Goal: Information Seeking & Learning: Learn about a topic

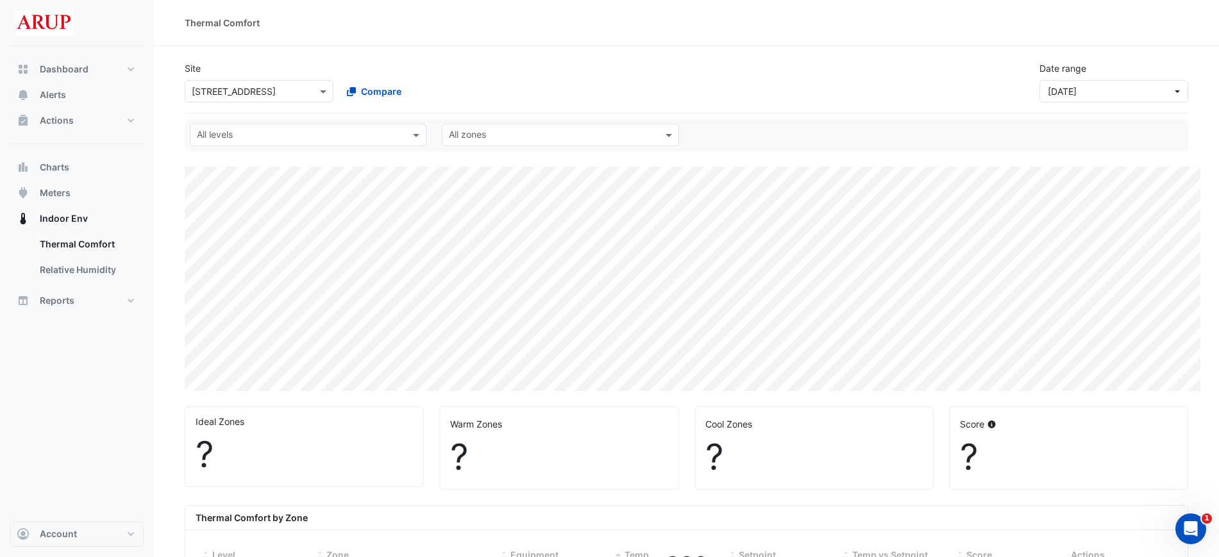
select select "***"
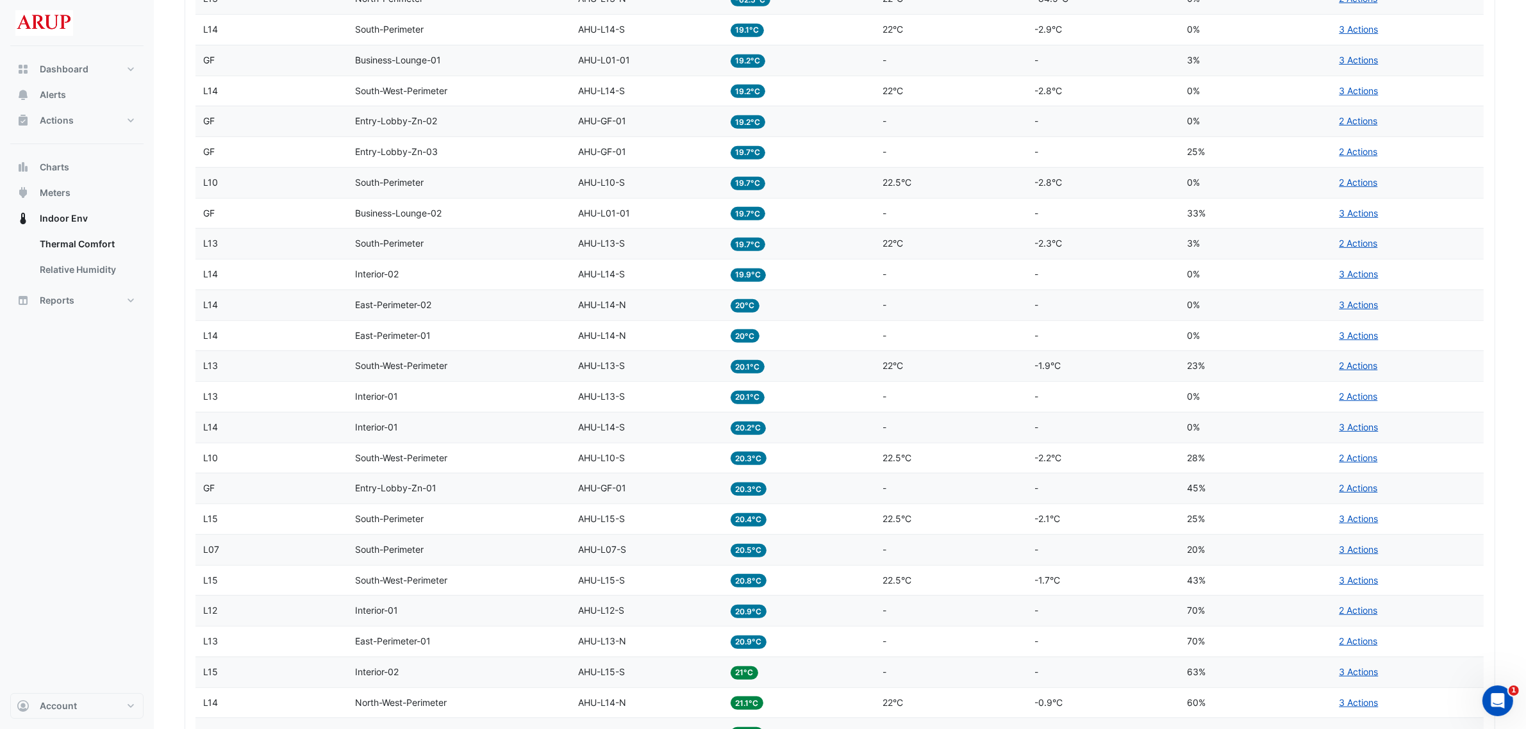
scroll to position [785, 0]
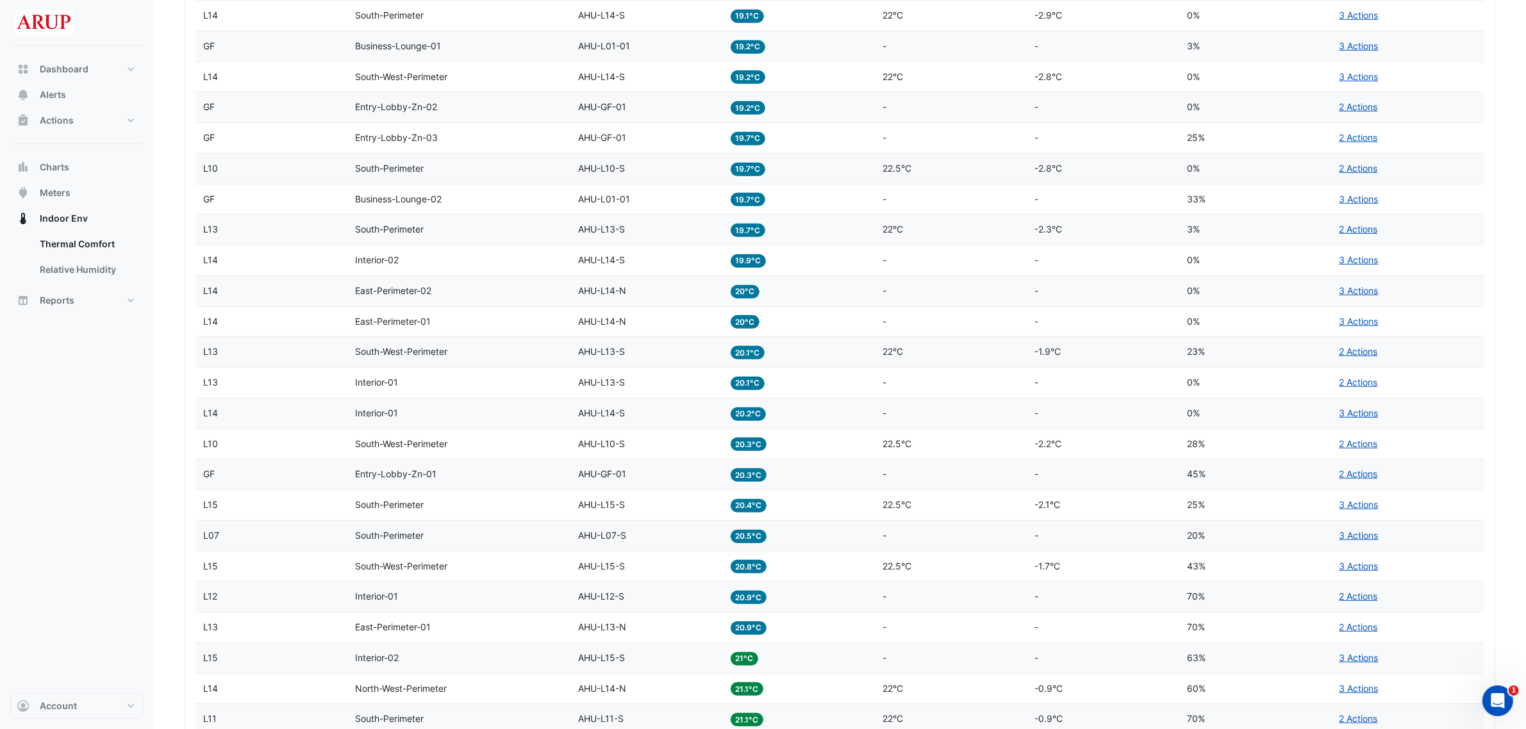
click at [649, 544] on div "Equipment AHU-L07-S" at bounding box center [646, 536] width 137 height 15
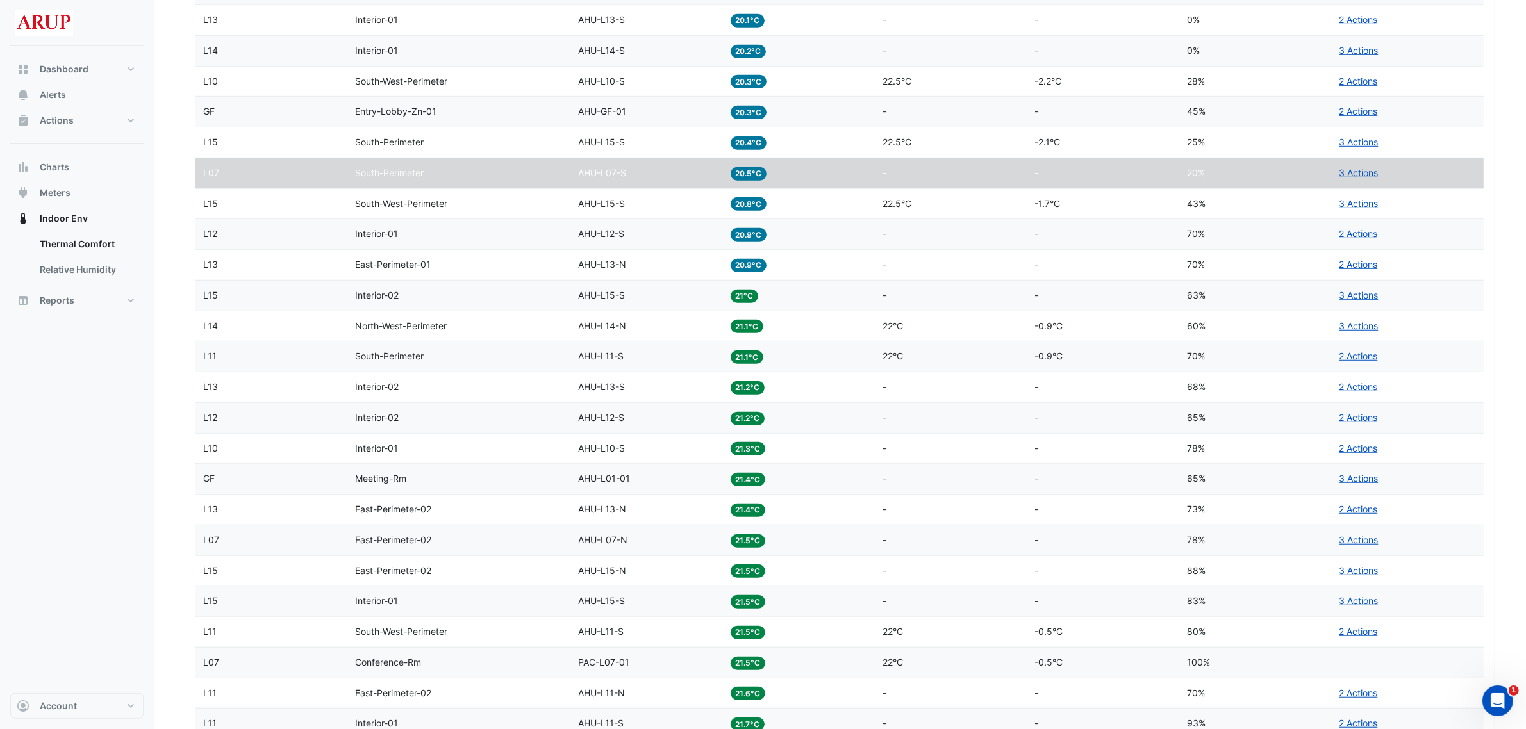
scroll to position [1186, 0]
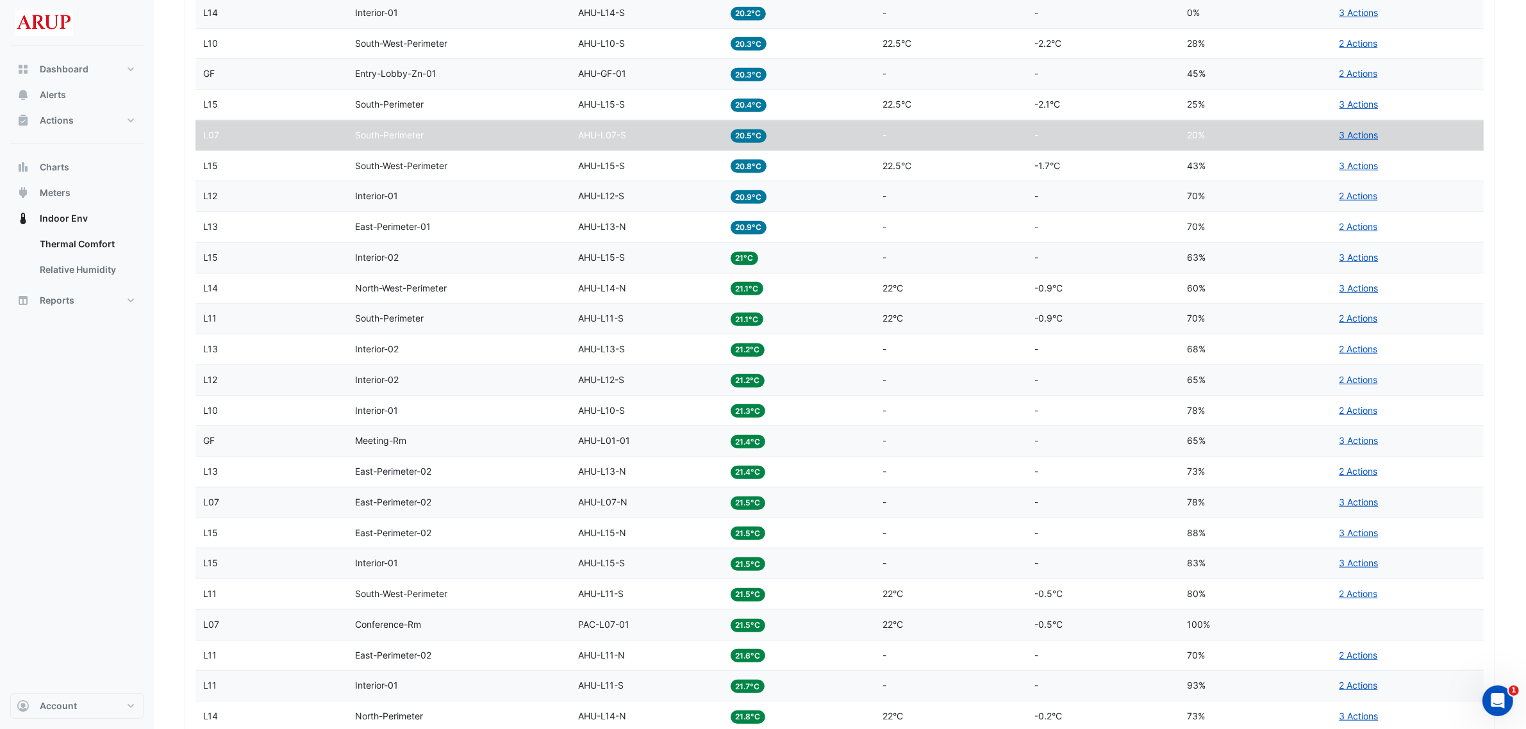
click at [643, 203] on div "Equipment AHU-L12-S" at bounding box center [646, 196] width 137 height 15
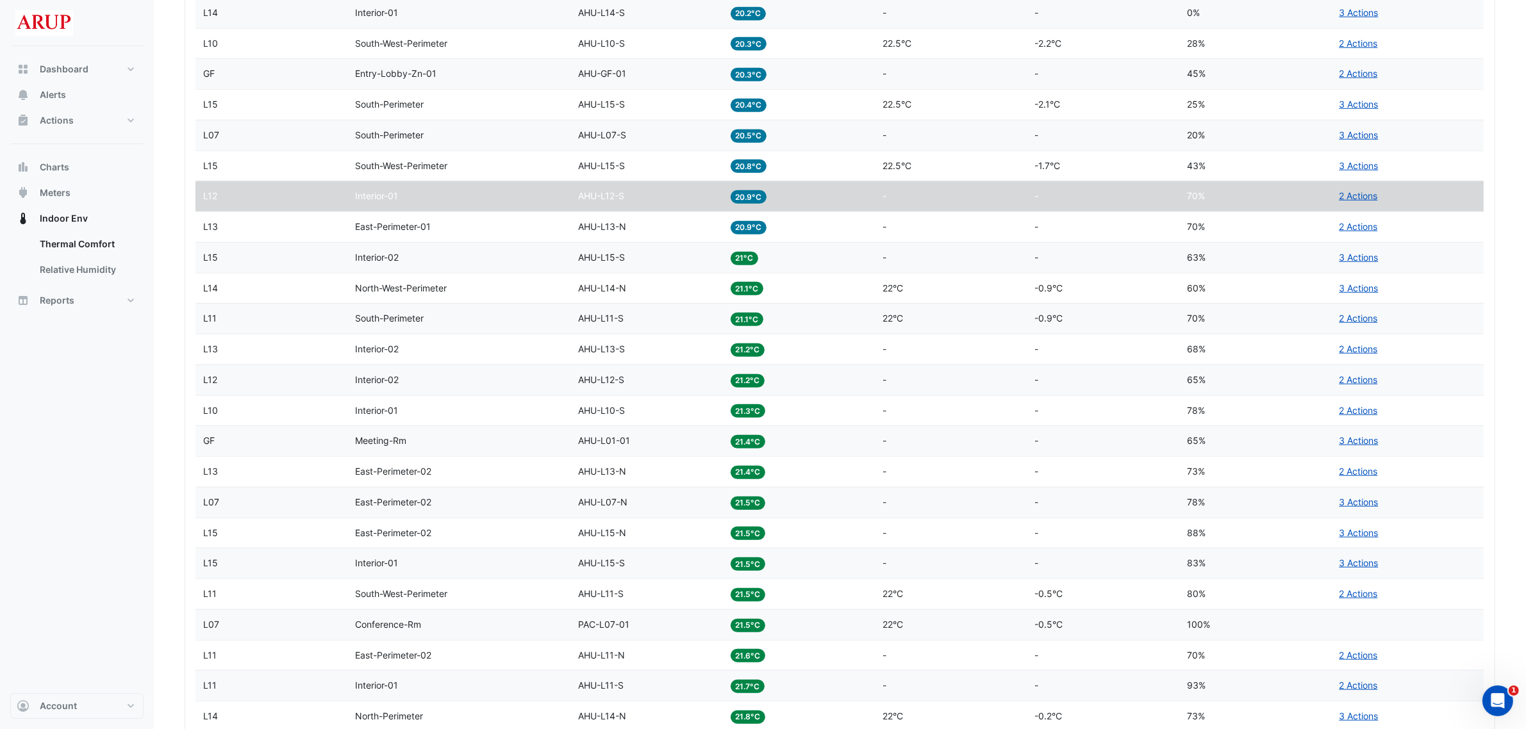
click at [651, 510] on div "Equipment AHU-L07-N" at bounding box center [646, 503] width 137 height 15
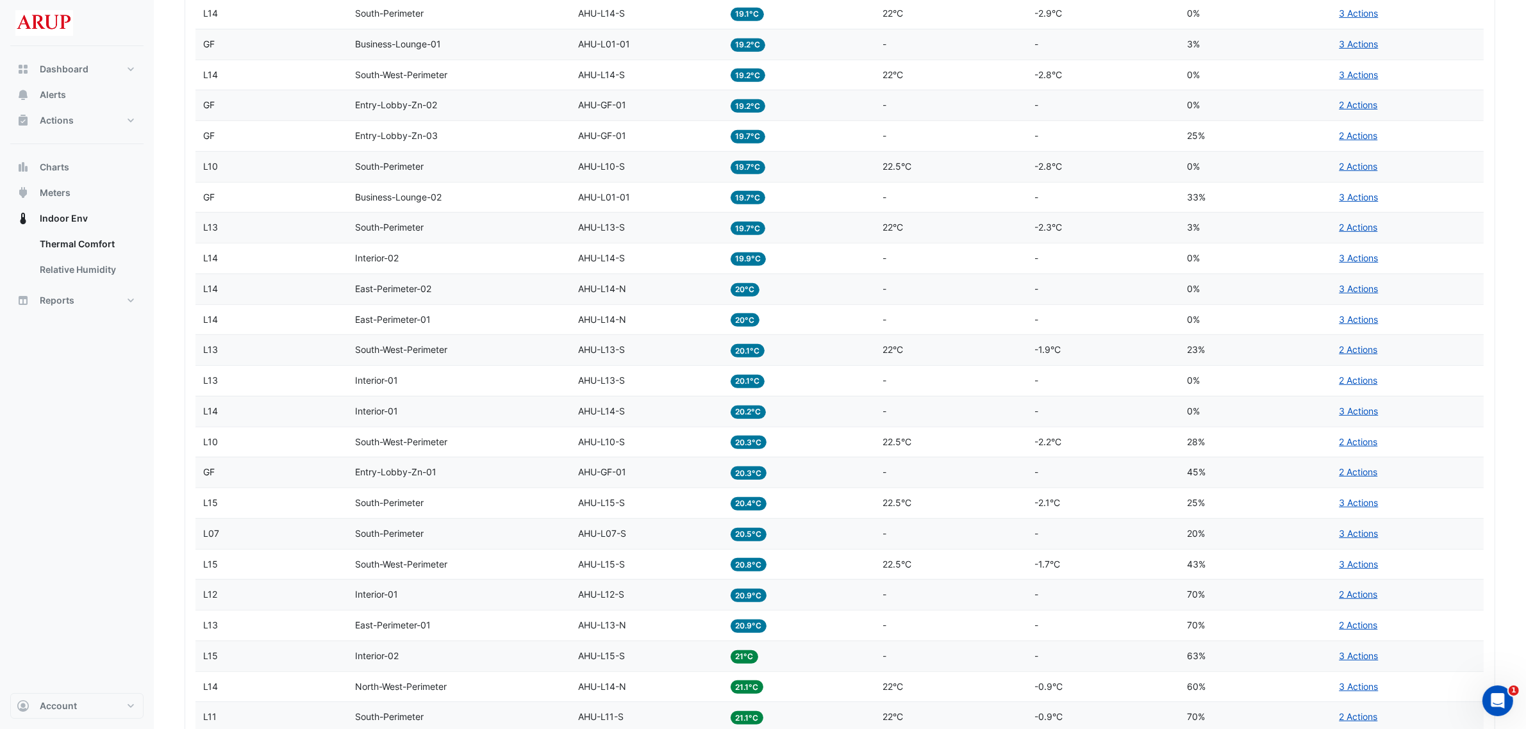
scroll to position [785, 0]
click at [63, 535] on div "Dashboard Portfolio Ratings Performance Alerts Actions Site Manager Charts" at bounding box center [76, 369] width 133 height 647
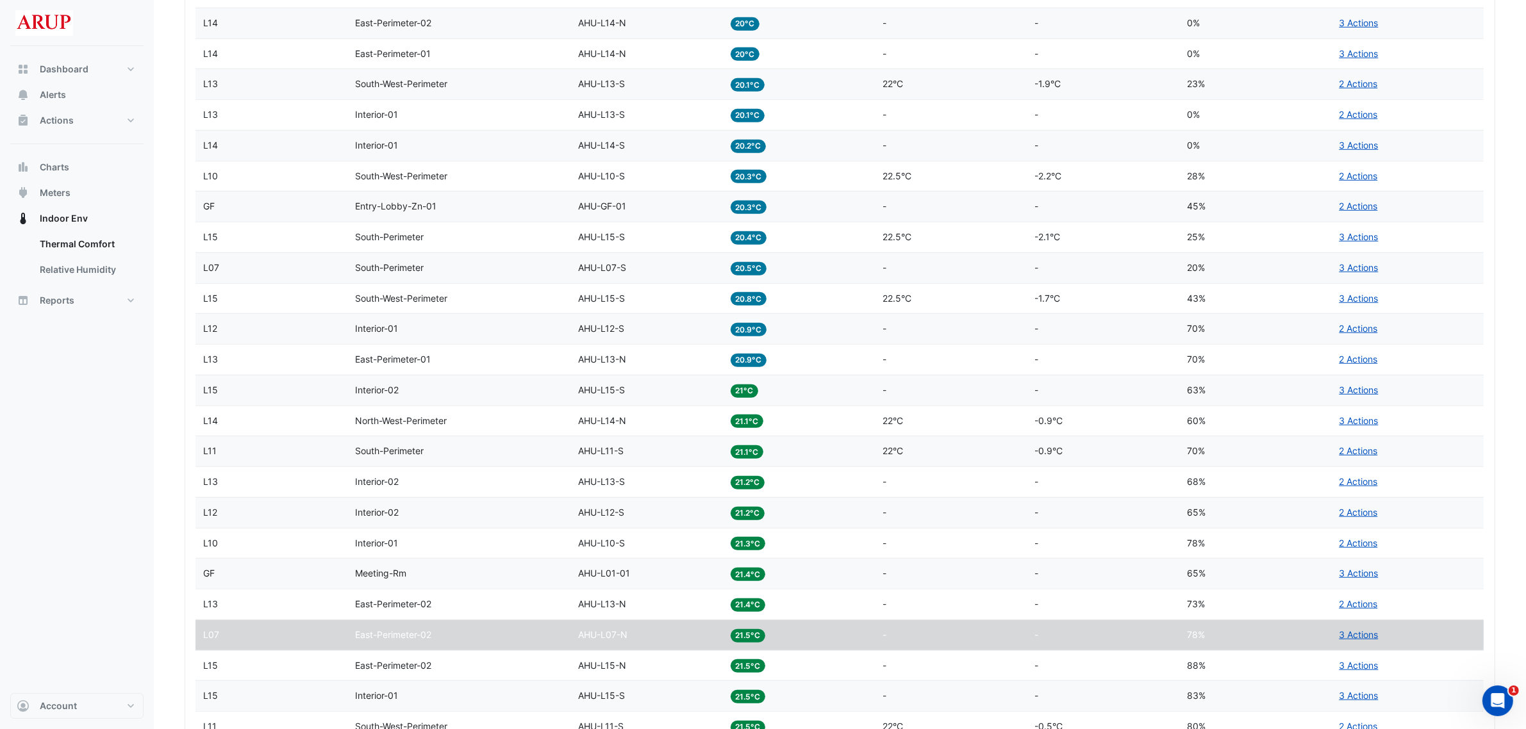
scroll to position [1026, 0]
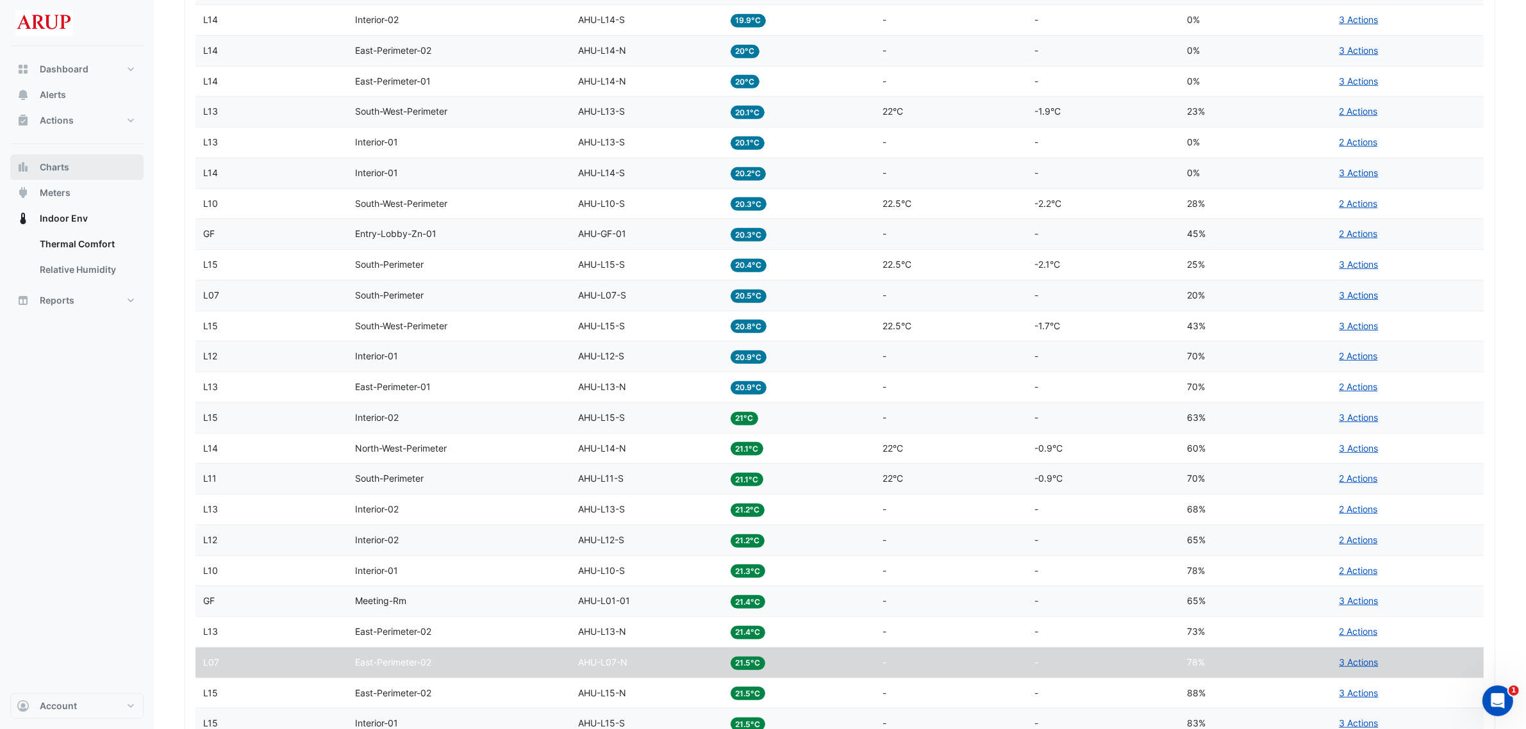
click at [72, 169] on button "Charts" at bounding box center [76, 167] width 133 height 26
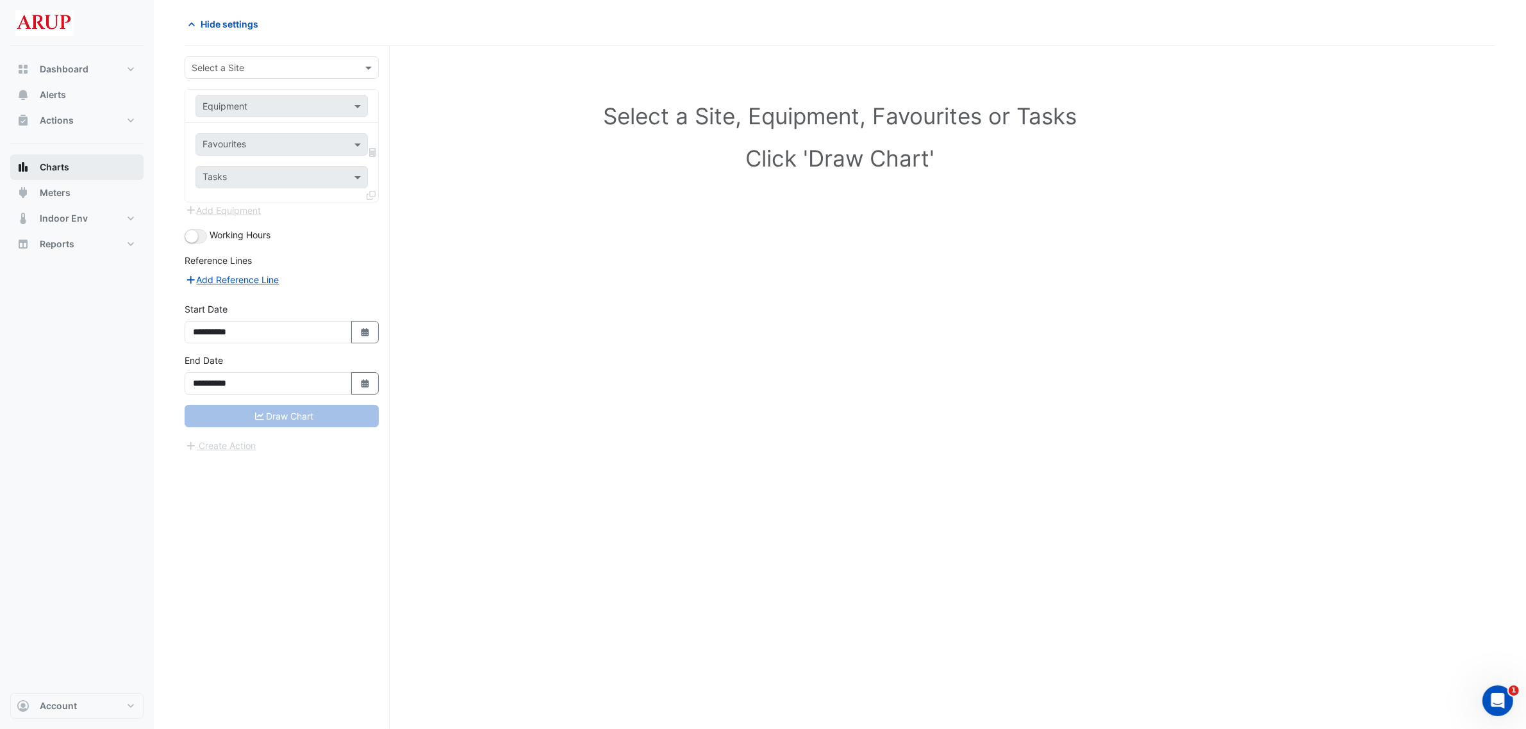
scroll to position [49, 0]
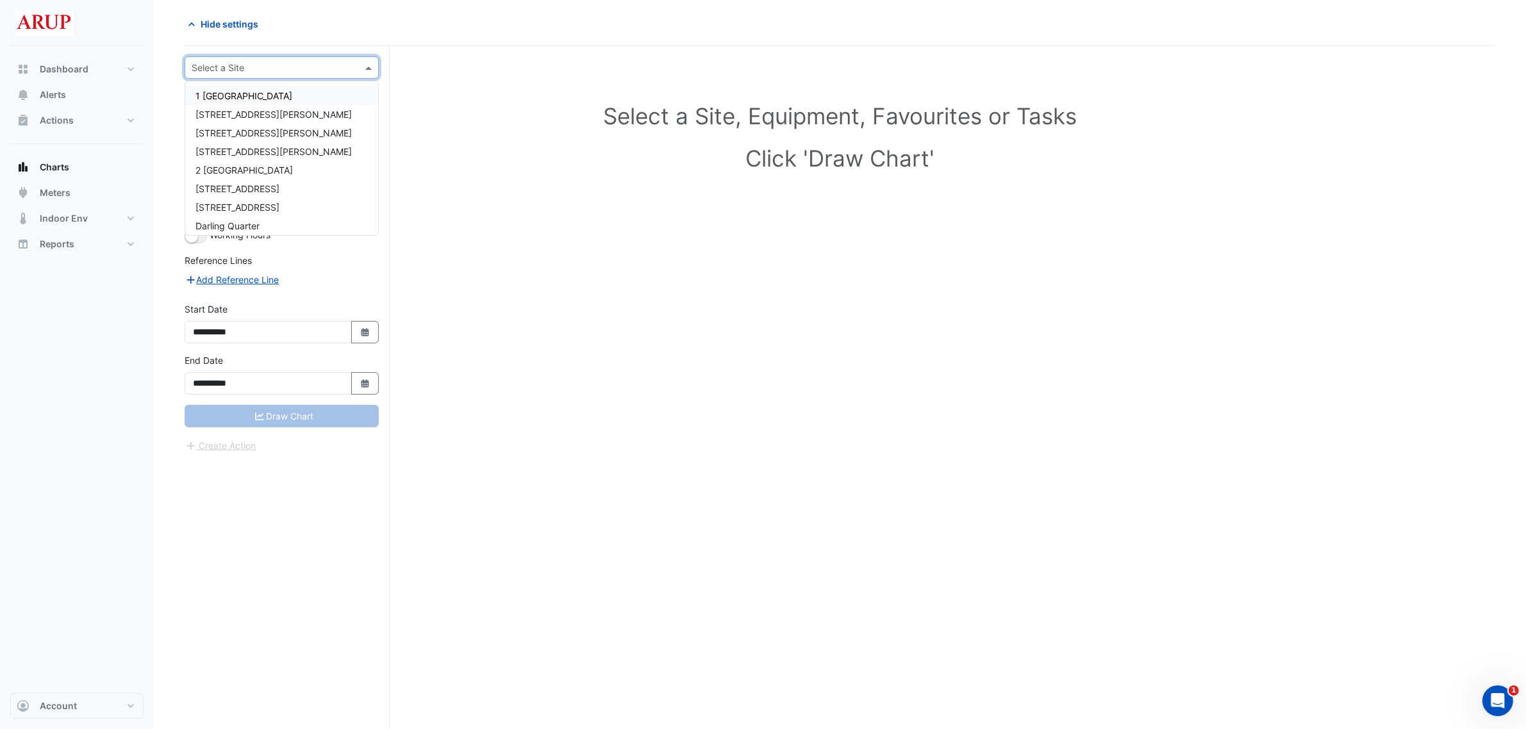
click at [367, 68] on span at bounding box center [370, 67] width 16 height 13
click at [277, 185] on span "[STREET_ADDRESS]" at bounding box center [238, 188] width 84 height 11
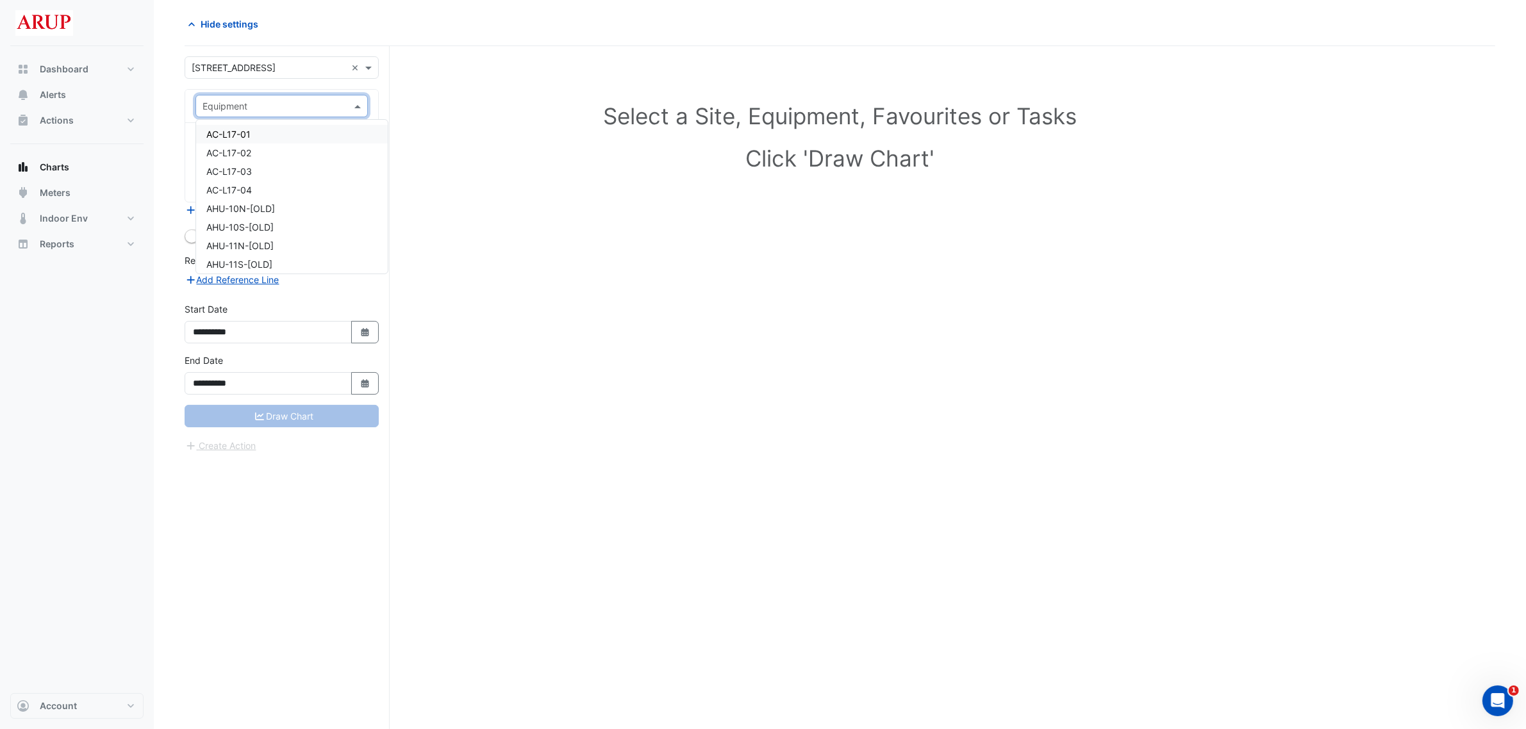
click at [356, 106] on span at bounding box center [359, 105] width 16 height 13
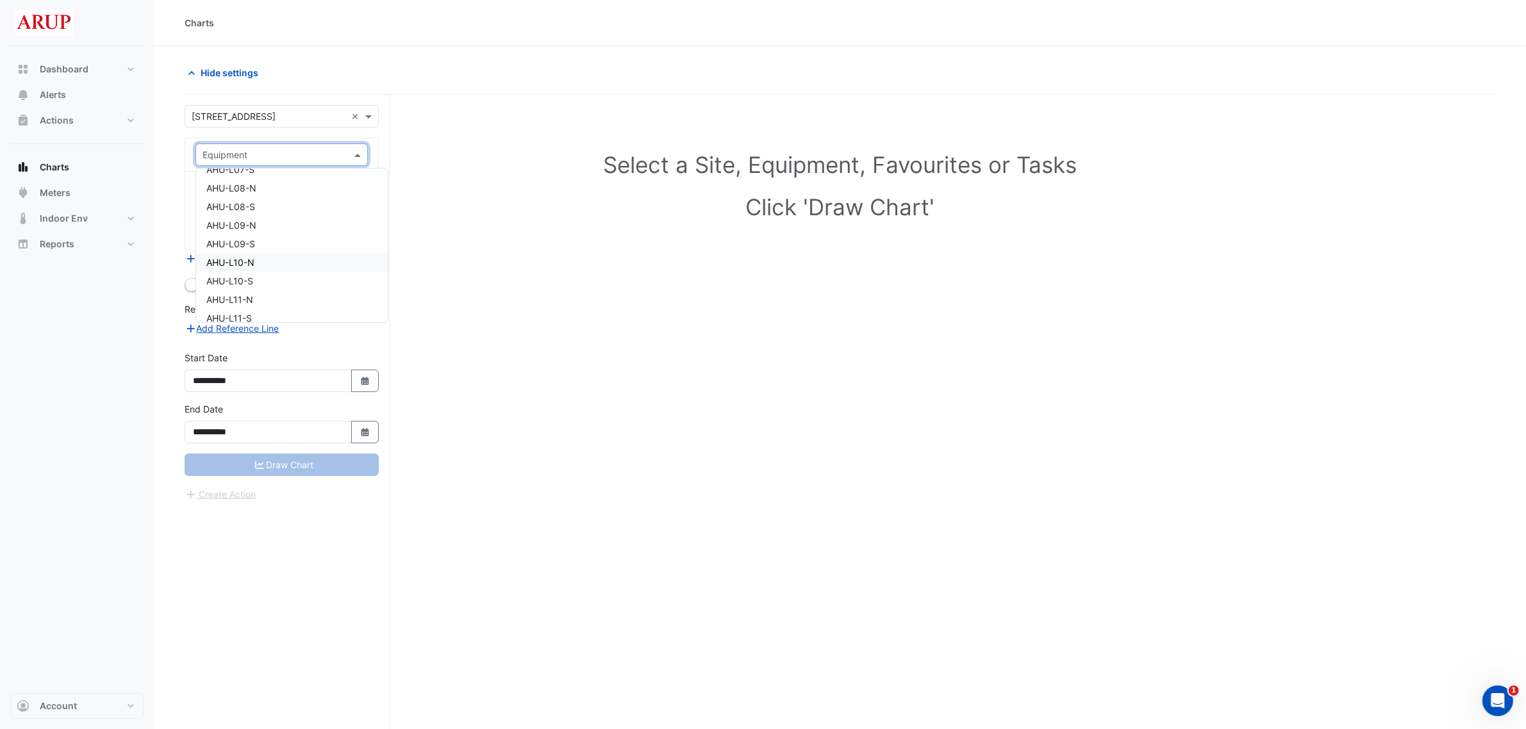
scroll to position [881, 0]
click at [292, 247] on div "AHU-L07-S" at bounding box center [292, 249] width 192 height 19
click at [357, 189] on span at bounding box center [359, 193] width 16 height 13
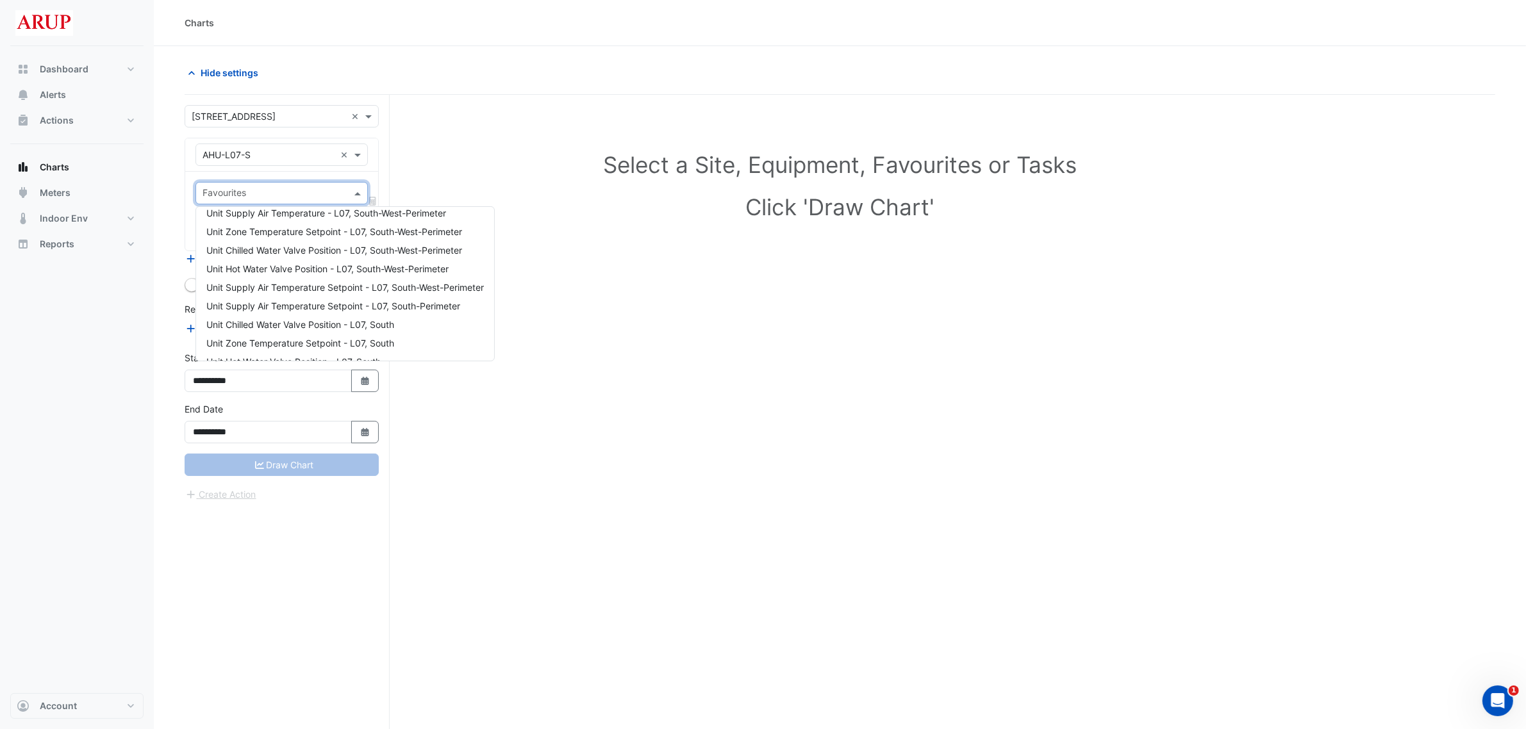
scroll to position [577, 0]
click at [363, 296] on span "Unit Supply Air Temperature Setpoint - L07, South-Perimeter" at bounding box center [333, 295] width 254 height 11
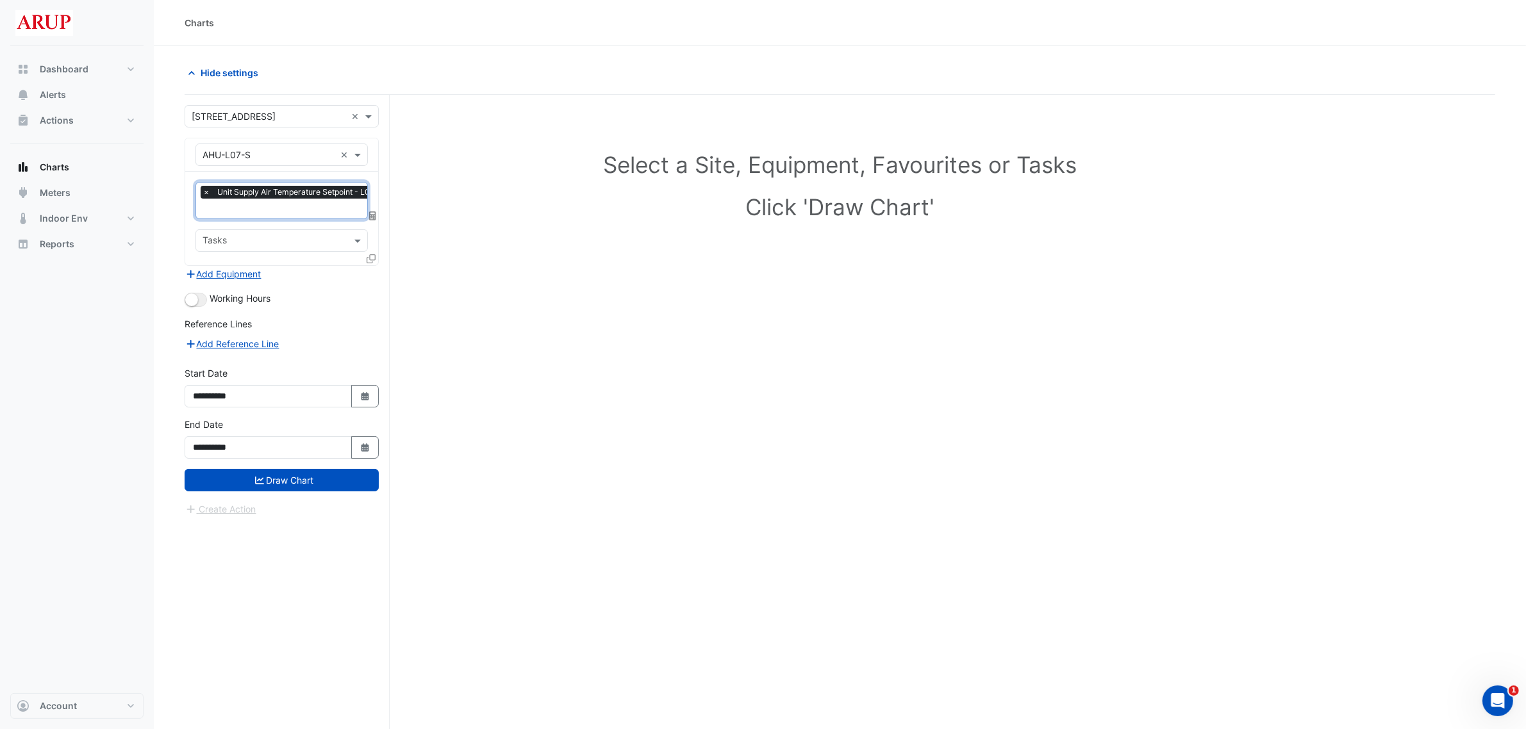
click at [276, 213] on input "text" at bounding box center [324, 209] width 242 height 13
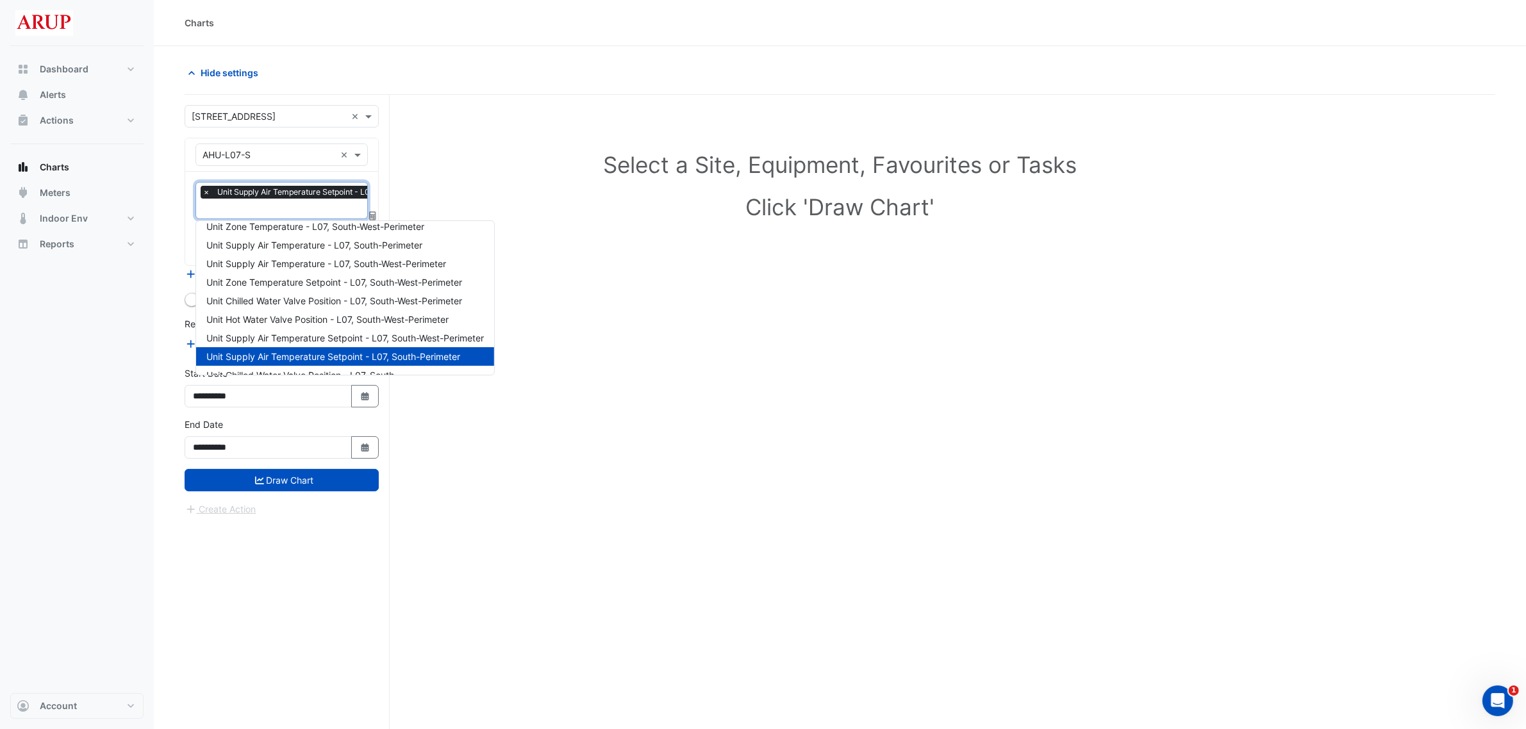
scroll to position [504, 0]
click at [436, 273] on div "Unit Supply Air Temperature - L07, South-Perimeter" at bounding box center [345, 271] width 298 height 19
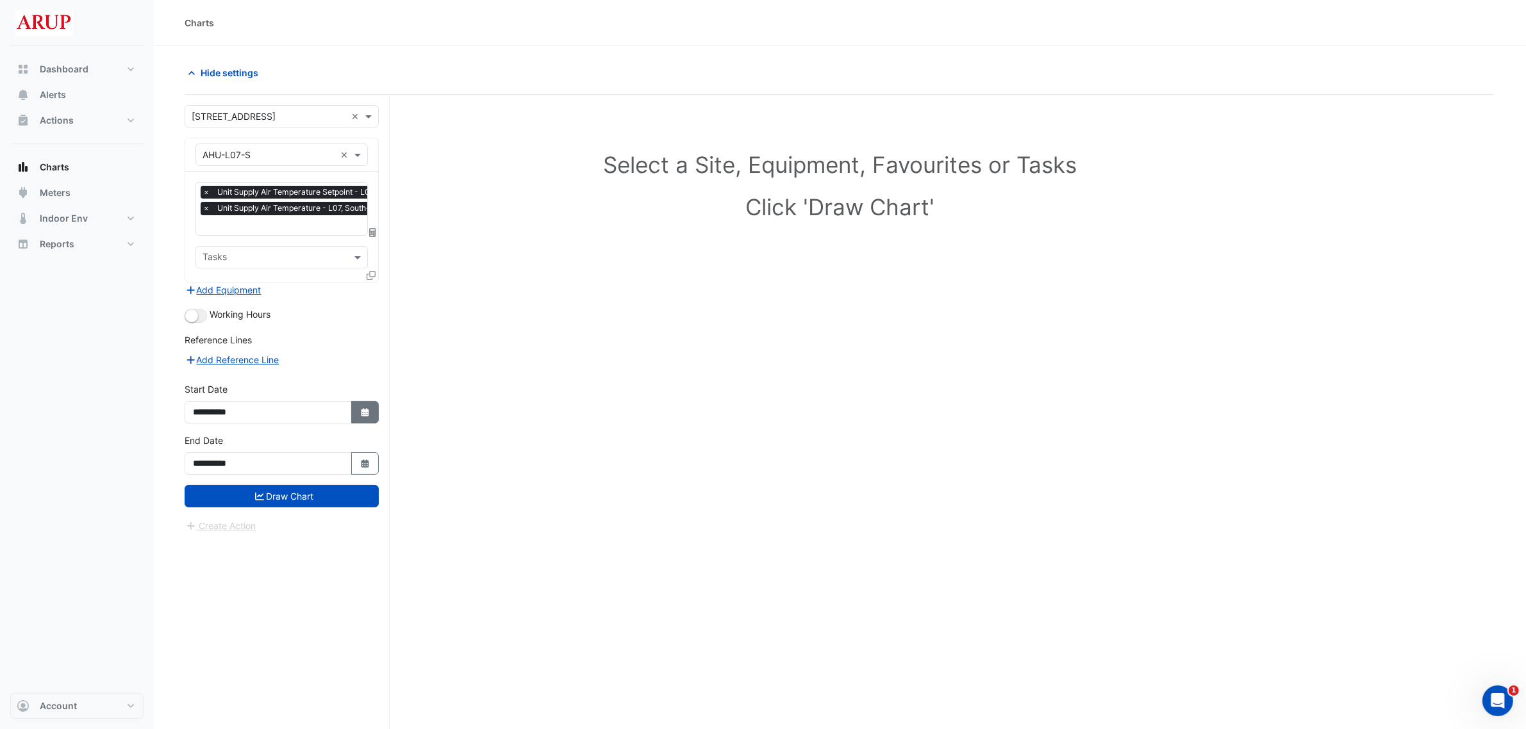
click at [365, 408] on icon "Select Date" at bounding box center [366, 412] width 12 height 9
select select "*"
select select "****"
click at [209, 244] on button "Previous month" at bounding box center [206, 241] width 15 height 21
click at [207, 242] on span "Previous month" at bounding box center [208, 242] width 10 height 10
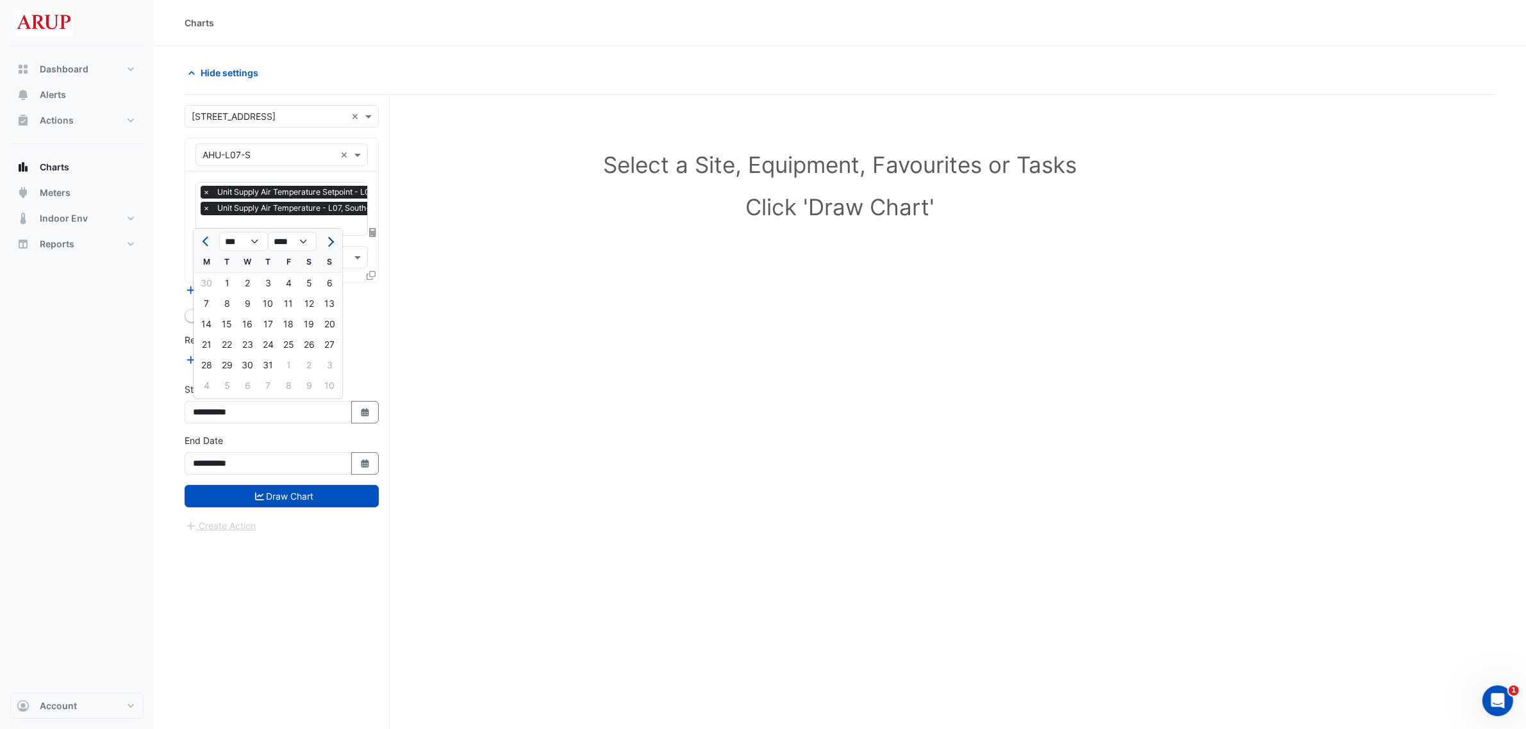
click at [328, 242] on span "Next month" at bounding box center [329, 242] width 10 height 10
select select "*"
click at [206, 322] on div "11" at bounding box center [206, 324] width 21 height 21
type input "**********"
click at [363, 465] on icon "button" at bounding box center [365, 464] width 8 height 8
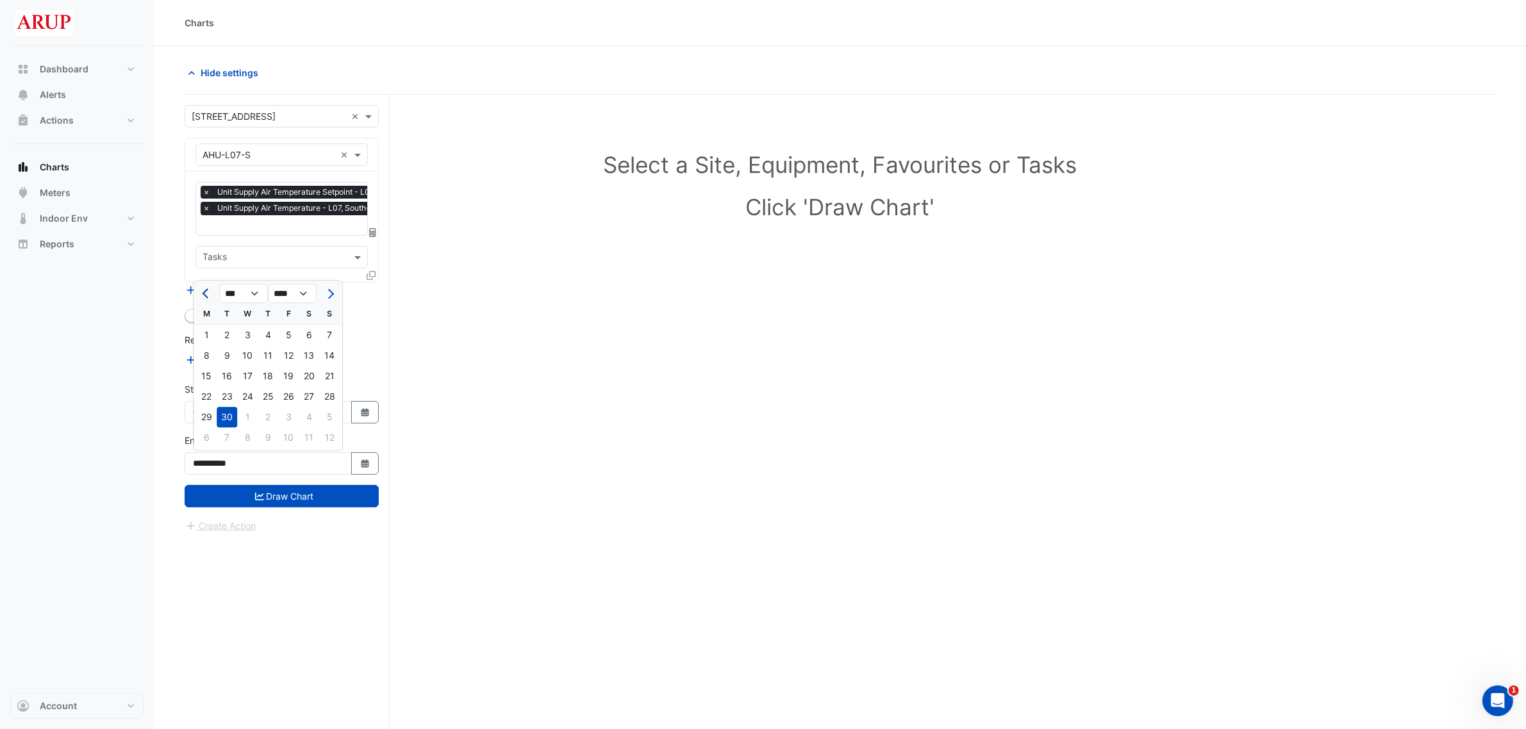
click at [205, 296] on span "Previous month" at bounding box center [208, 294] width 10 height 10
select select "*"
click at [204, 376] on div "11" at bounding box center [206, 376] width 21 height 21
type input "**********"
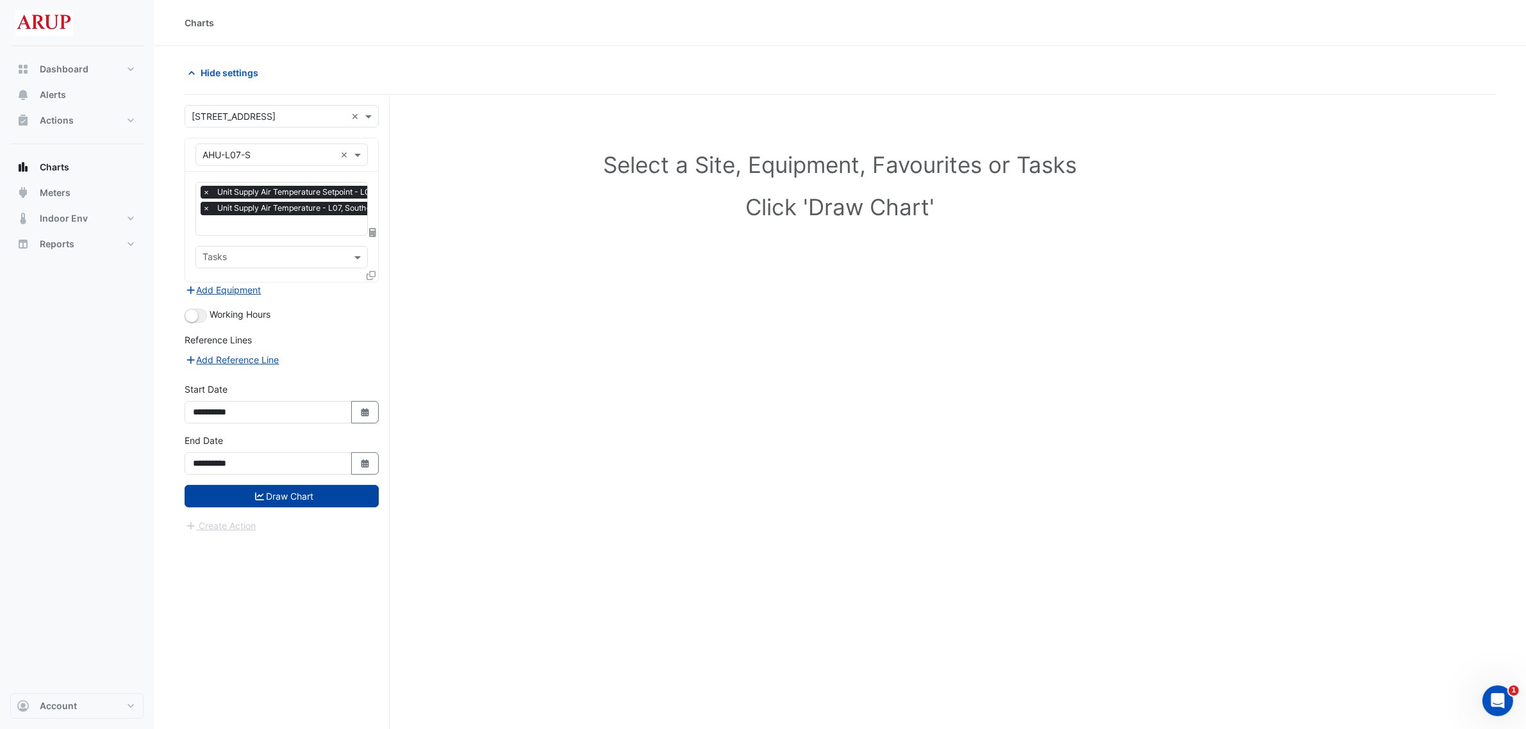
click at [292, 494] on button "Draw Chart" at bounding box center [282, 496] width 194 height 22
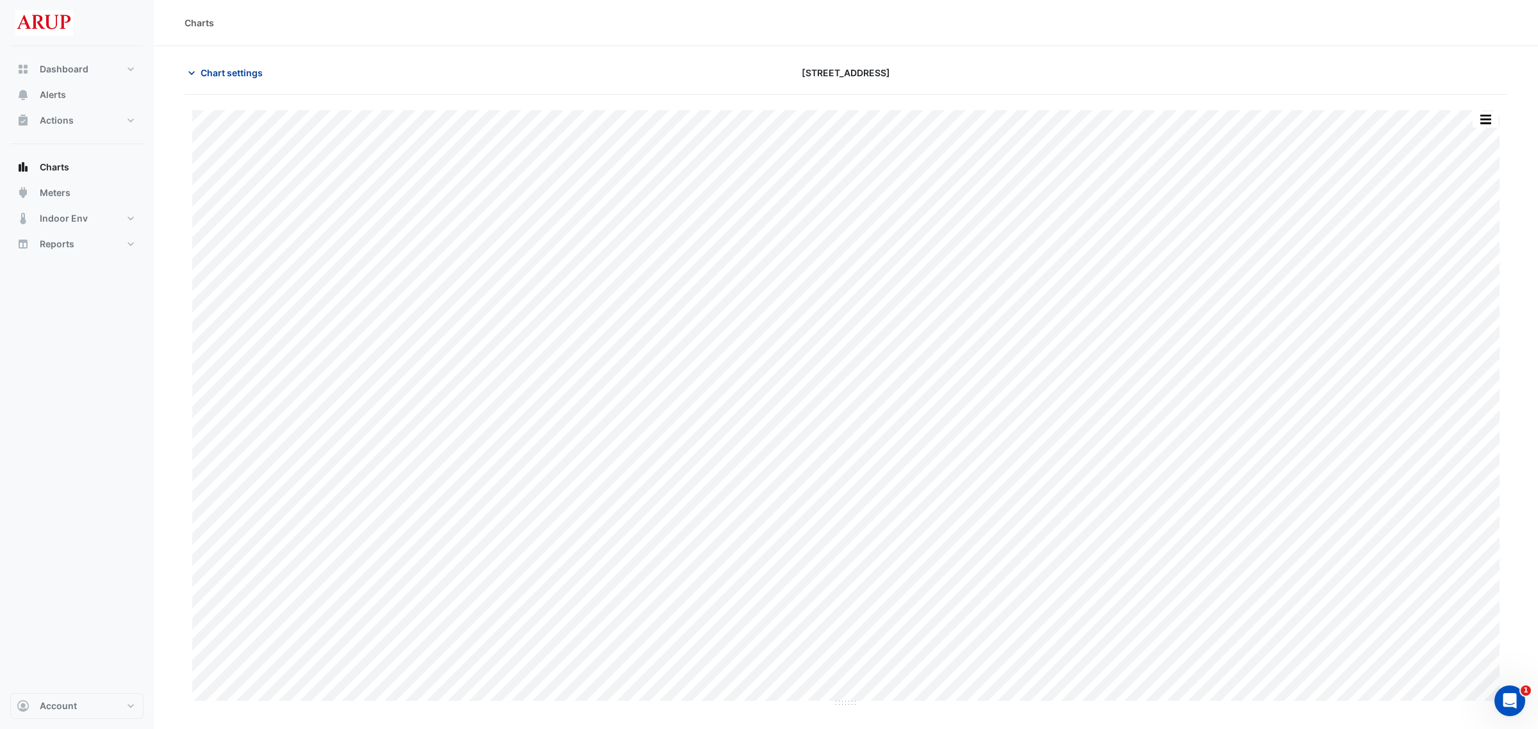
click at [189, 67] on icon "button" at bounding box center [191, 73] width 13 height 13
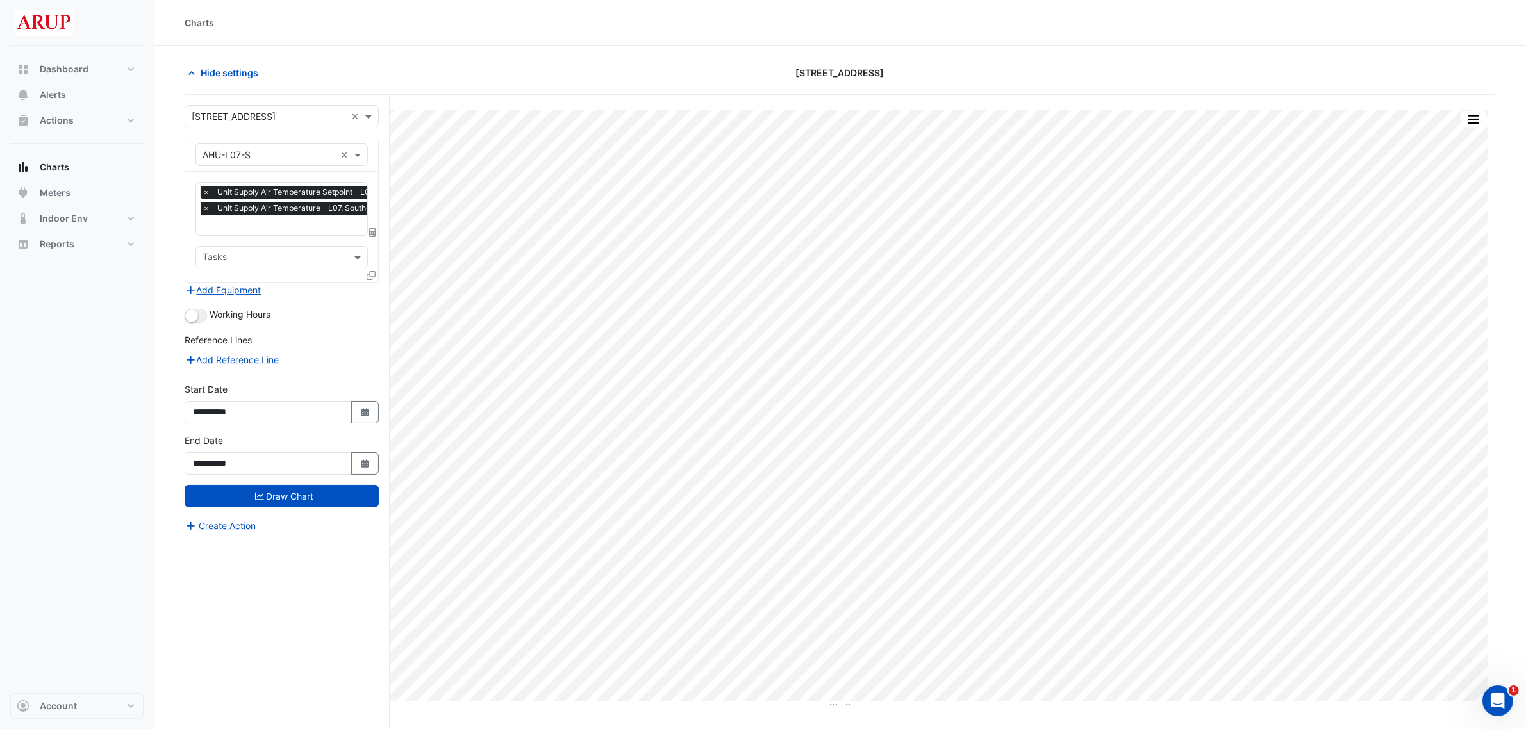
click at [204, 190] on span "×" at bounding box center [207, 192] width 12 height 13
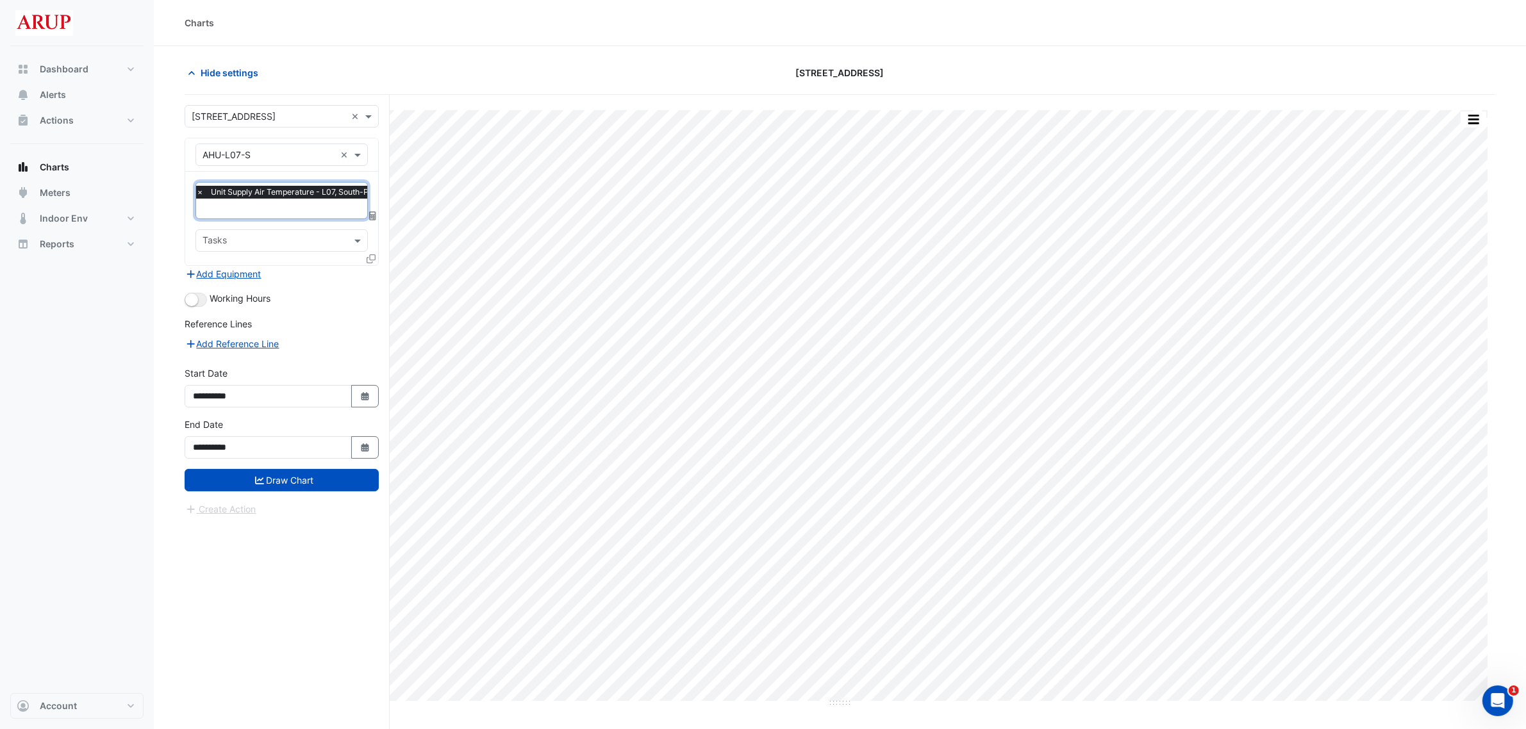
click at [201, 191] on span "×" at bounding box center [200, 192] width 12 height 13
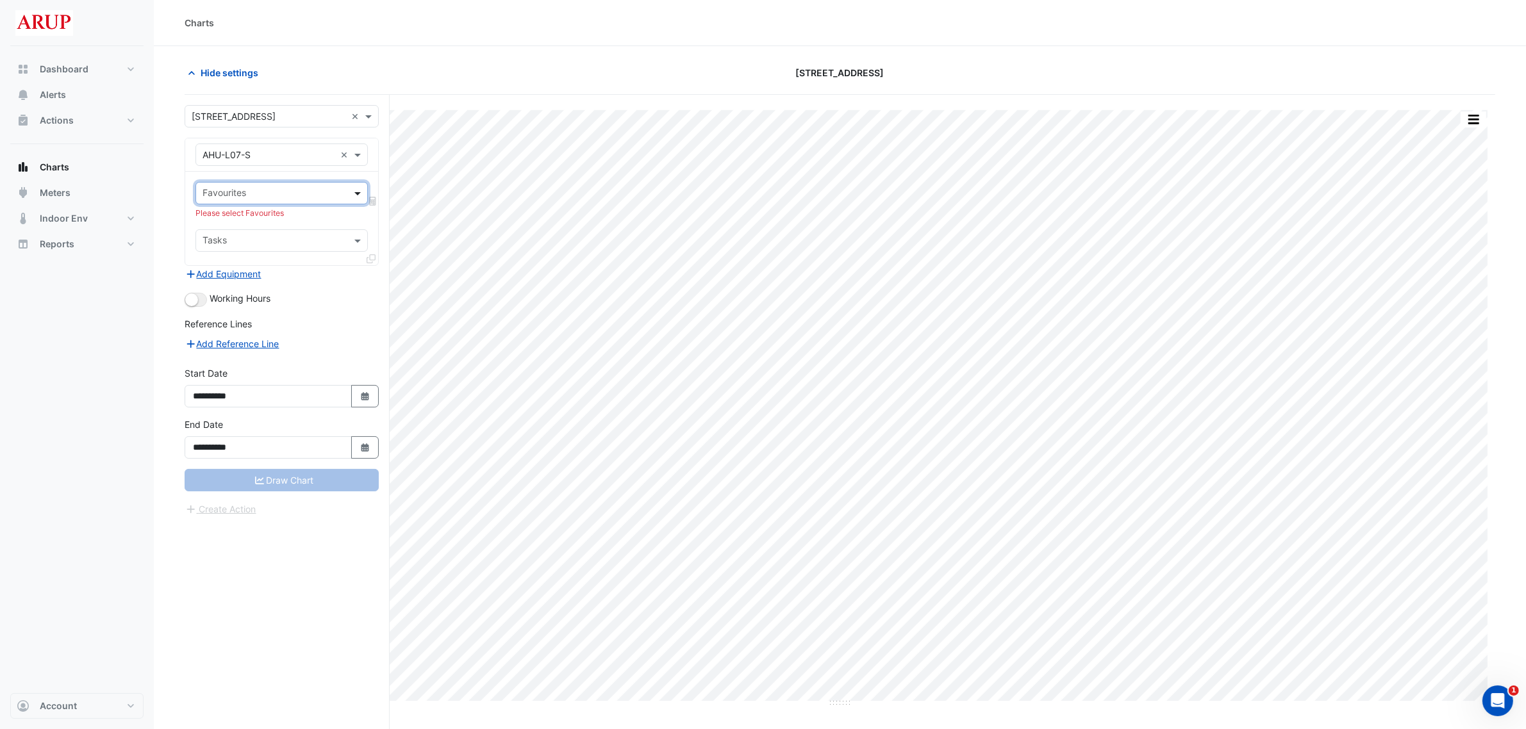
click at [361, 196] on span at bounding box center [359, 193] width 16 height 13
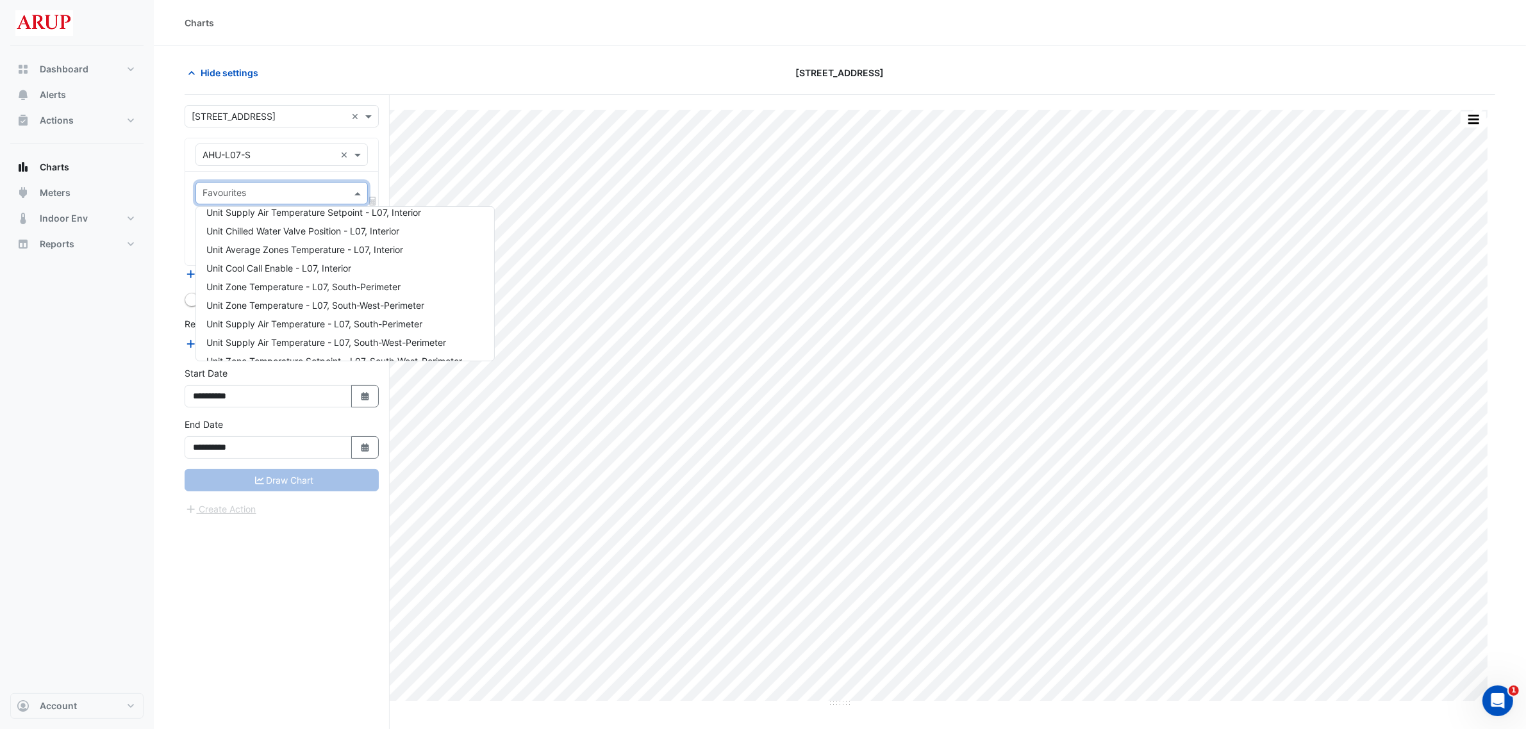
scroll to position [441, 0]
click at [431, 281] on div "Unit Zone Temperature - L07, South-Perimeter" at bounding box center [345, 282] width 298 height 19
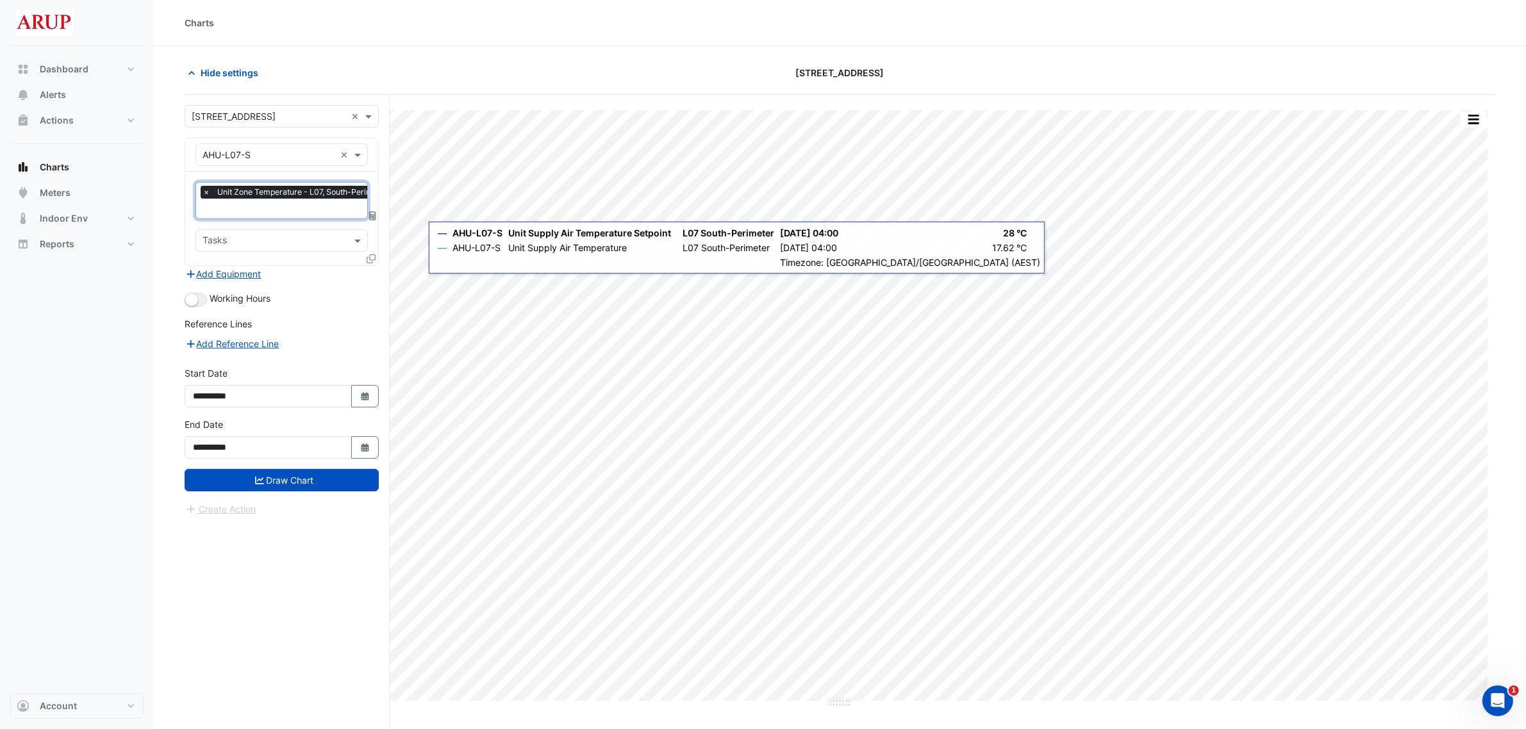
click at [288, 213] on input "text" at bounding box center [299, 209] width 192 height 13
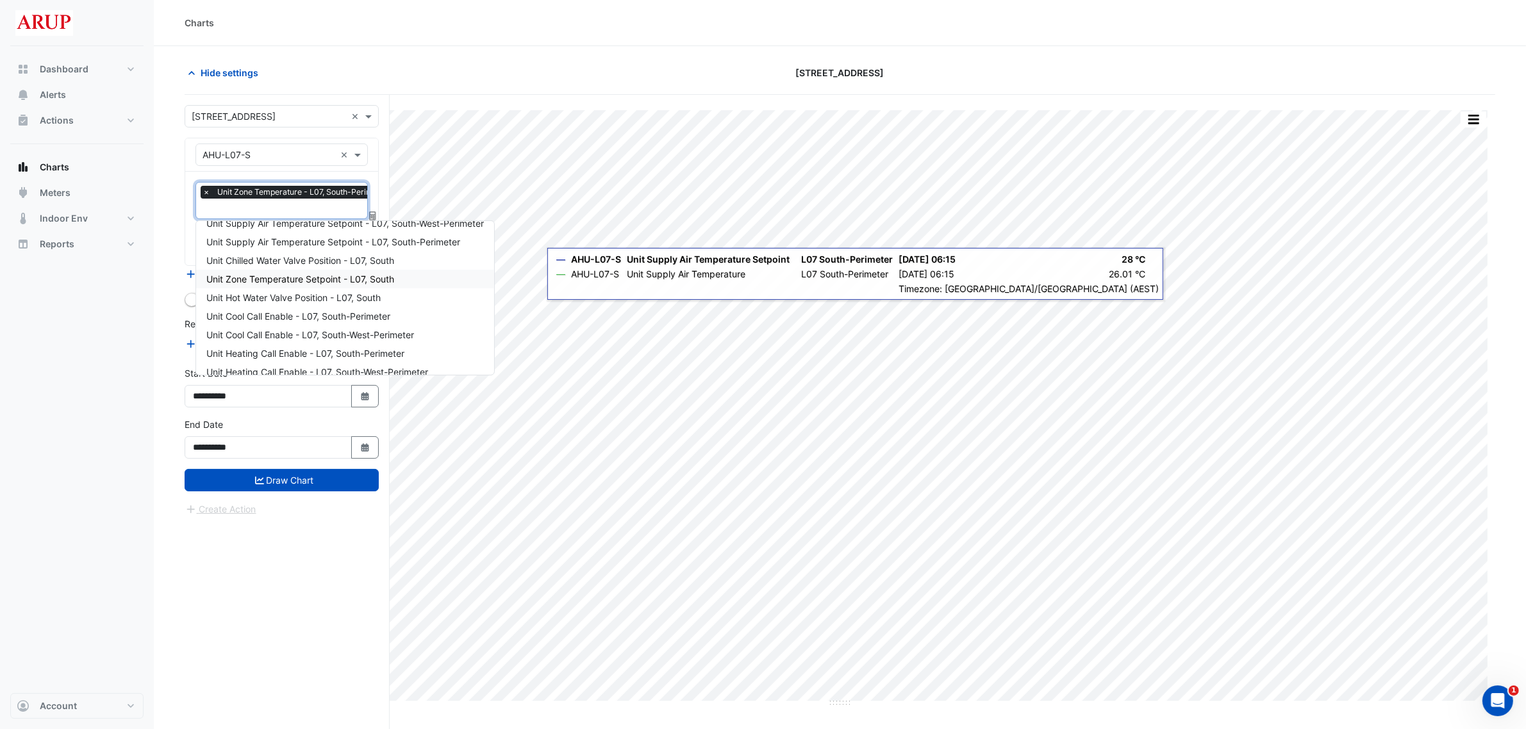
scroll to position [654, 0]
click at [428, 270] on div "Unit Zone Temperature Setpoint - L07, South" at bounding box center [345, 269] width 298 height 19
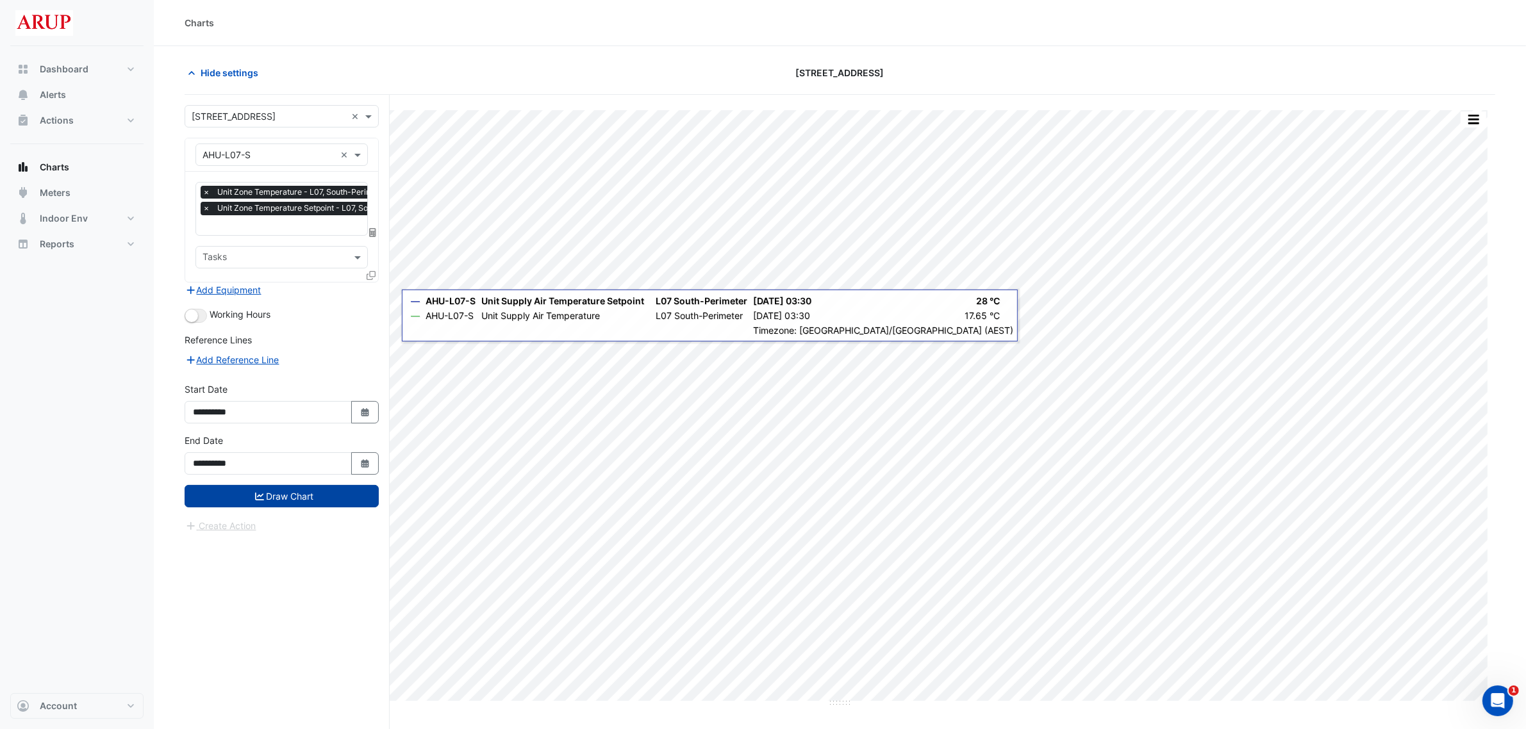
click at [294, 494] on button "Draw Chart" at bounding box center [282, 496] width 194 height 22
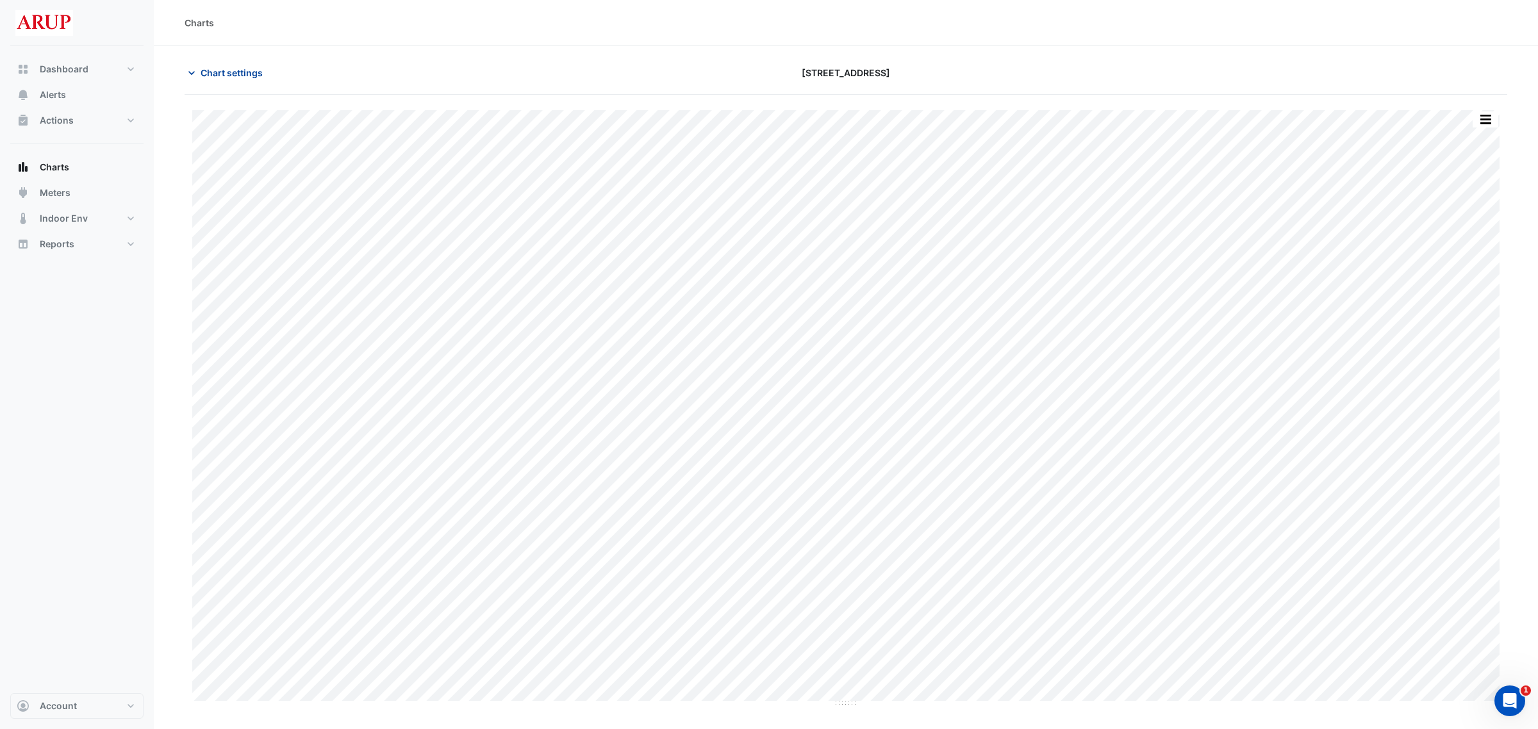
click at [191, 69] on icon "button" at bounding box center [191, 73] width 13 height 13
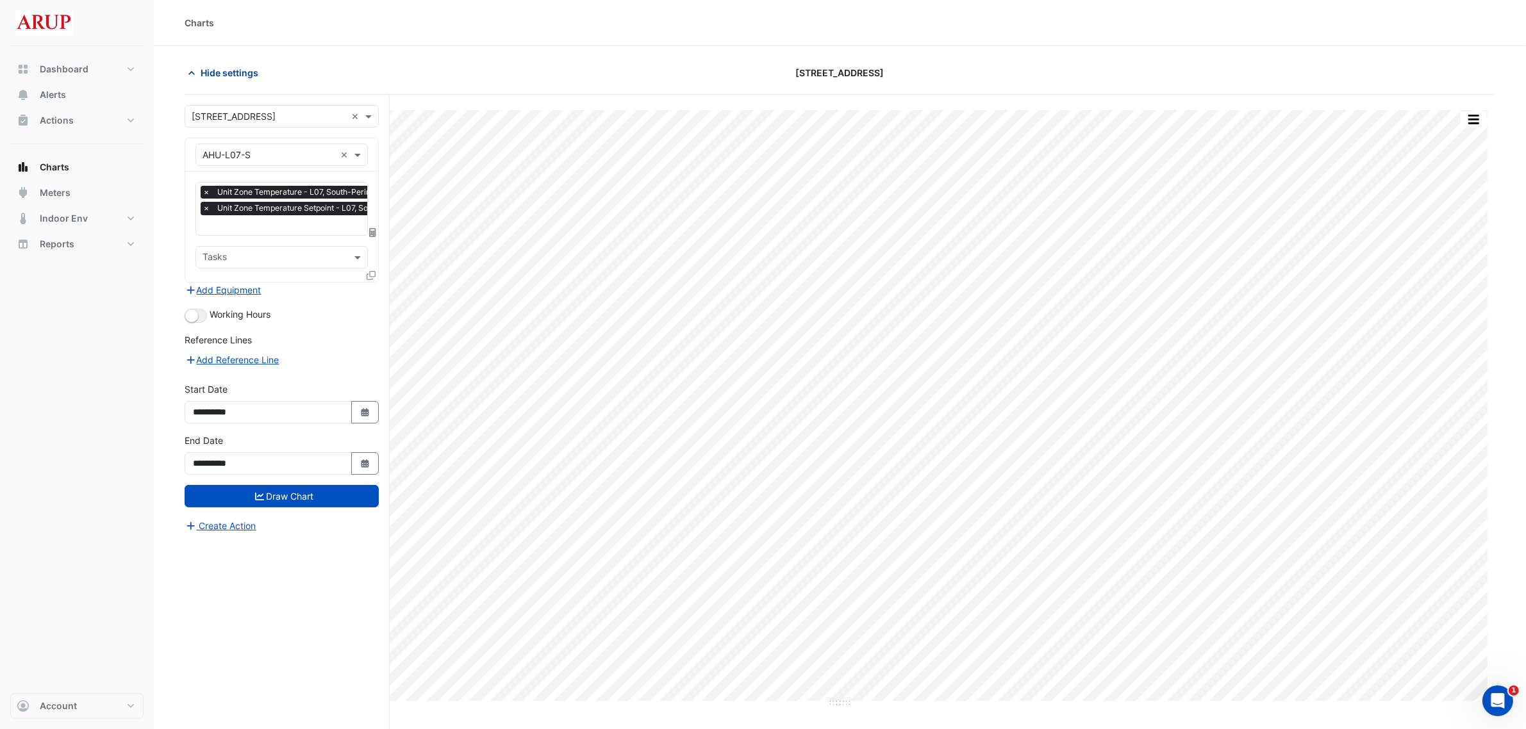
click at [193, 74] on icon "button" at bounding box center [191, 73] width 6 height 4
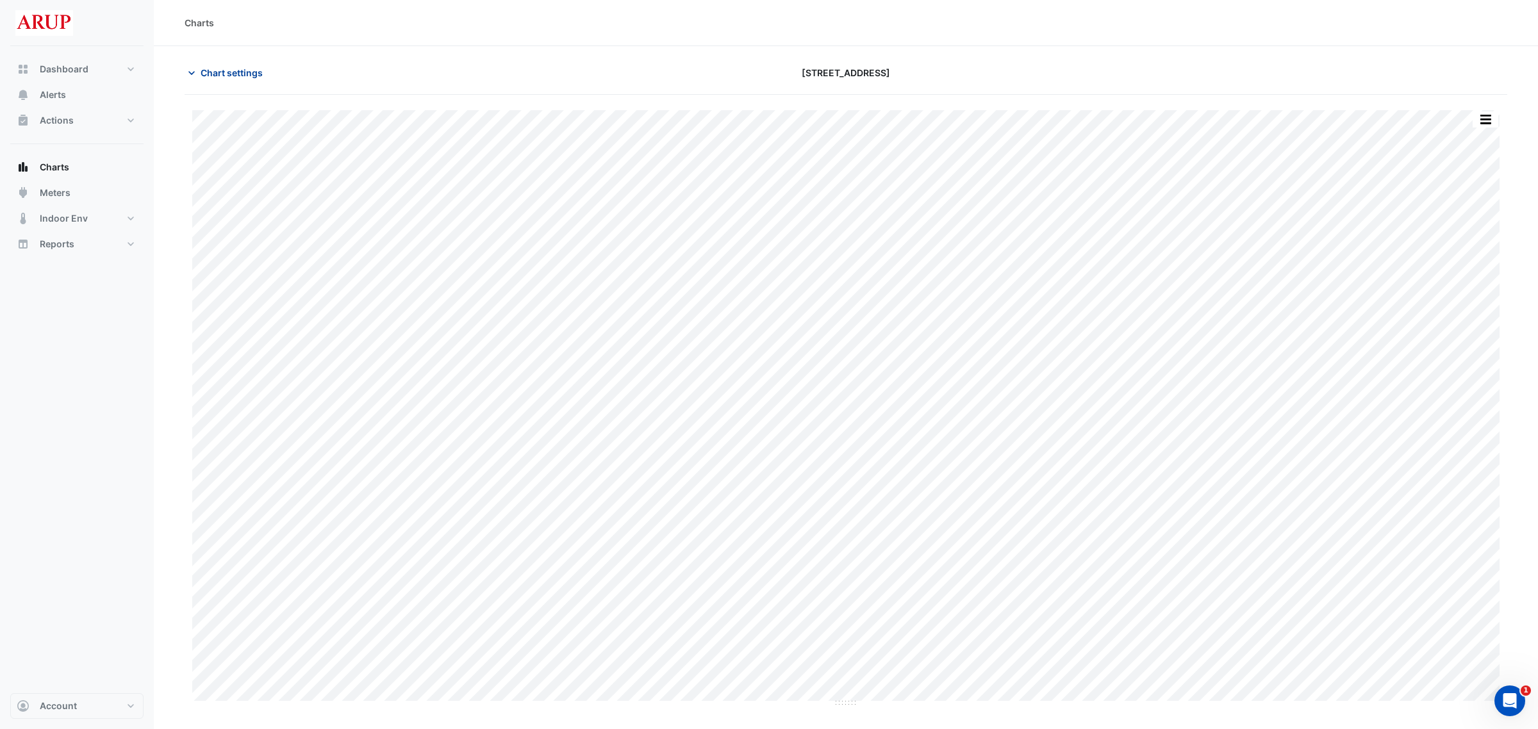
click at [196, 74] on icon "button" at bounding box center [191, 73] width 13 height 13
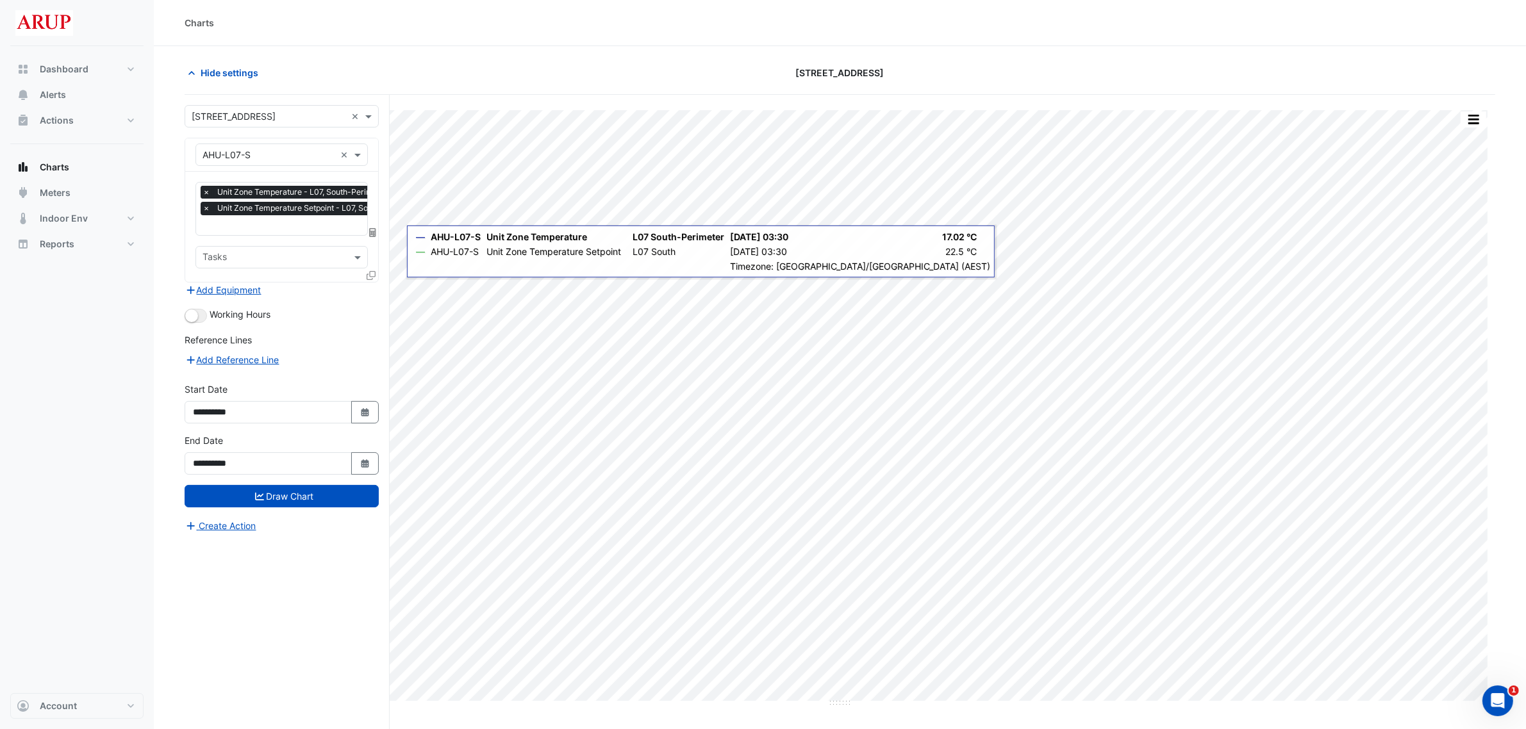
click at [206, 194] on span "×" at bounding box center [207, 192] width 12 height 13
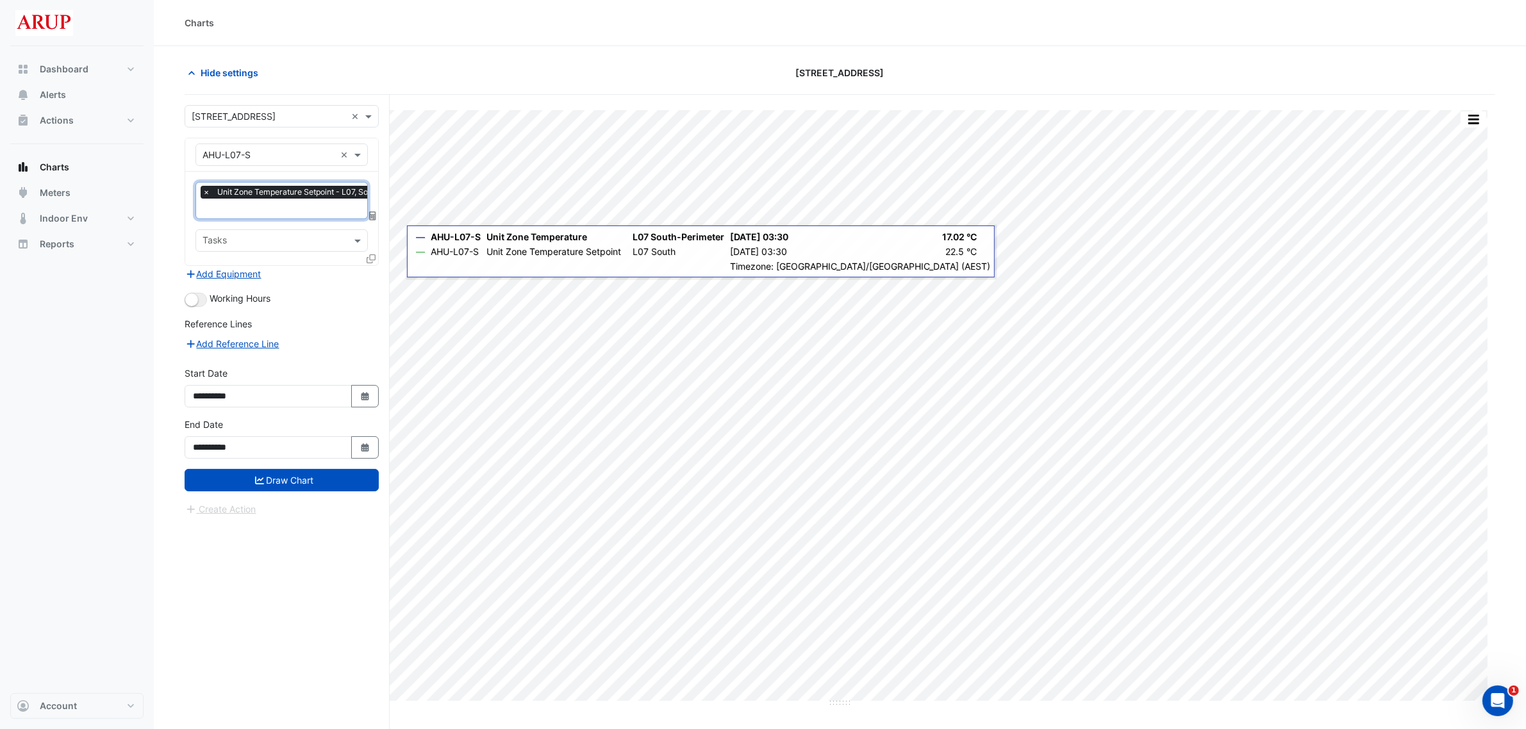
scroll to position [0, 6]
click at [201, 192] on span "×" at bounding box center [200, 192] width 12 height 13
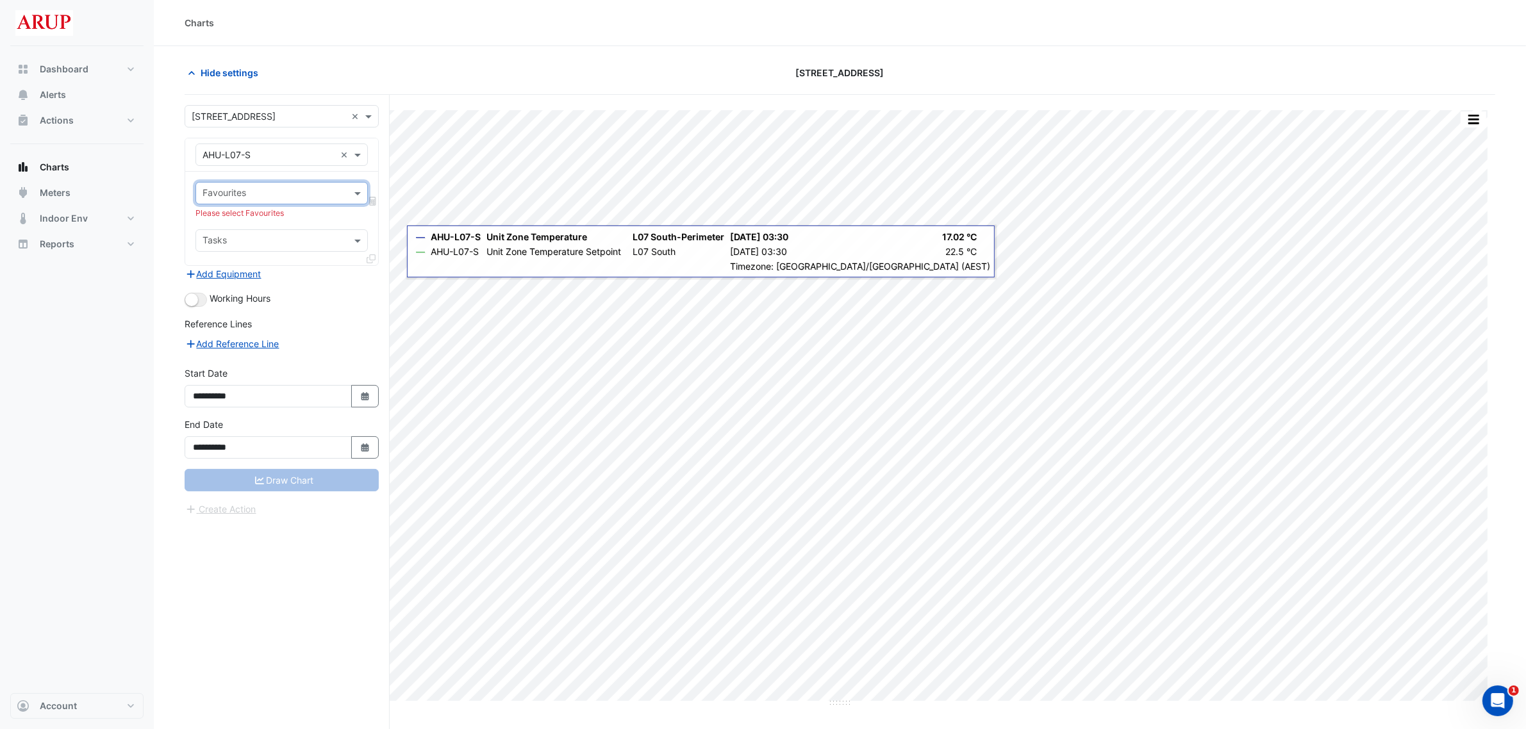
scroll to position [0, 0]
drag, startPoint x: 347, startPoint y: 185, endPoint x: 353, endPoint y: 189, distance: 7.3
click at [346, 183] on div "Favourites" at bounding box center [282, 193] width 172 height 22
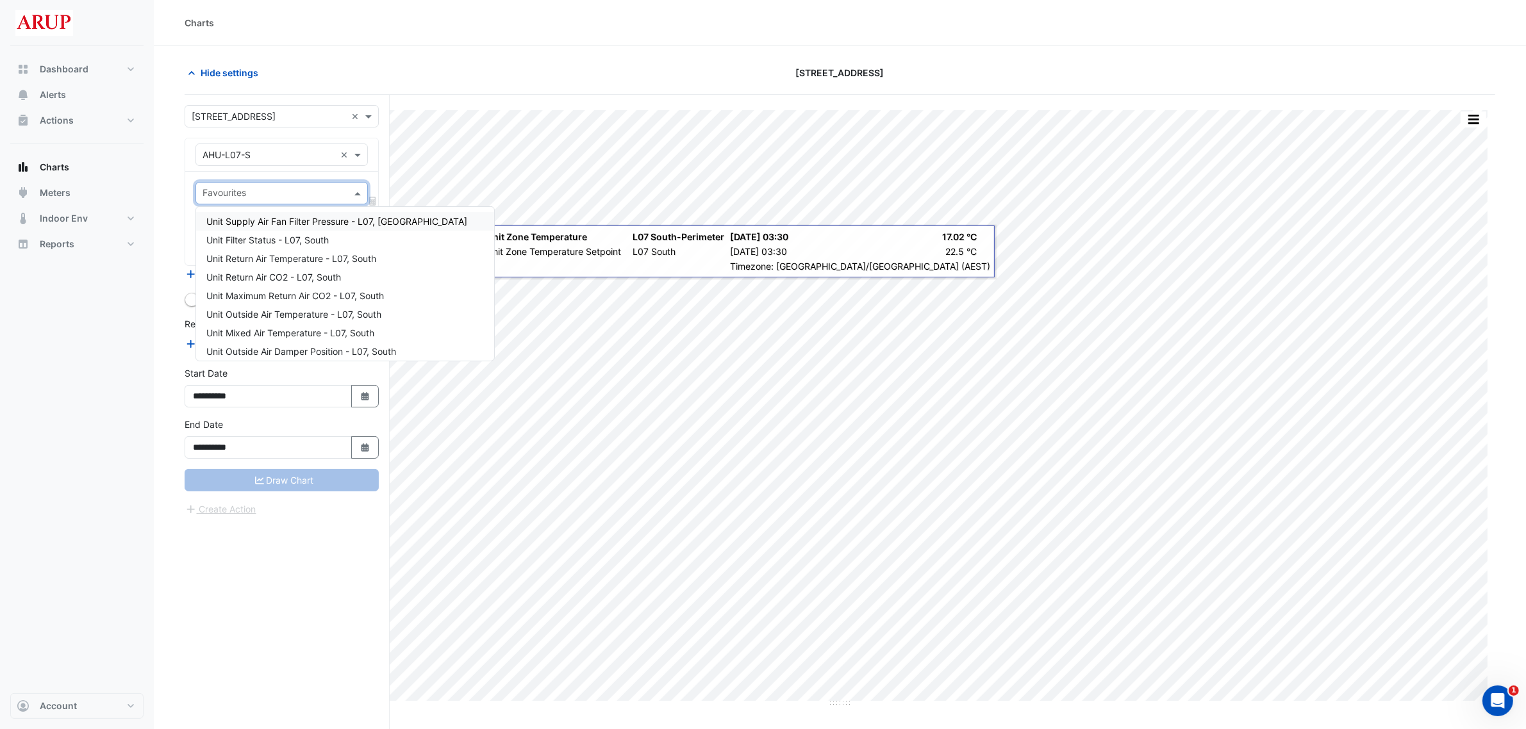
click at [357, 194] on span at bounding box center [359, 193] width 16 height 13
click at [365, 280] on span "Unit Supply Air Temperature - L07, South-Perimeter" at bounding box center [314, 279] width 216 height 11
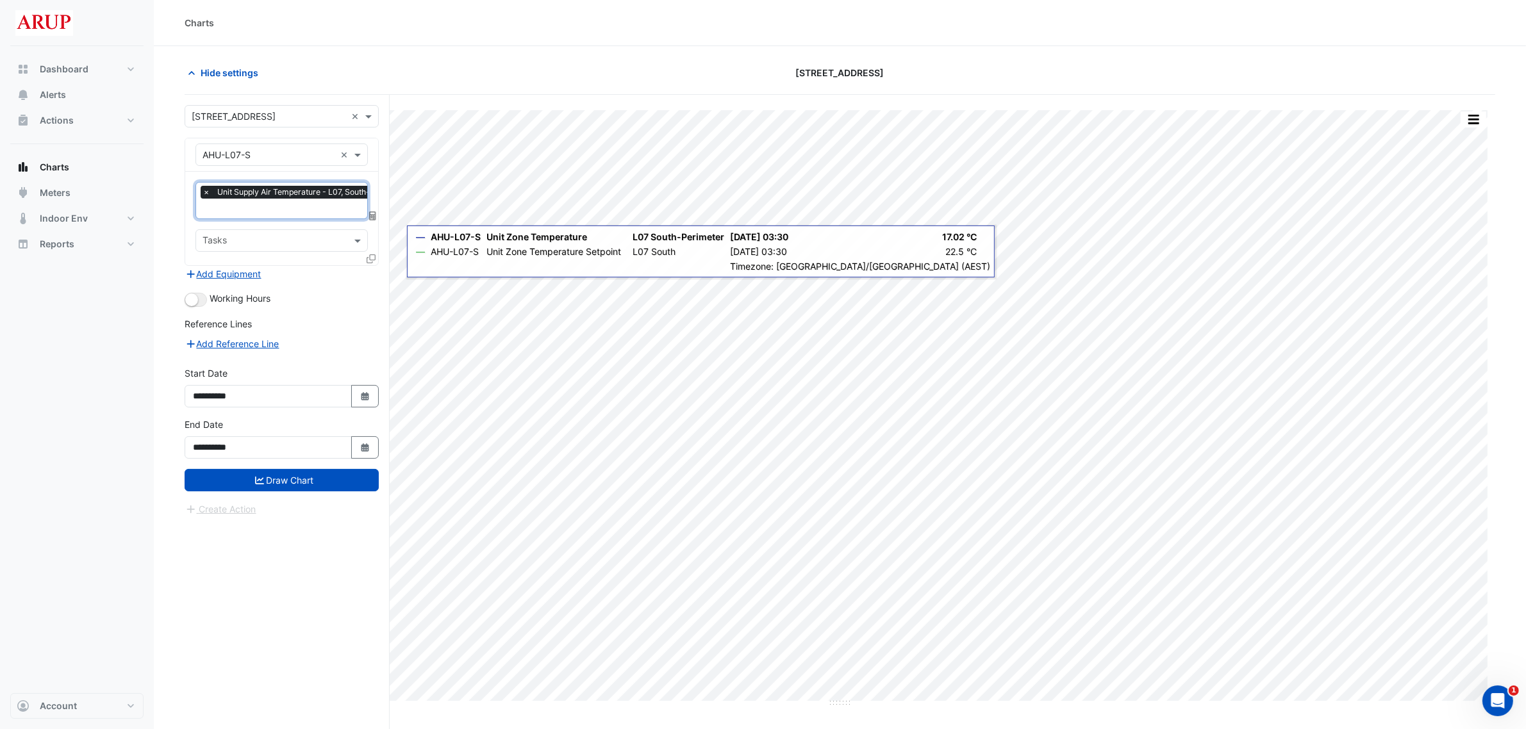
click at [295, 213] on input "text" at bounding box center [308, 209] width 210 height 13
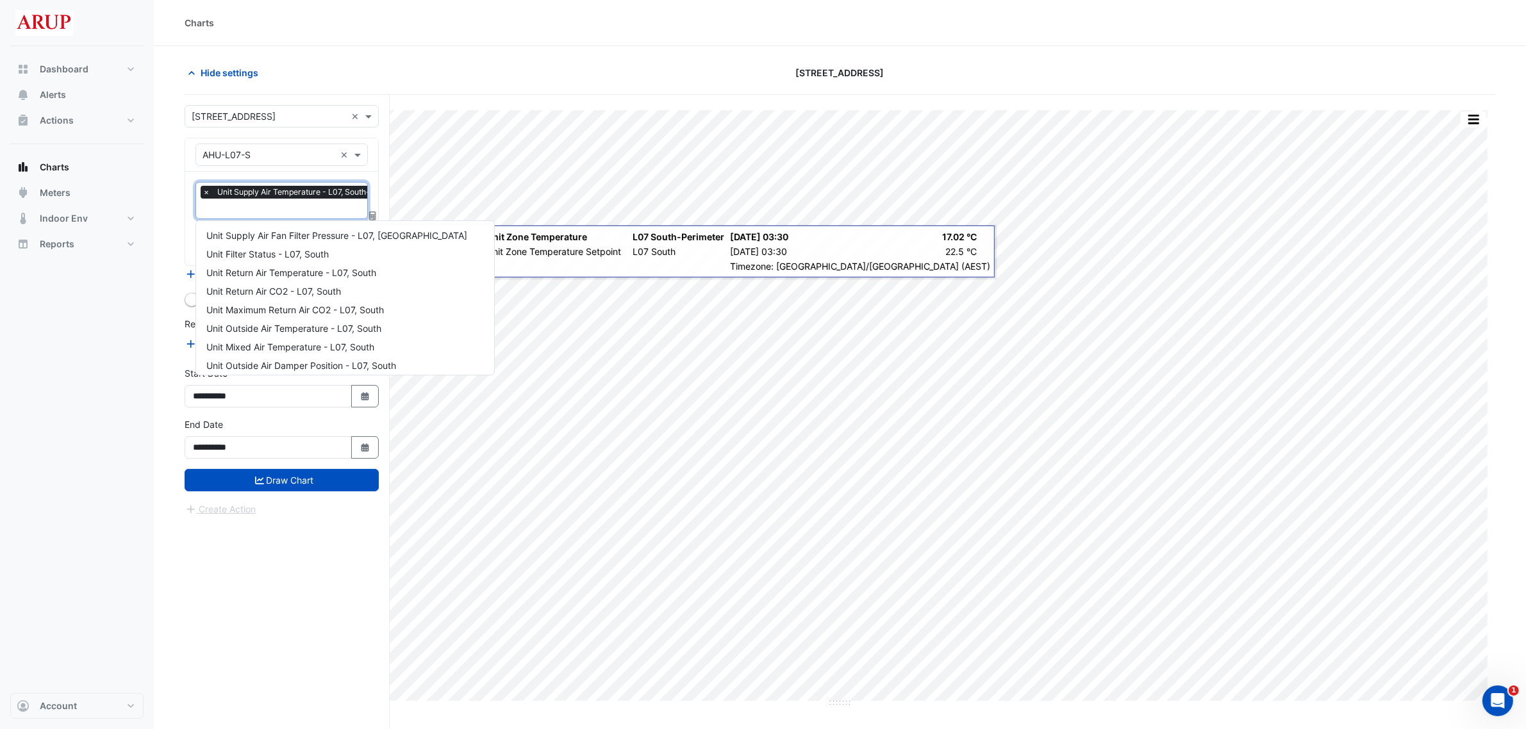
scroll to position [543, 0]
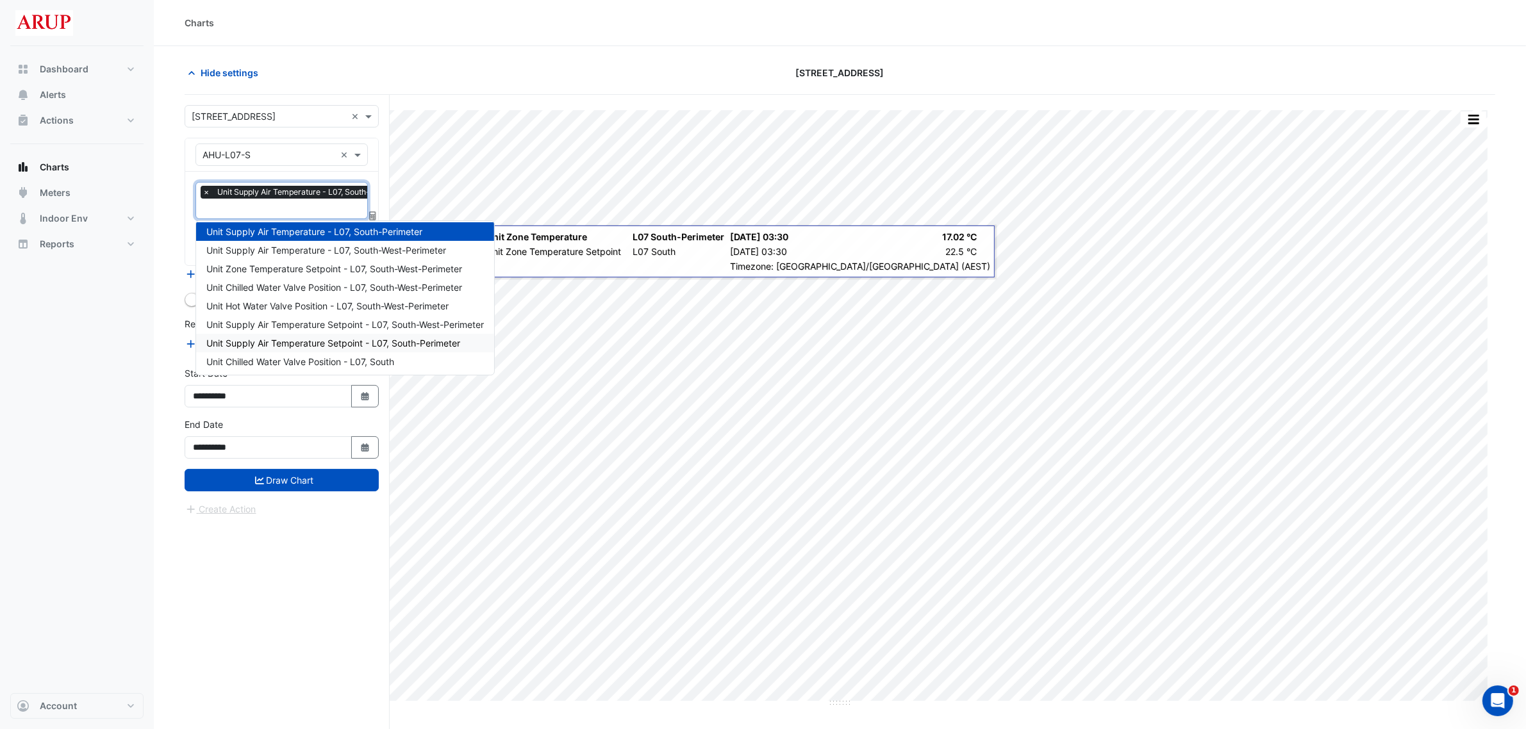
click at [439, 340] on span "Unit Supply Air Temperature Setpoint - L07, South-Perimeter" at bounding box center [333, 343] width 254 height 11
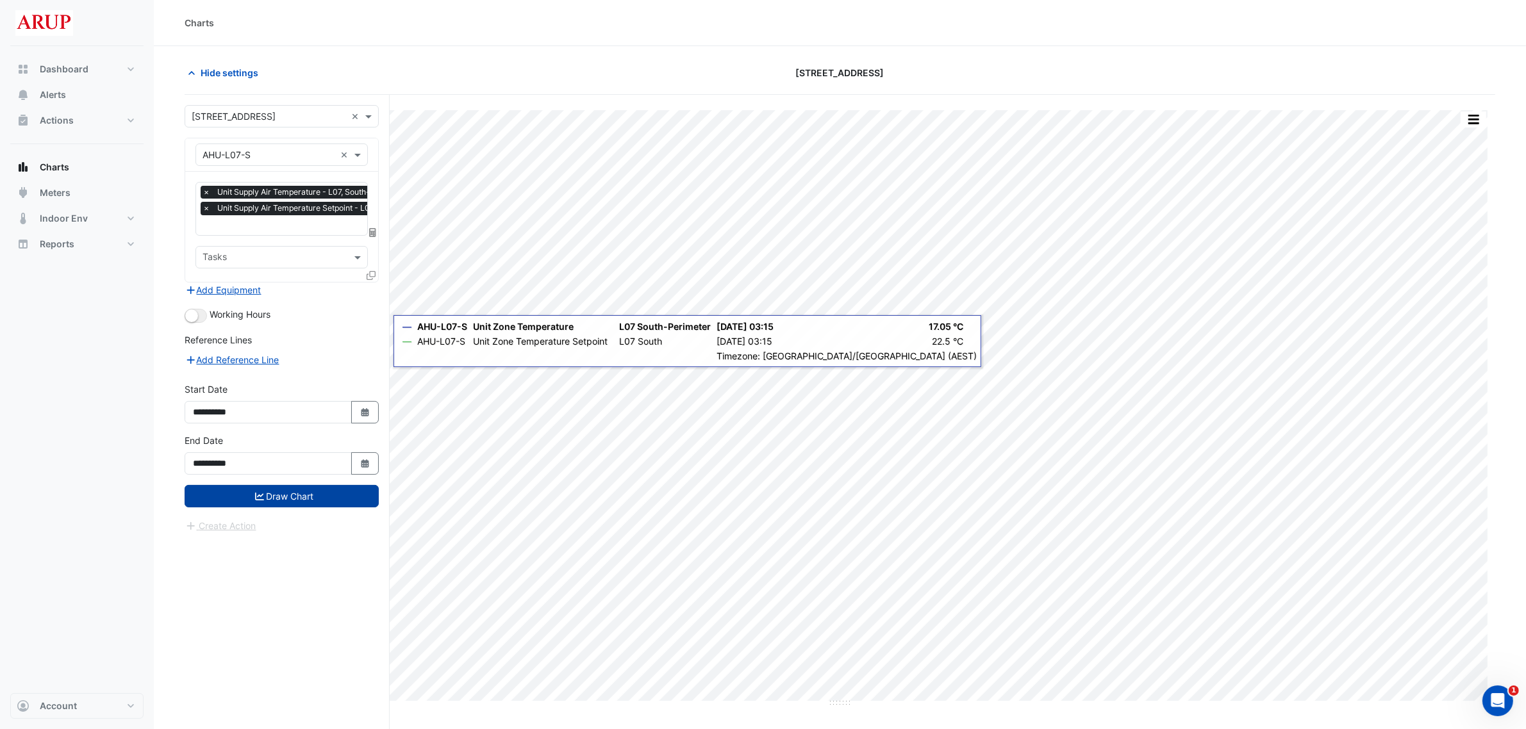
click at [281, 500] on button "Draw Chart" at bounding box center [282, 496] width 194 height 22
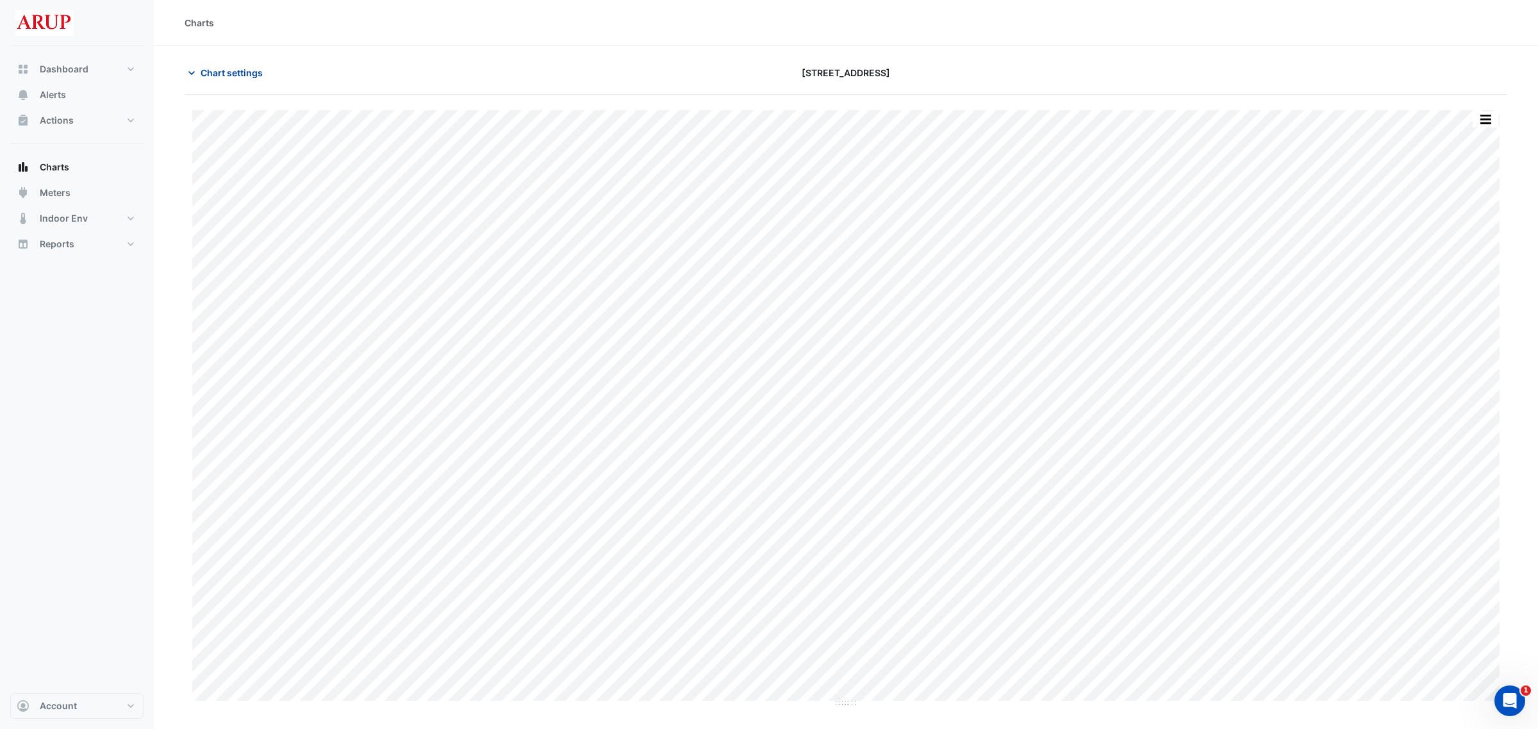
click at [189, 67] on icon "button" at bounding box center [191, 73] width 13 height 13
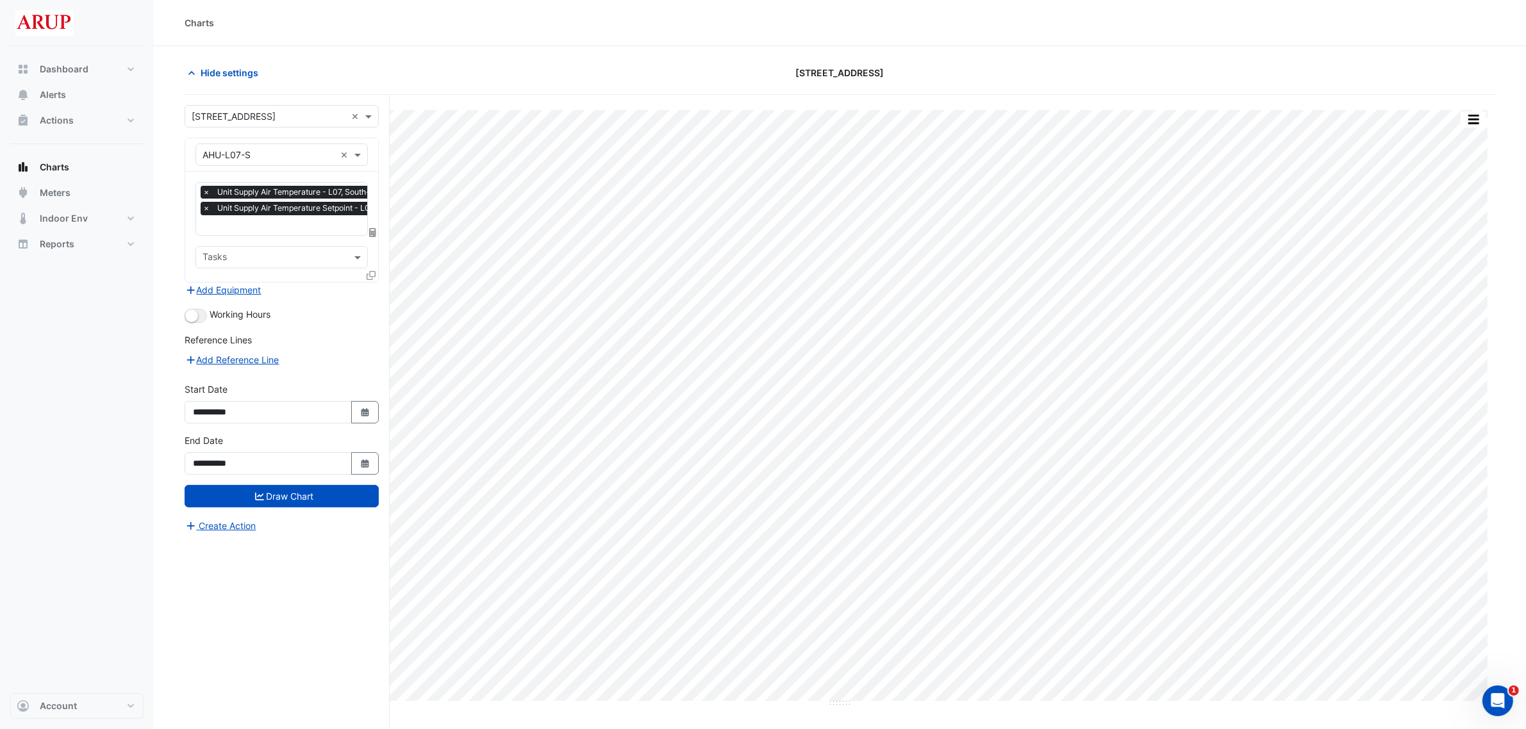
click at [312, 221] on input "text" at bounding box center [324, 226] width 242 height 13
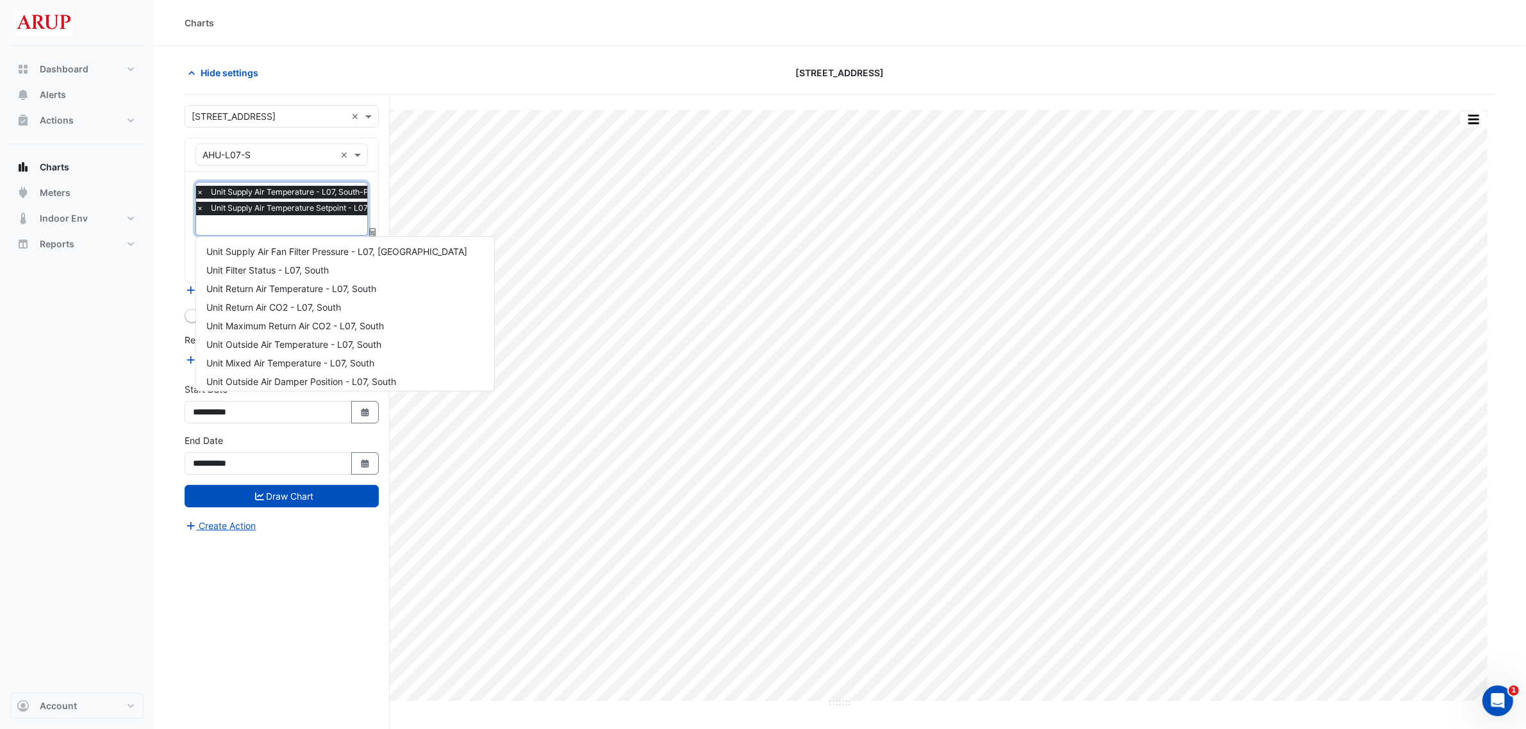
scroll to position [654, 0]
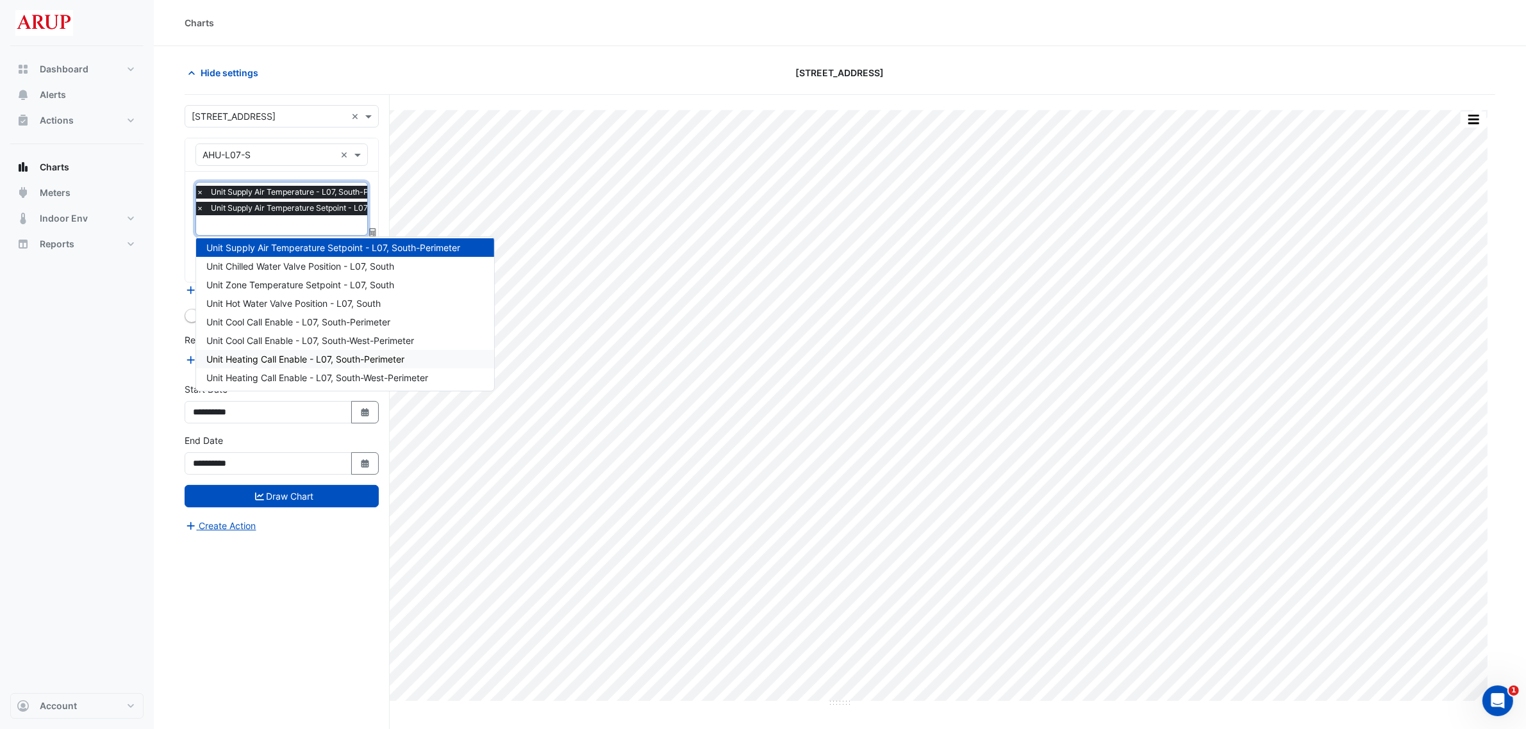
click at [434, 360] on div "Unit Heating Call Enable - L07, South-Perimeter" at bounding box center [345, 359] width 298 height 19
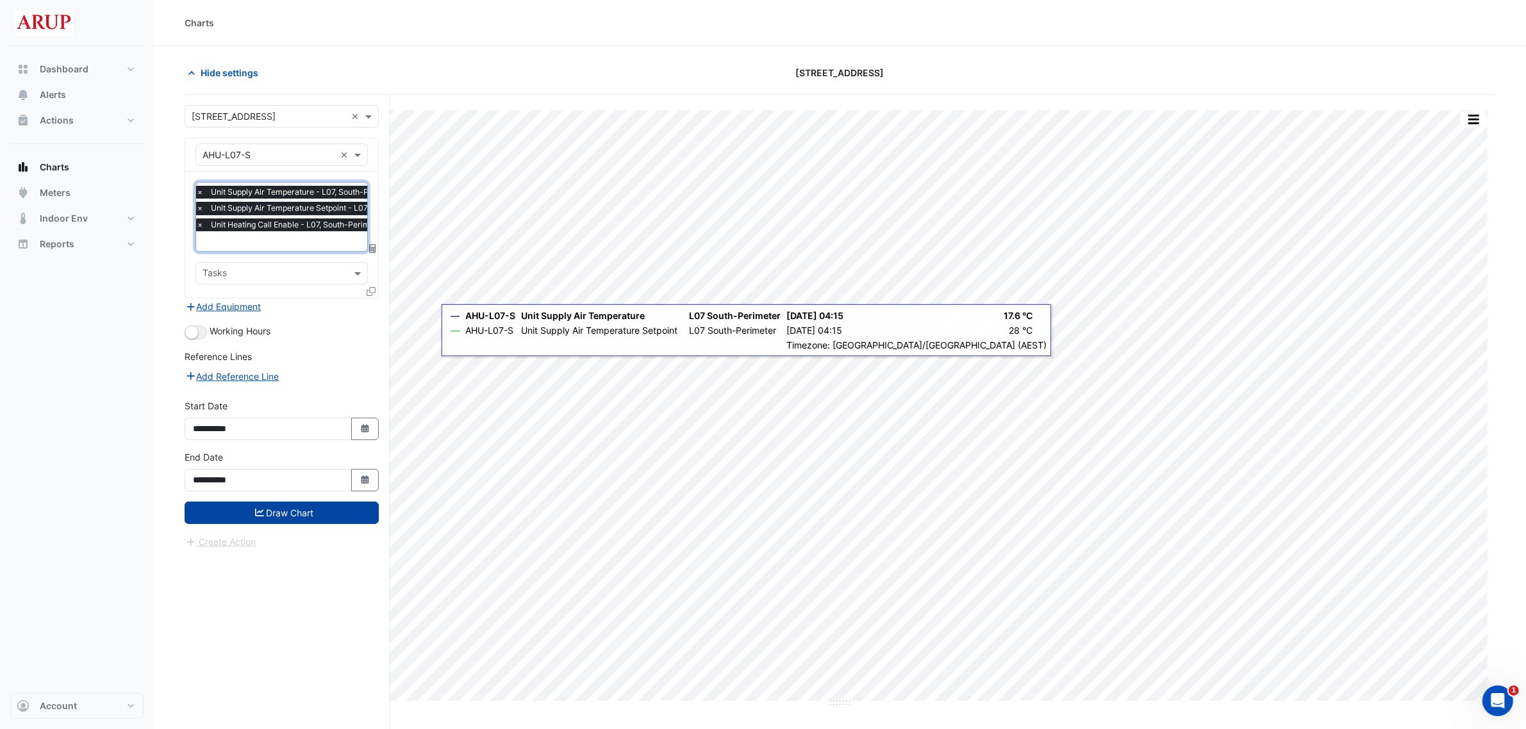
click at [284, 511] on button "Draw Chart" at bounding box center [282, 513] width 194 height 22
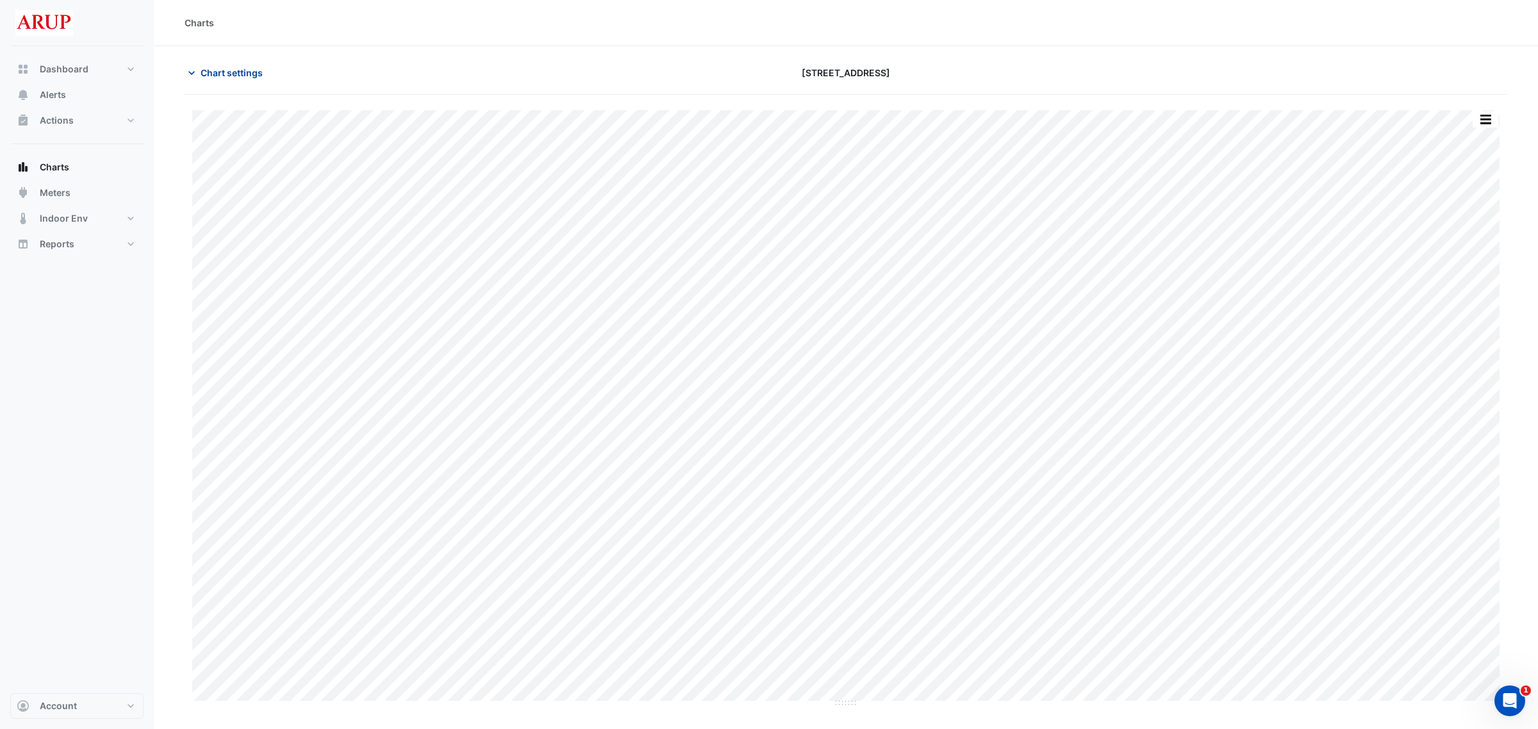
click at [196, 74] on icon "button" at bounding box center [191, 73] width 13 height 13
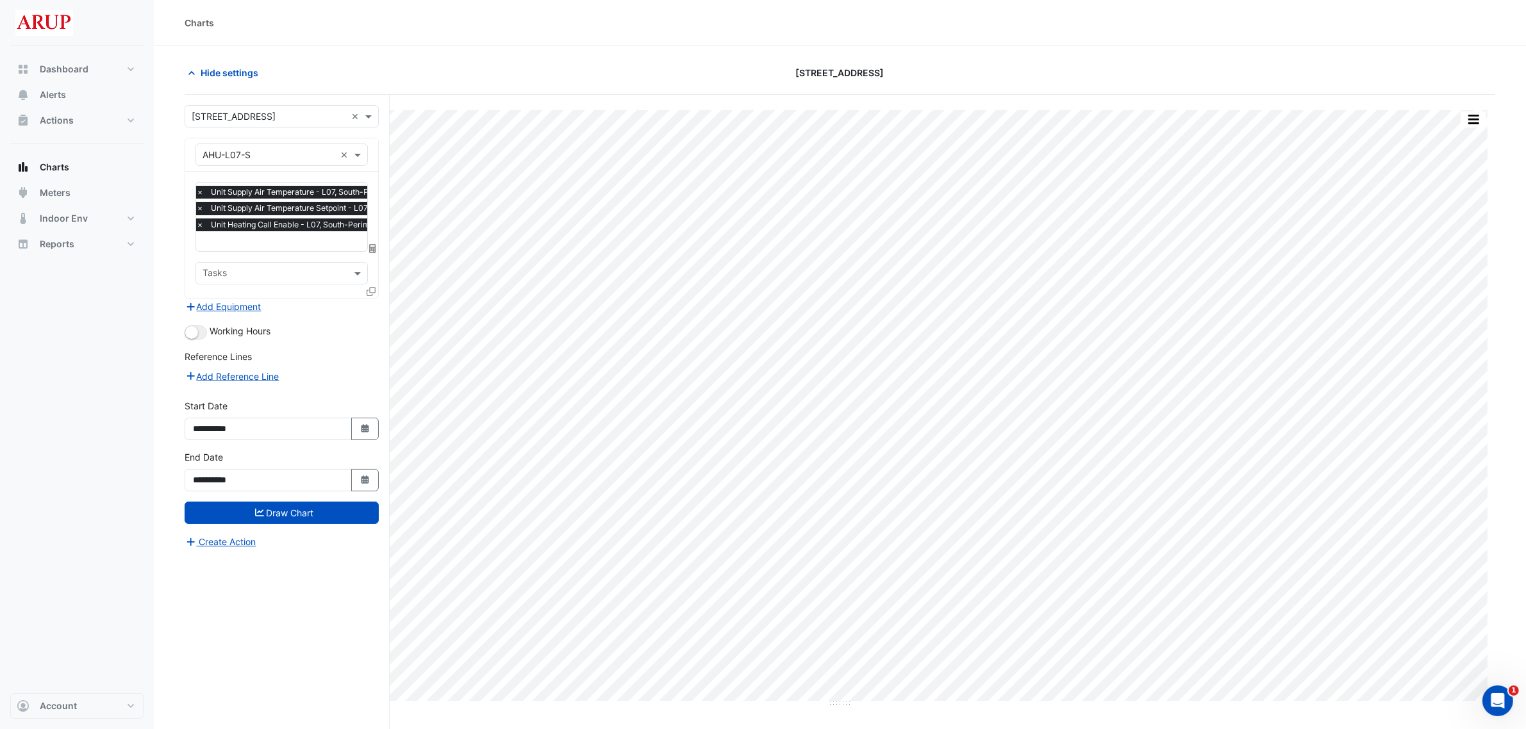
click at [199, 226] on span "×" at bounding box center [200, 225] width 12 height 13
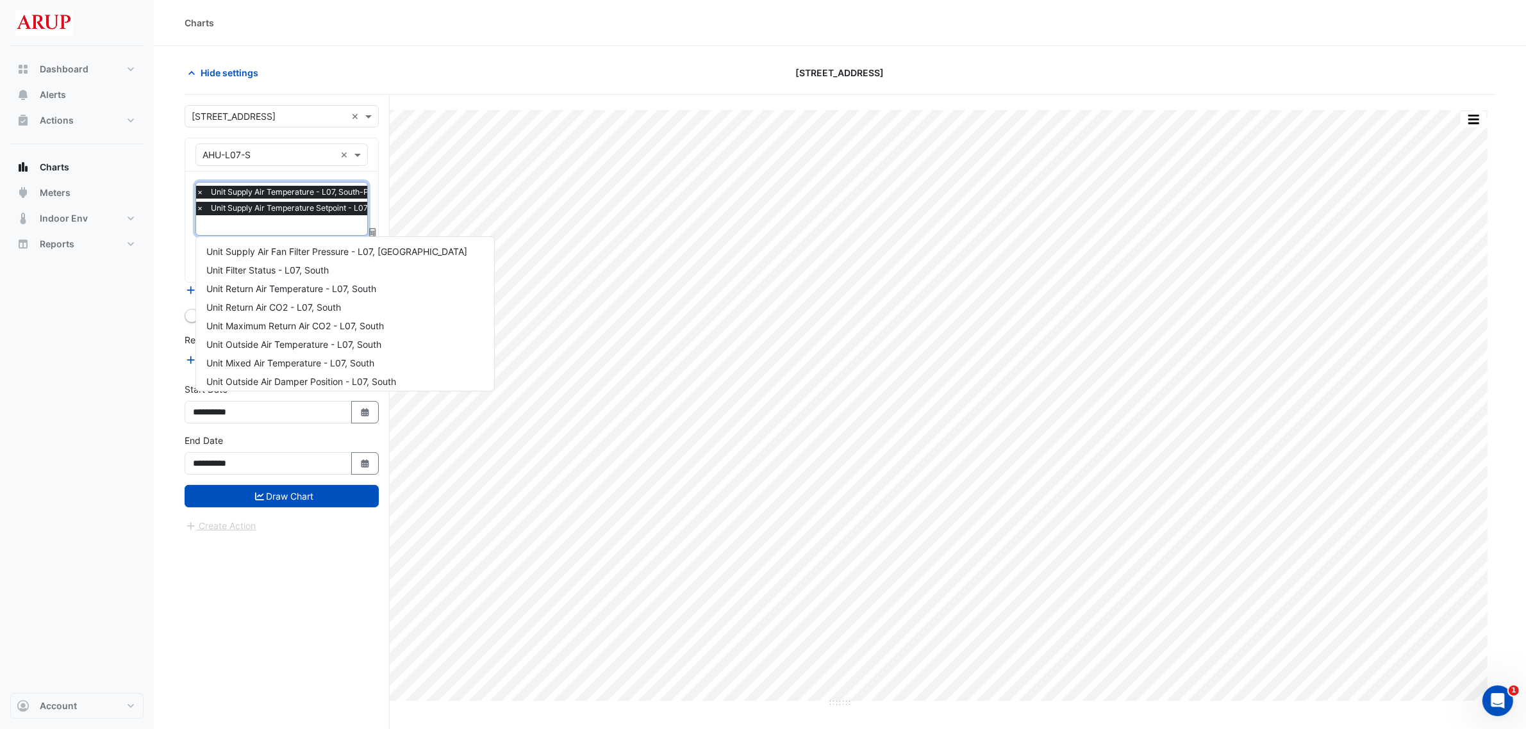
click at [308, 229] on input "text" at bounding box center [317, 226] width 242 height 13
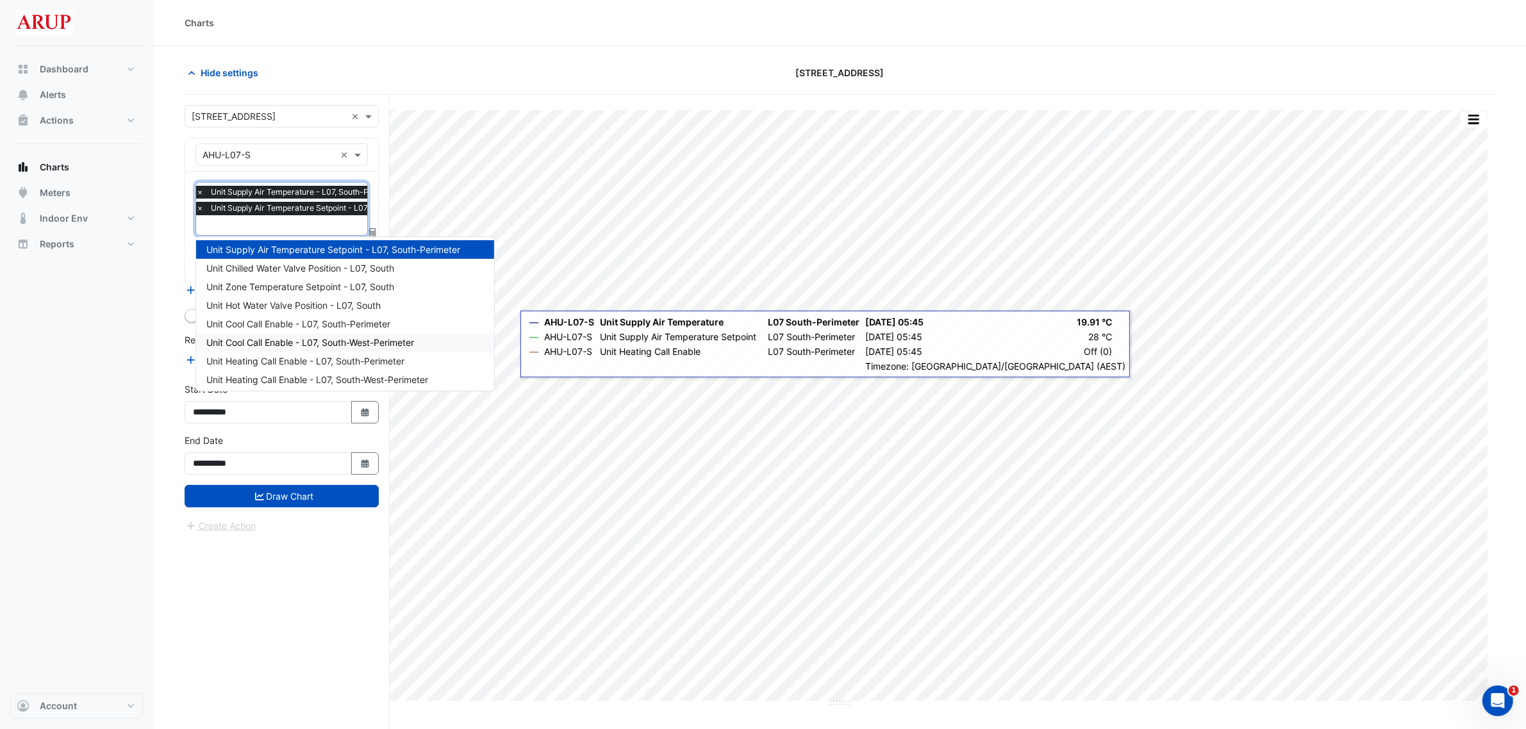
scroll to position [654, 0]
click at [433, 316] on div "Unit Cool Call Enable - L07, South-Perimeter" at bounding box center [345, 322] width 298 height 19
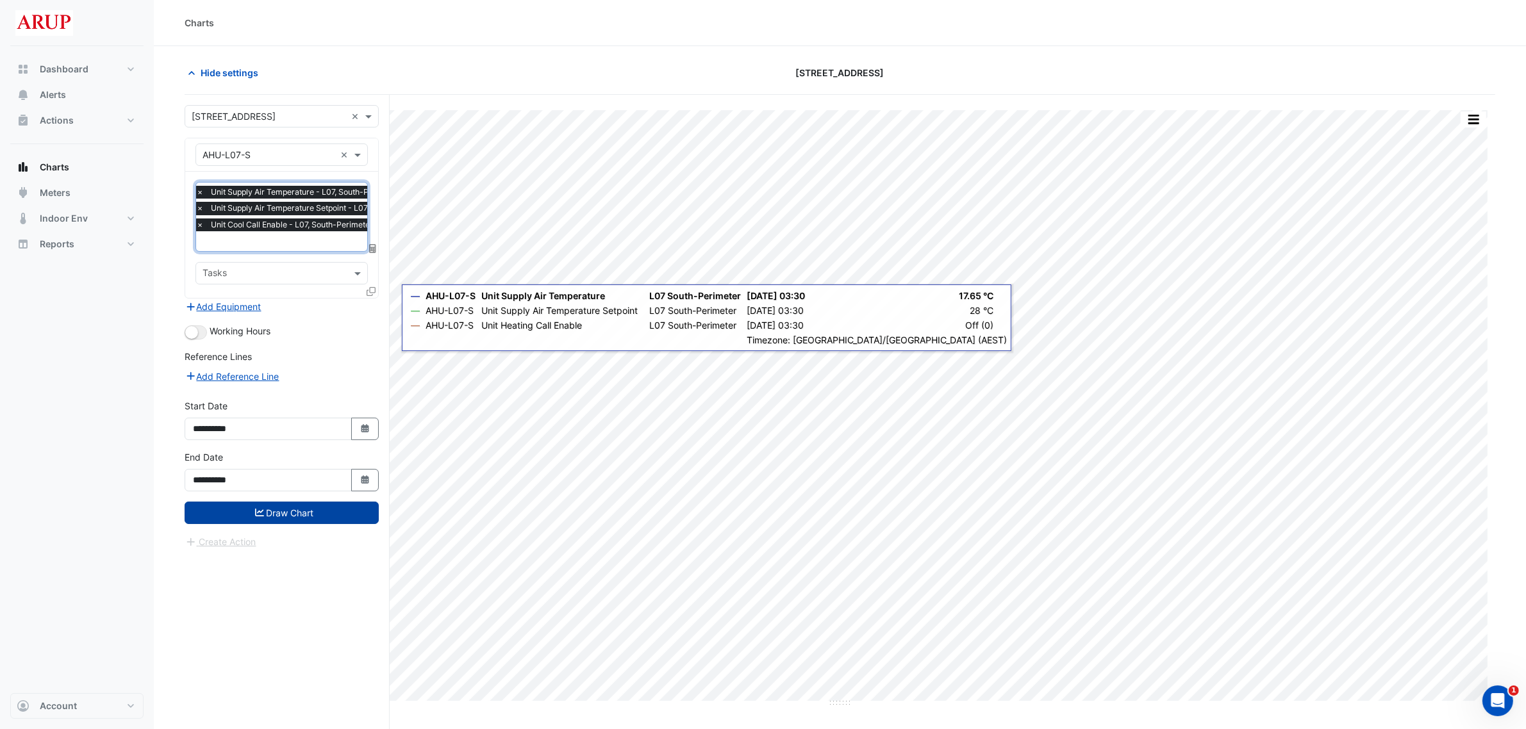
click at [298, 508] on button "Draw Chart" at bounding box center [282, 513] width 194 height 22
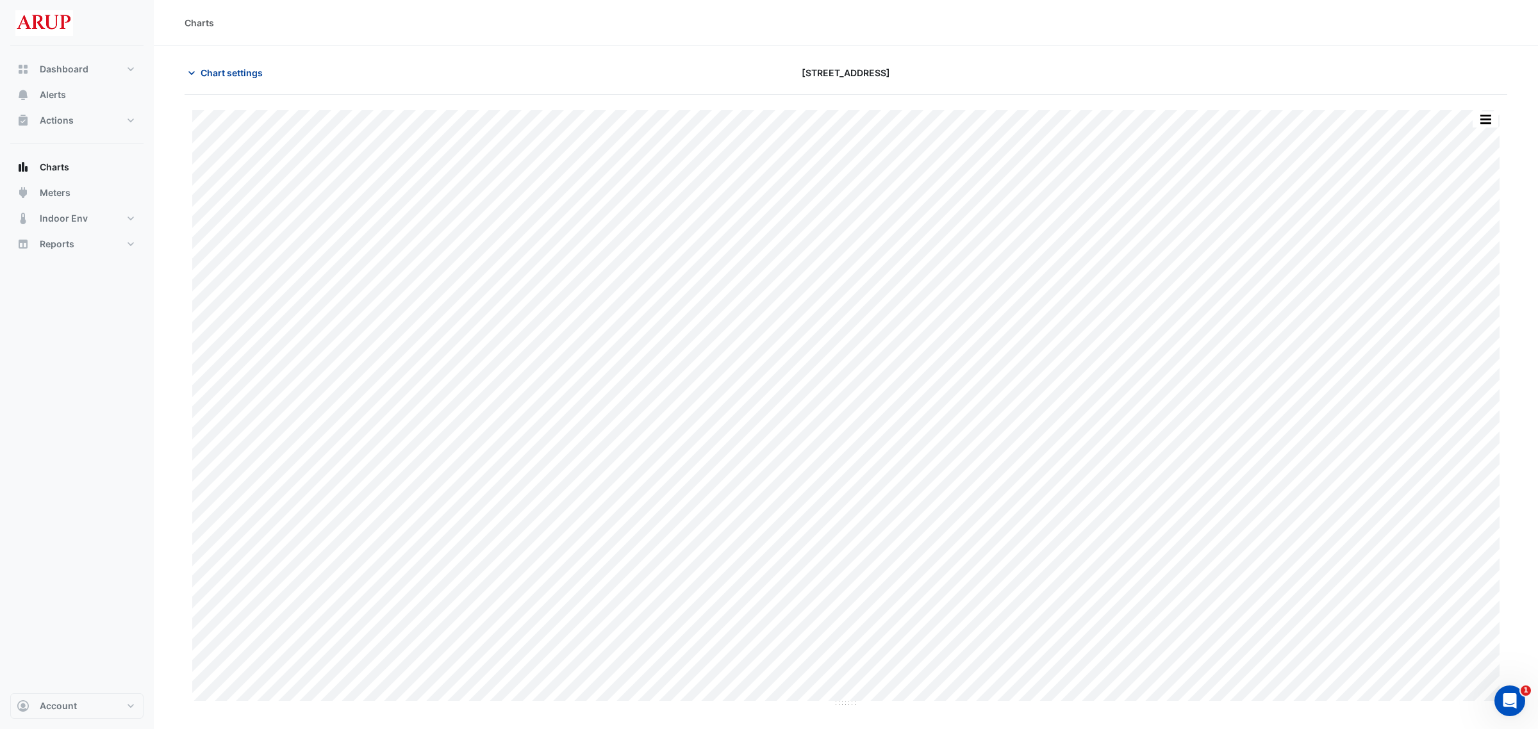
click at [192, 69] on icon "button" at bounding box center [191, 73] width 13 height 13
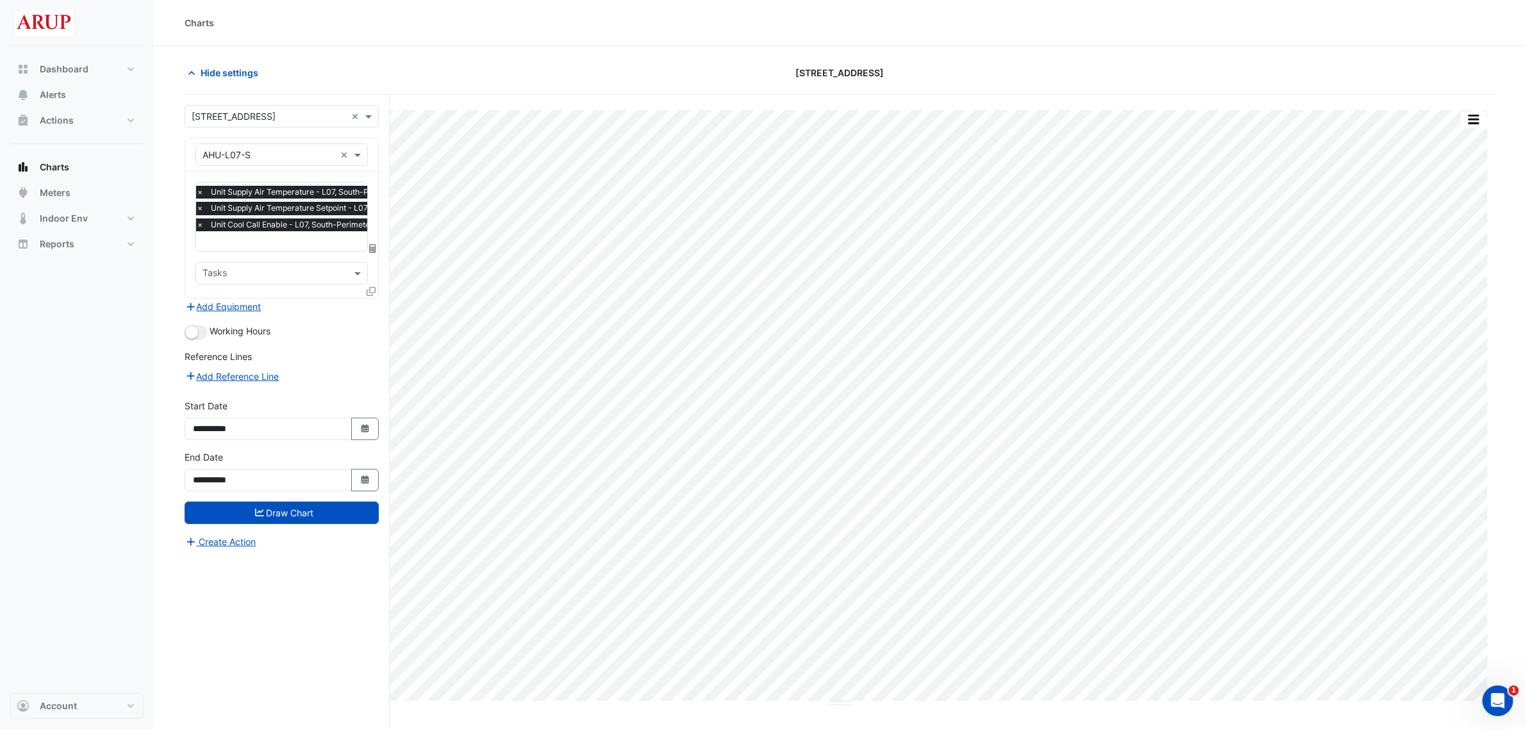
click at [201, 224] on span "×" at bounding box center [200, 225] width 12 height 13
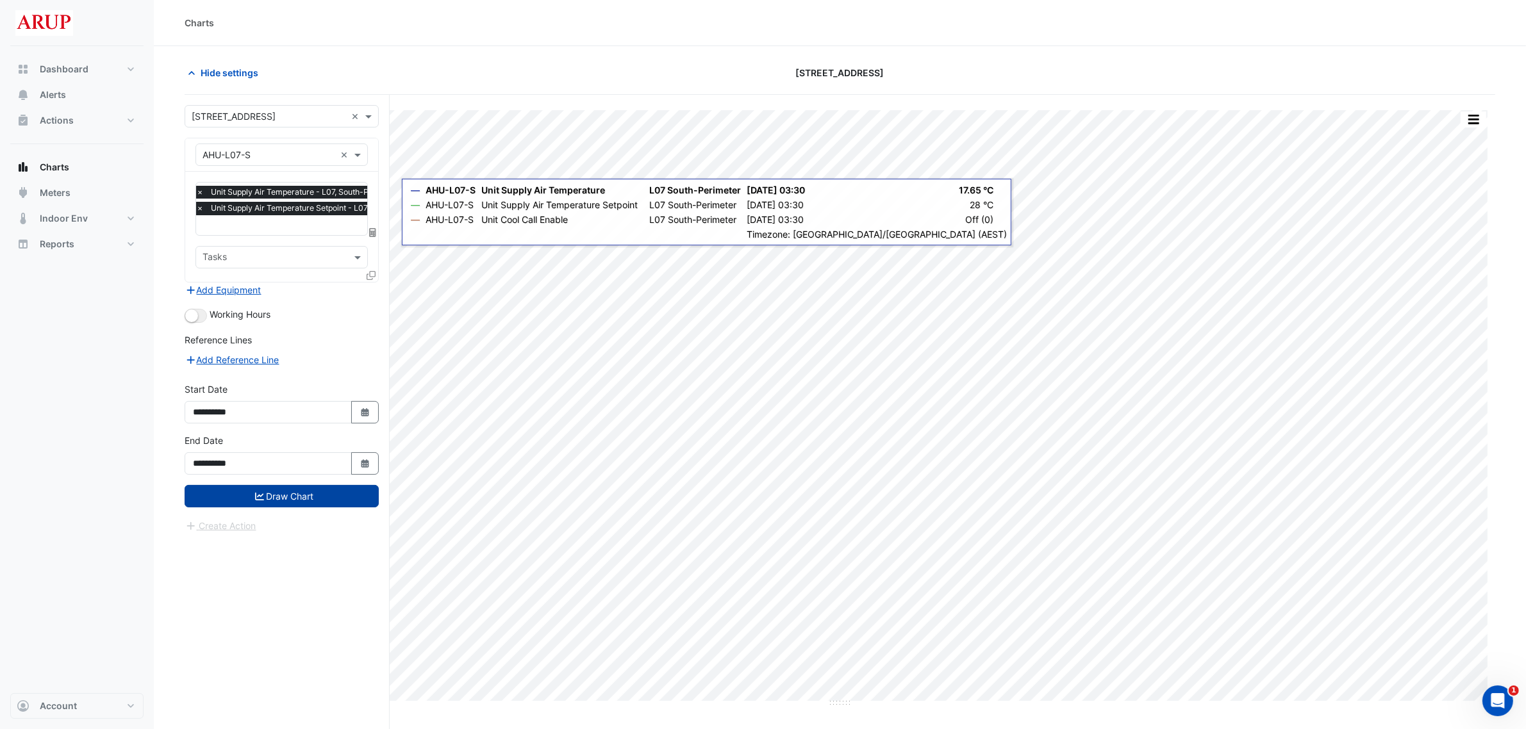
click at [296, 504] on button "Draw Chart" at bounding box center [282, 496] width 194 height 22
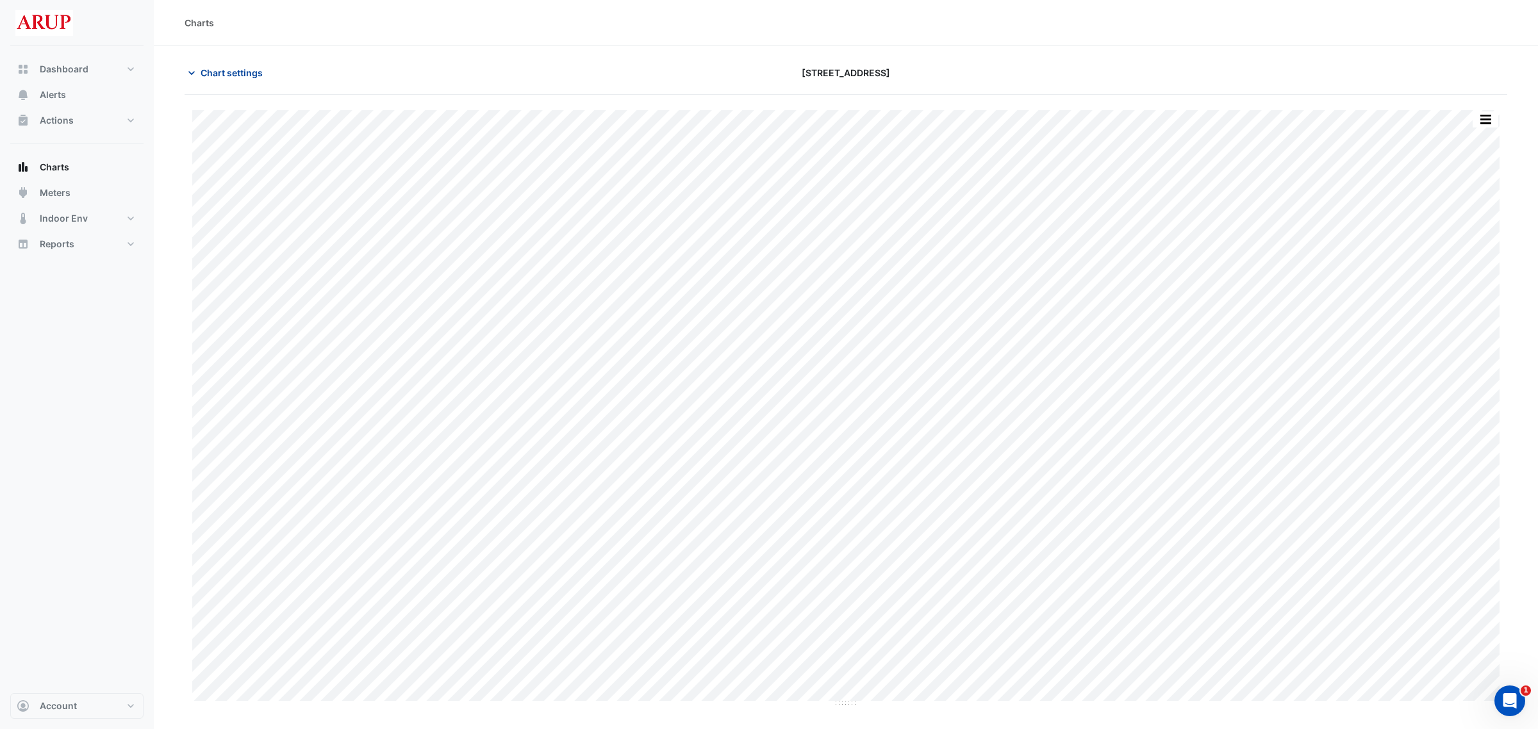
click at [193, 72] on icon "button" at bounding box center [191, 73] width 6 height 4
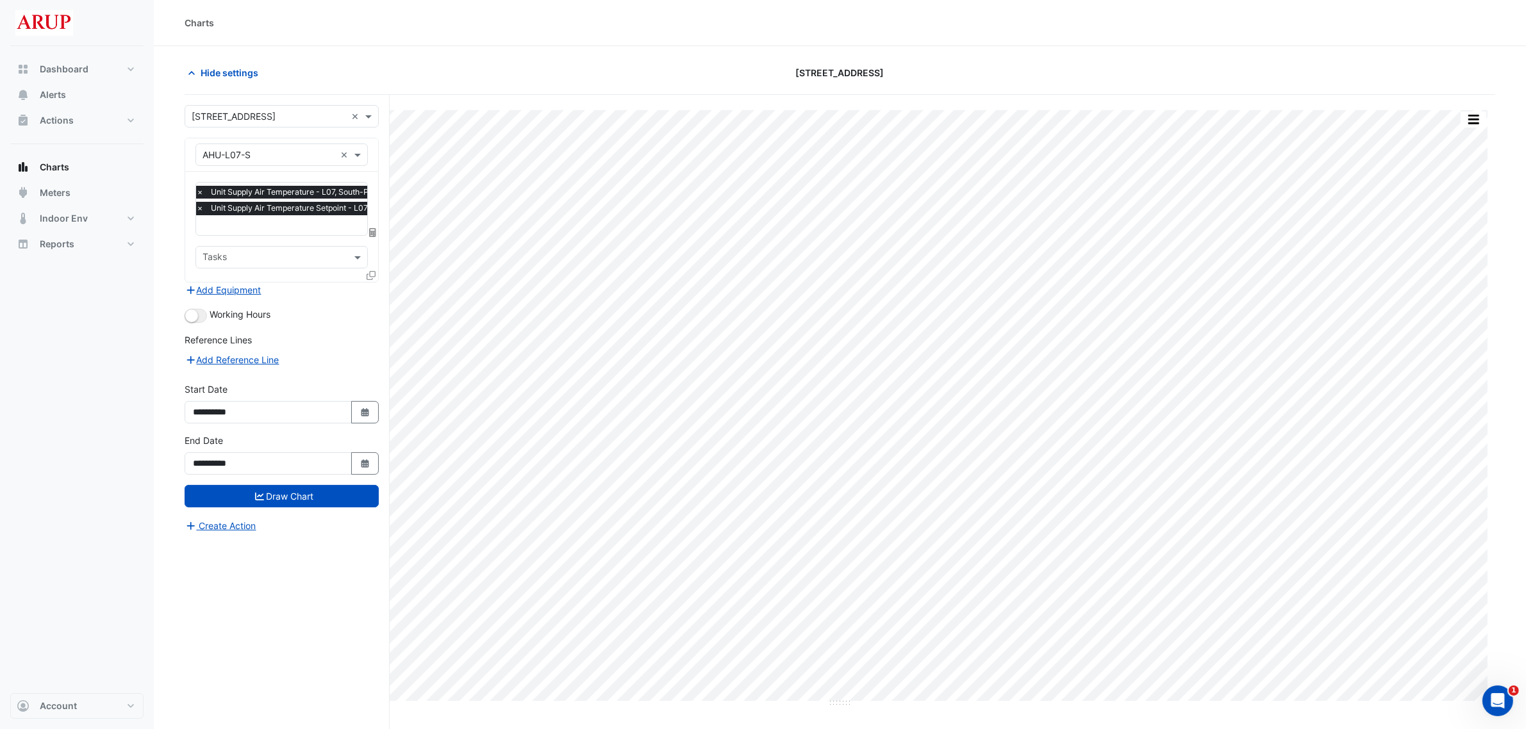
click at [269, 231] on input "text" at bounding box center [317, 226] width 242 height 13
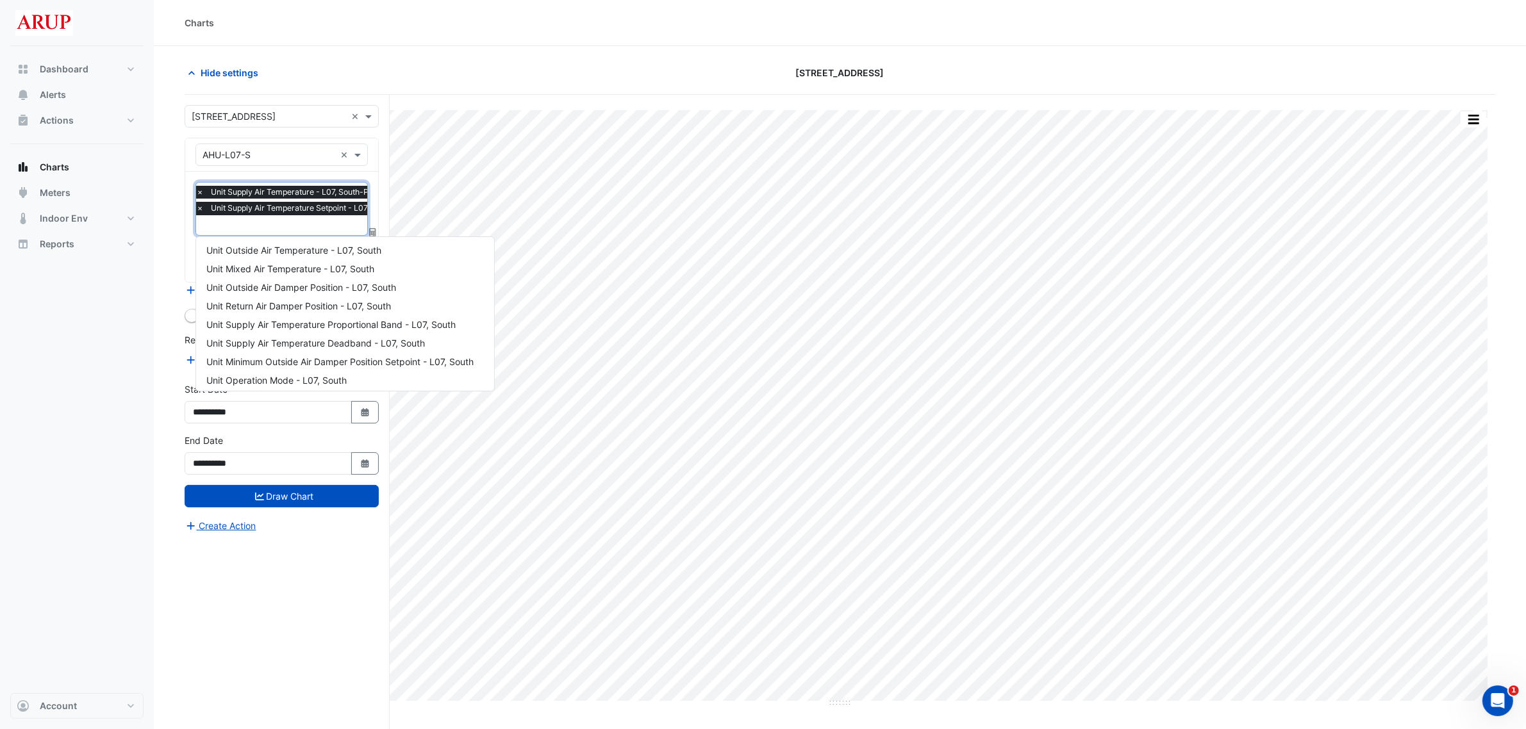
scroll to position [94, 0]
click at [372, 292] on span "Unit Outside Air Damper Position - L07, South" at bounding box center [301, 288] width 190 height 11
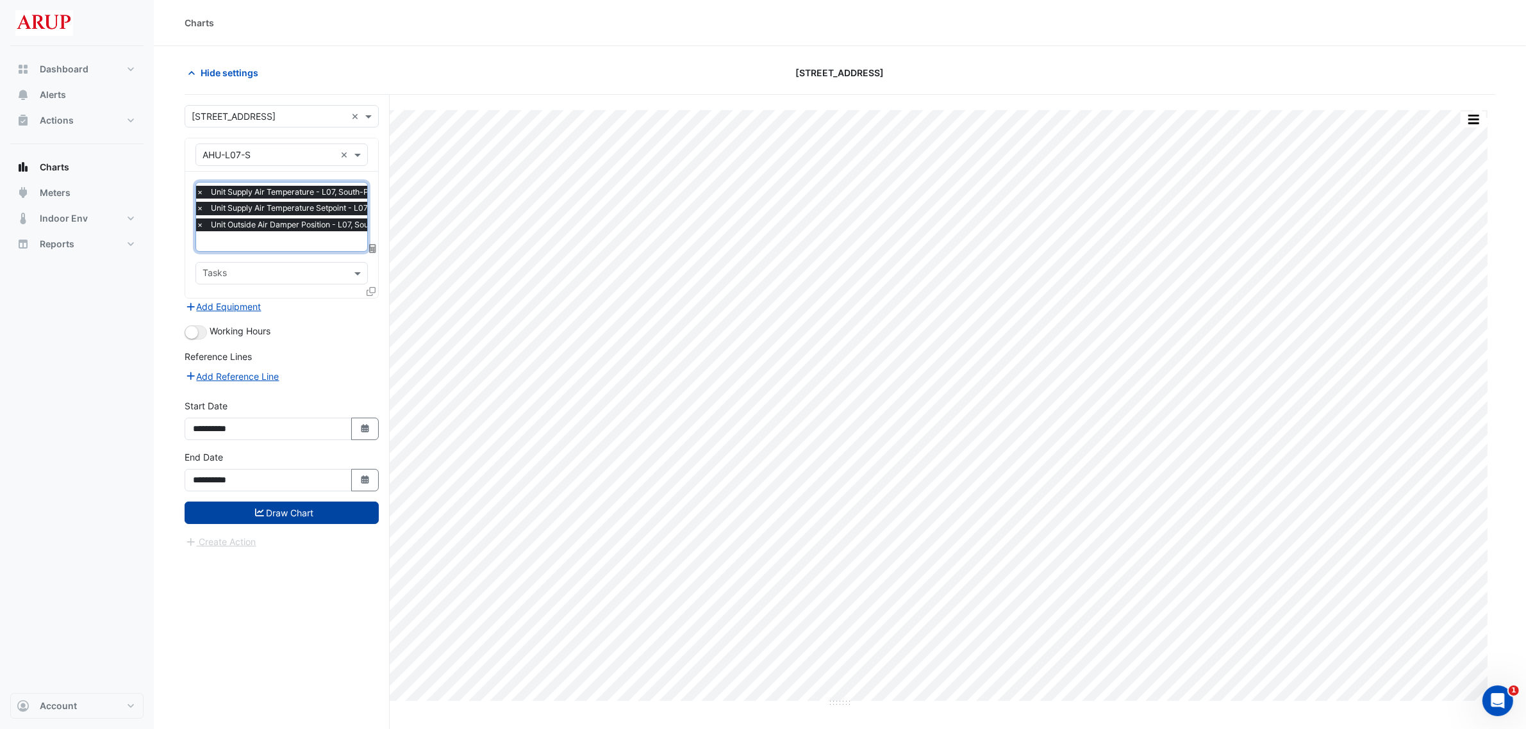
click at [299, 517] on button "Draw Chart" at bounding box center [282, 513] width 194 height 22
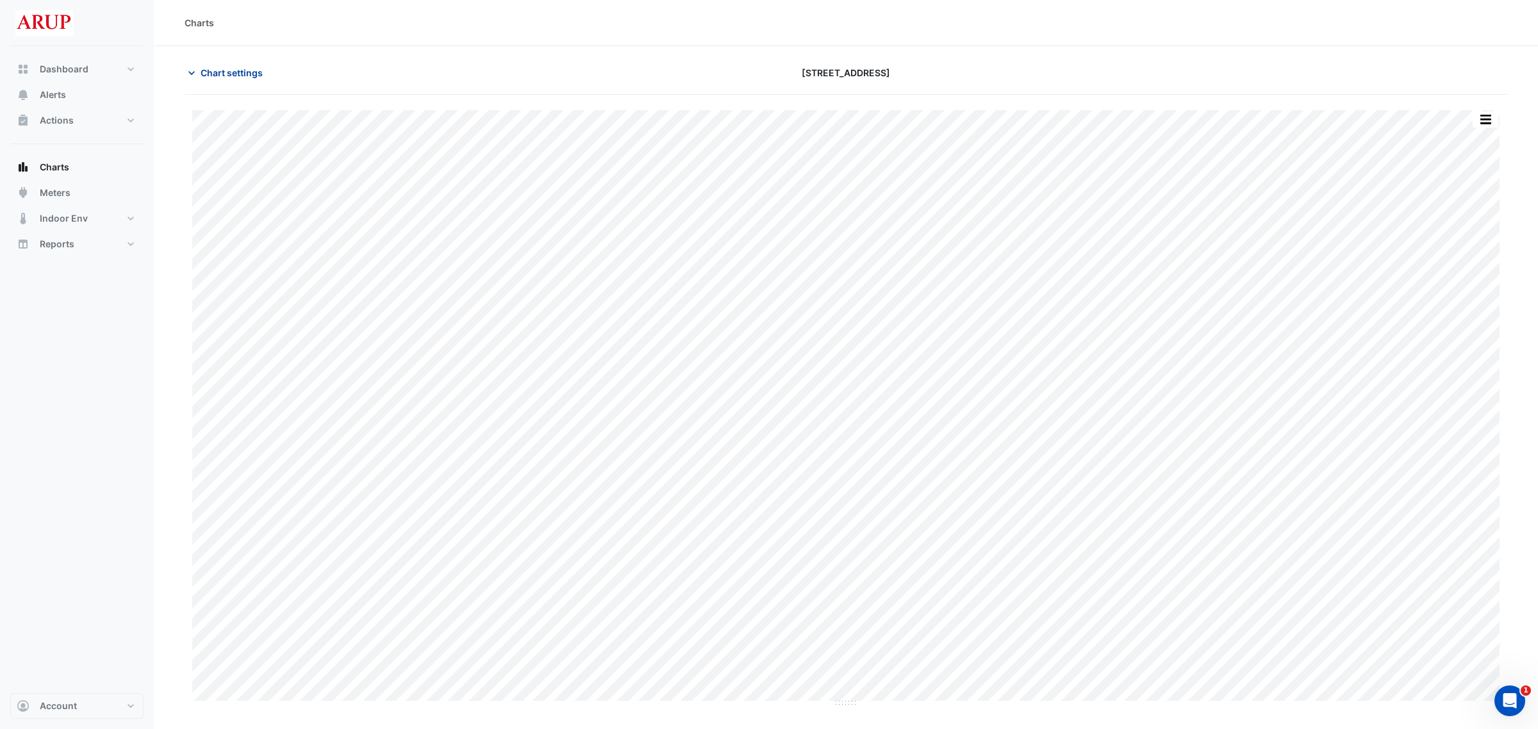
click at [194, 79] on button "Chart settings" at bounding box center [228, 73] width 87 height 22
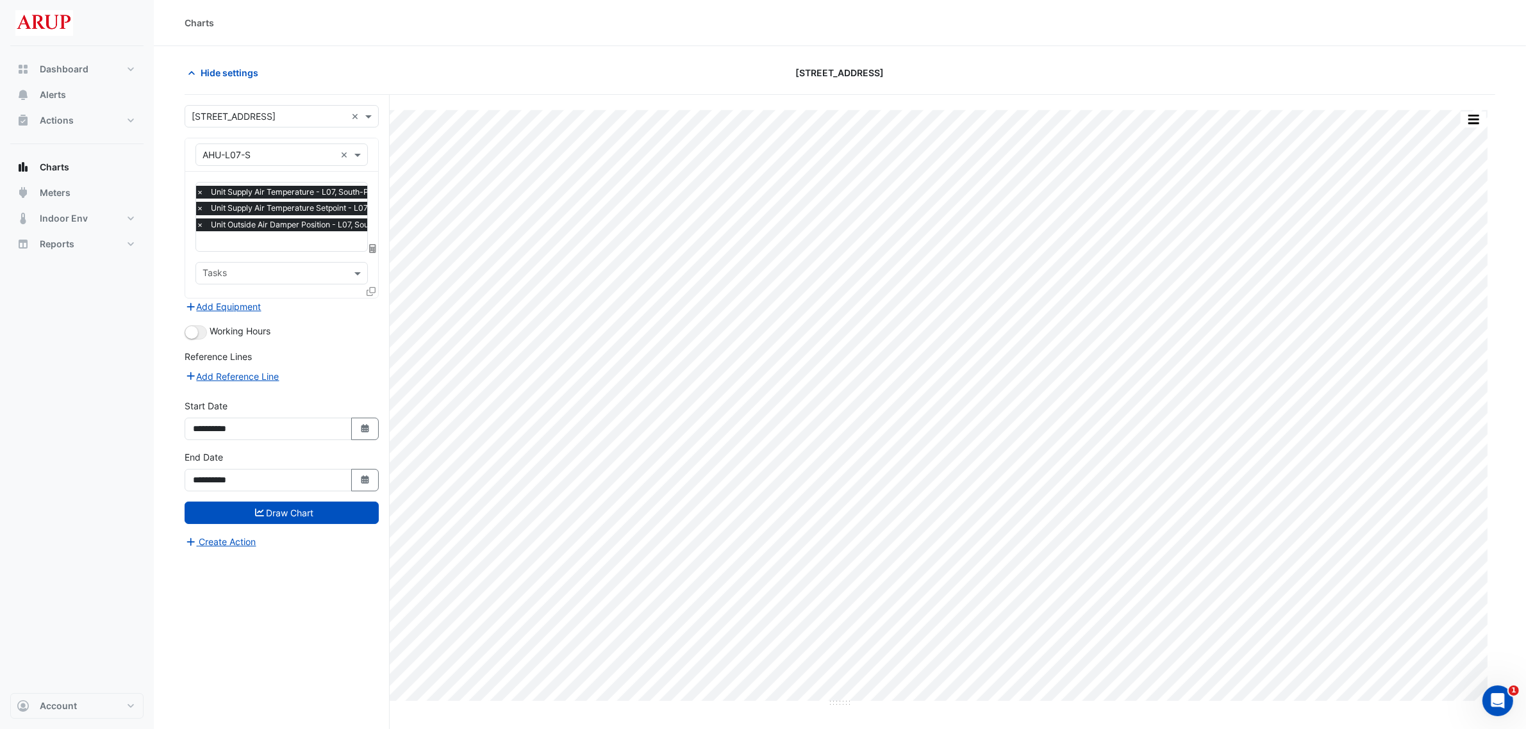
click at [201, 226] on span "×" at bounding box center [200, 225] width 12 height 13
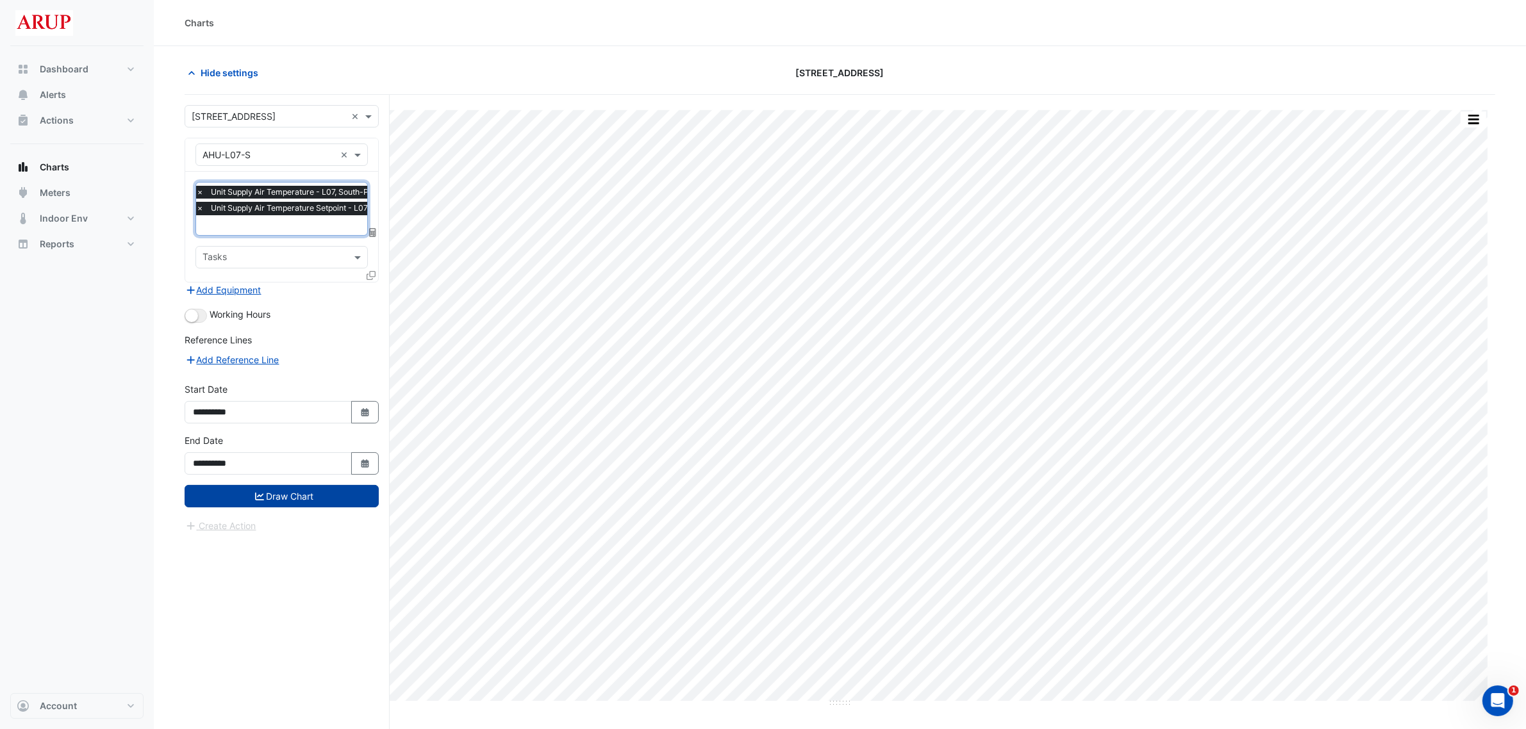
click at [293, 494] on button "Draw Chart" at bounding box center [282, 496] width 194 height 22
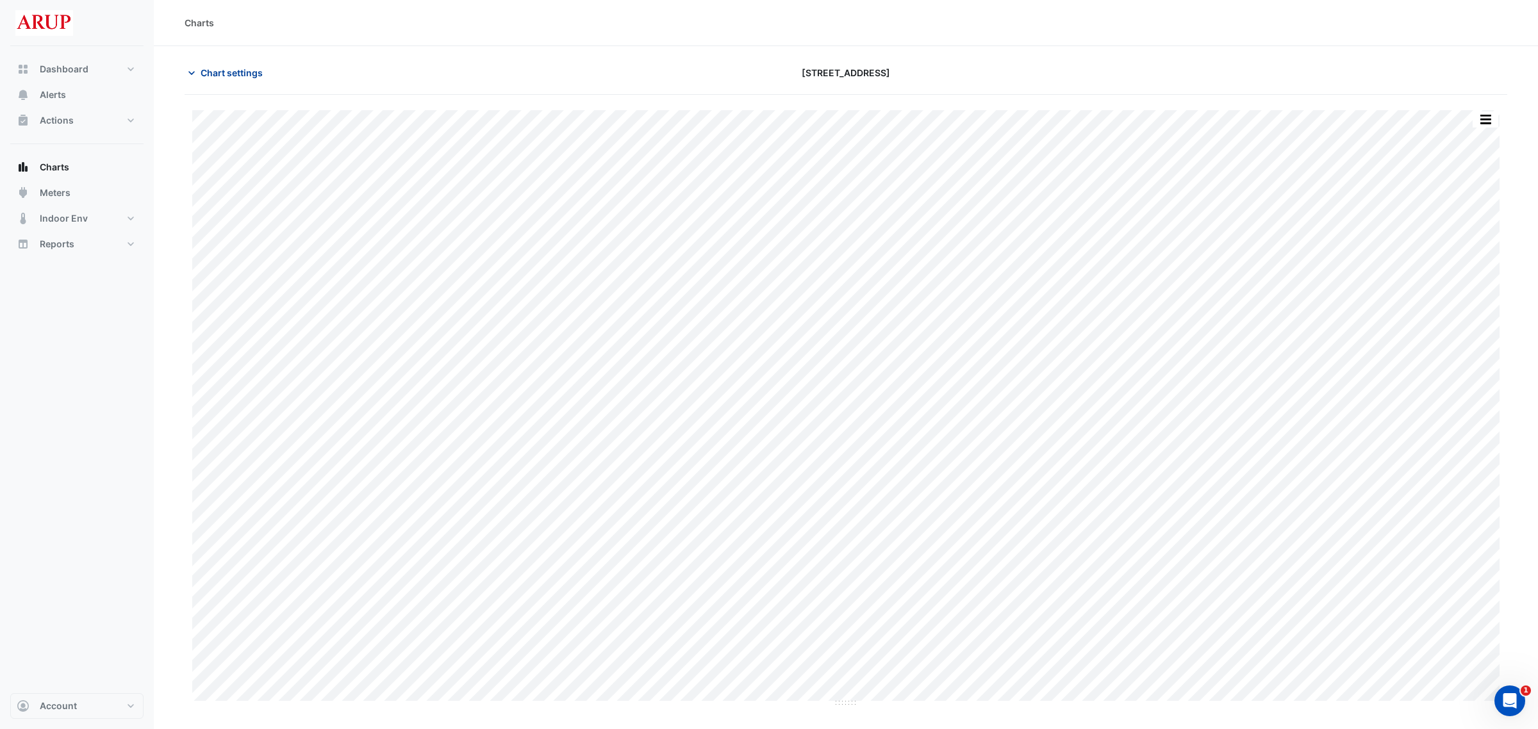
click at [196, 71] on icon "button" at bounding box center [191, 73] width 13 height 13
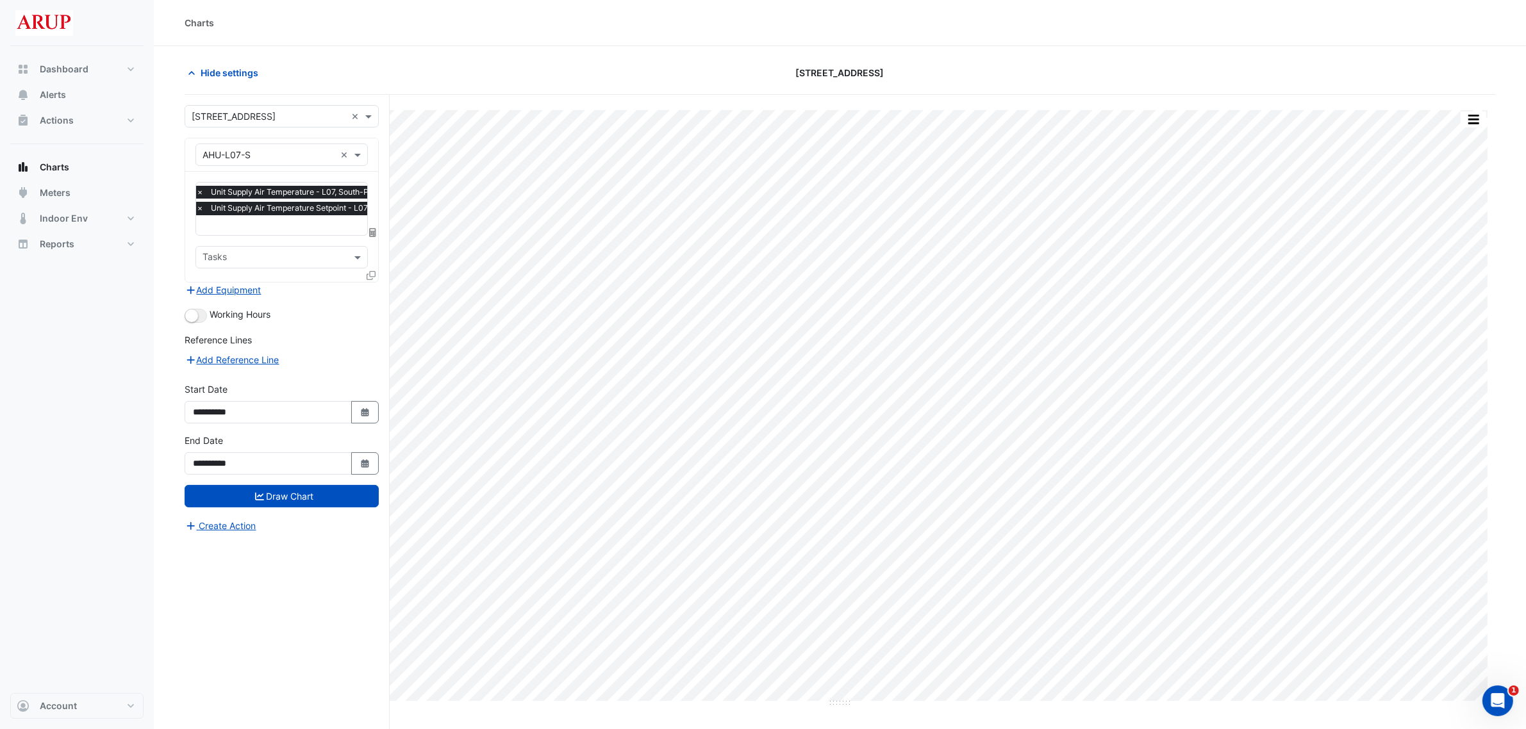
click at [221, 228] on input "text" at bounding box center [317, 226] width 242 height 13
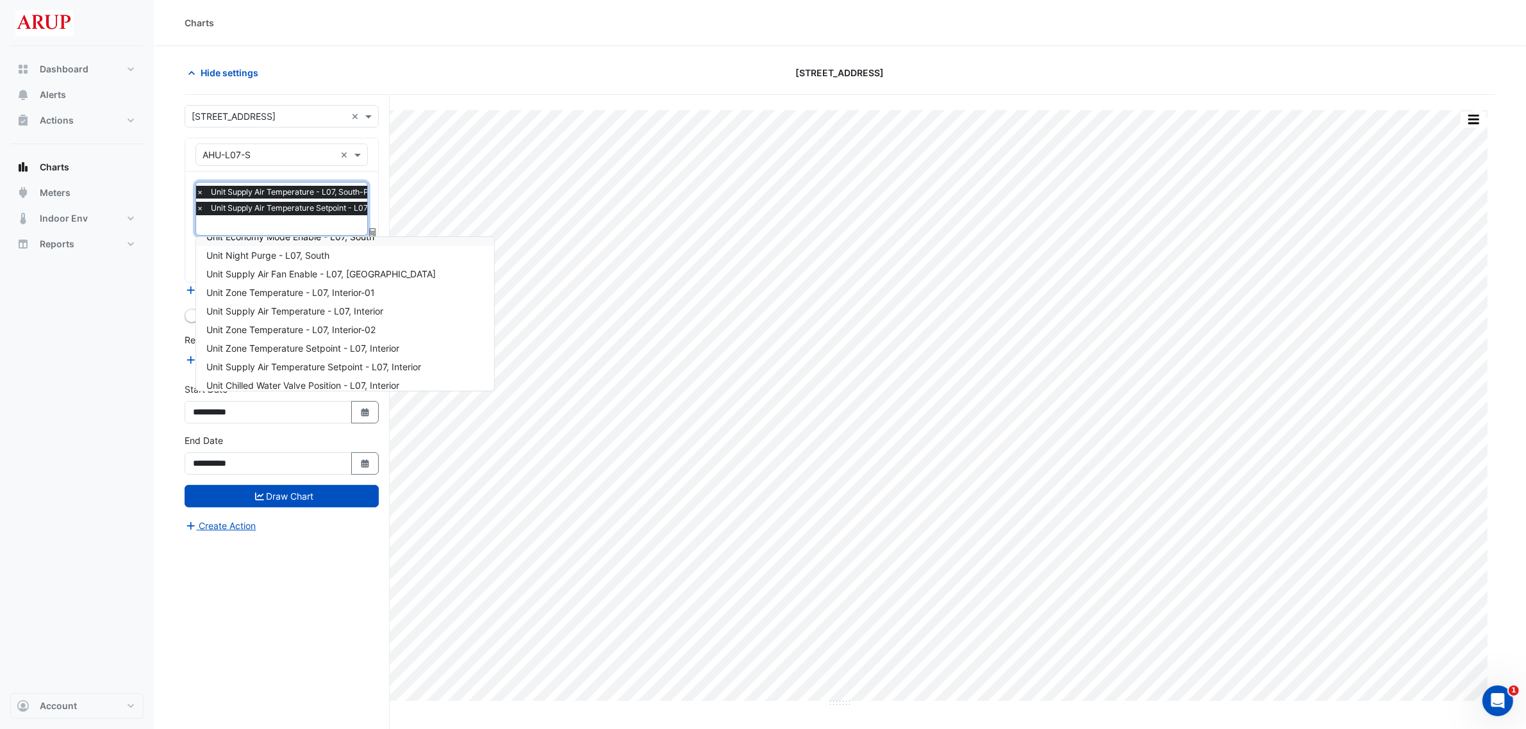
scroll to position [302, 0]
click at [512, 95] on div "Split All Print Save as JPEG Save as PNG Pivot Data Table Export CSV - Flat Exp…" at bounding box center [840, 436] width 1311 height 683
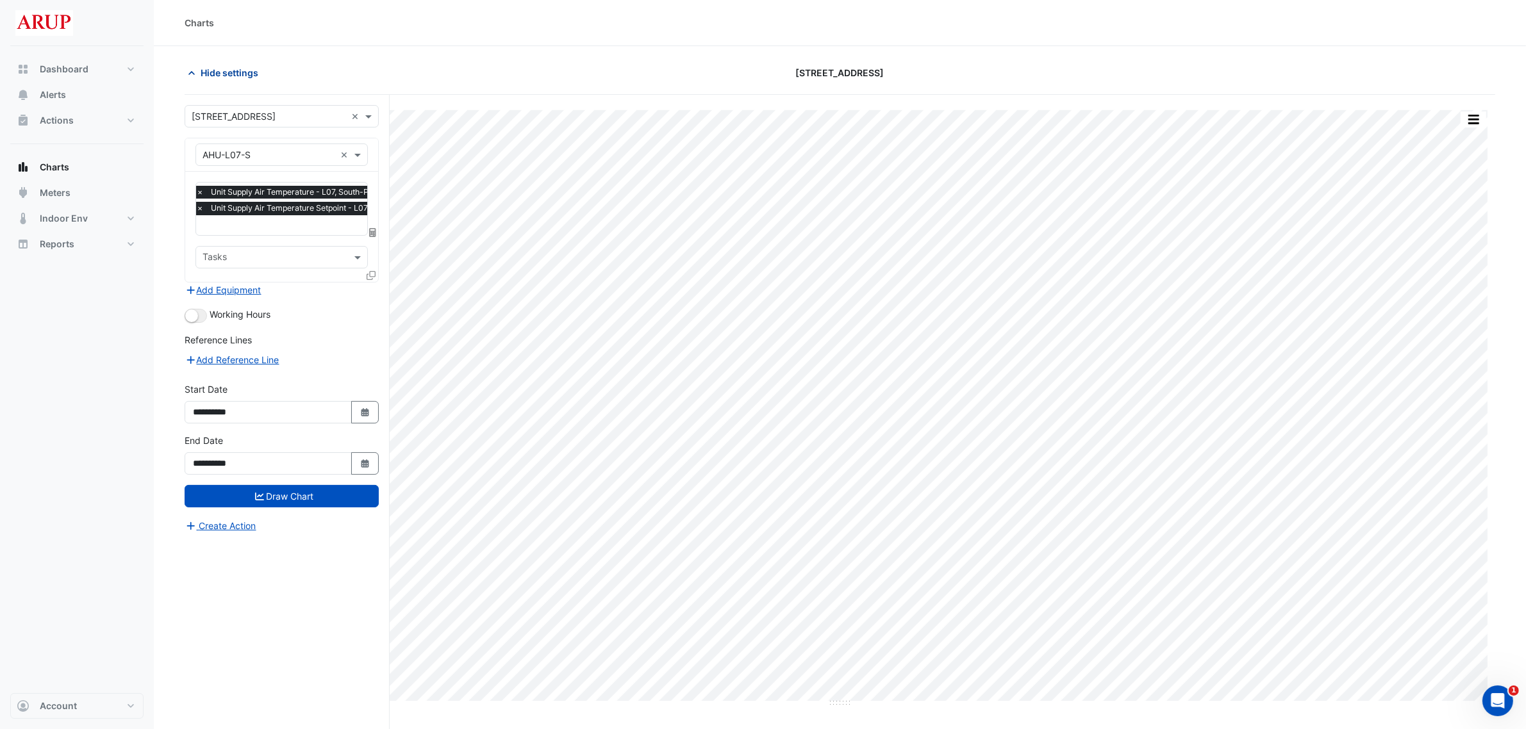
click at [218, 77] on span "Hide settings" at bounding box center [230, 72] width 58 height 13
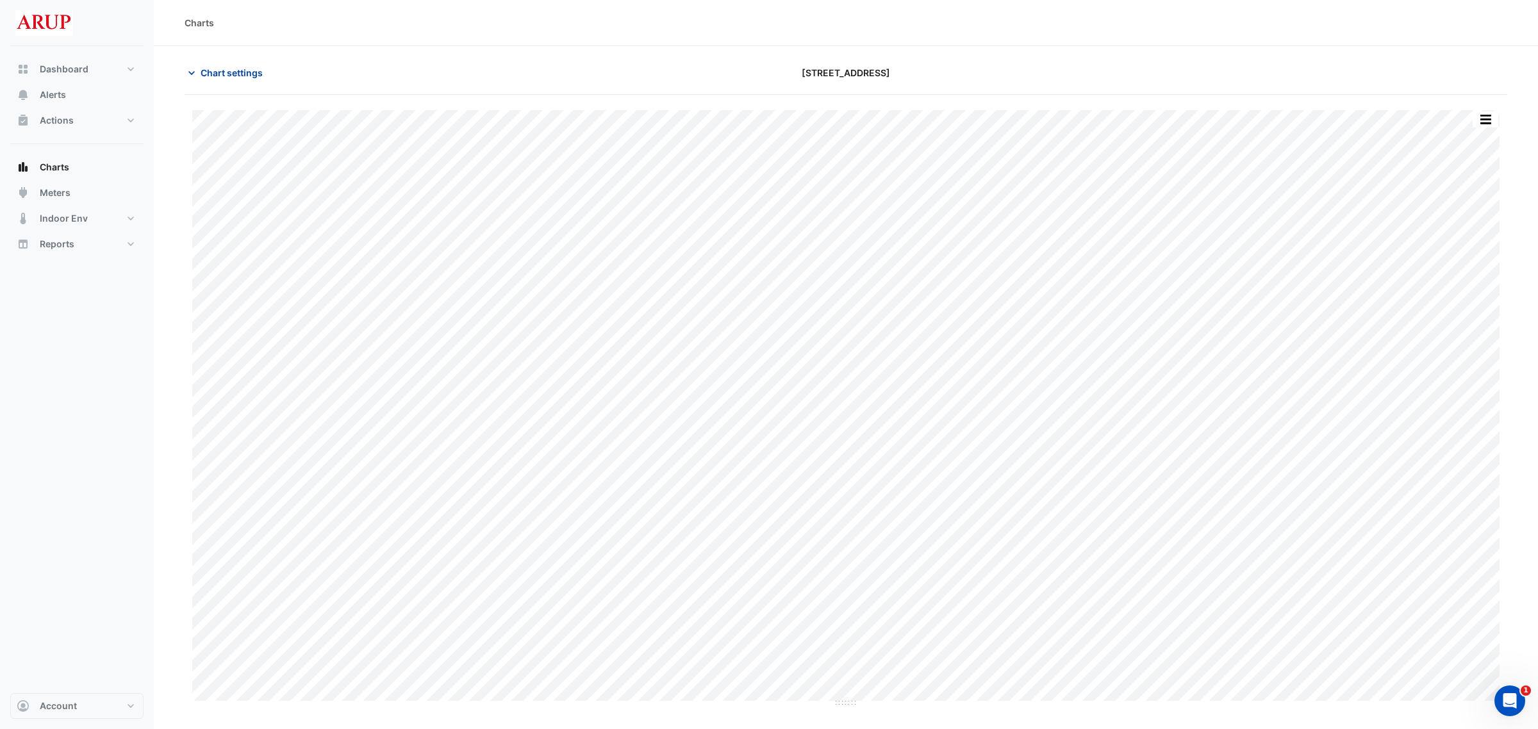
click at [193, 72] on icon "button" at bounding box center [191, 73] width 6 height 4
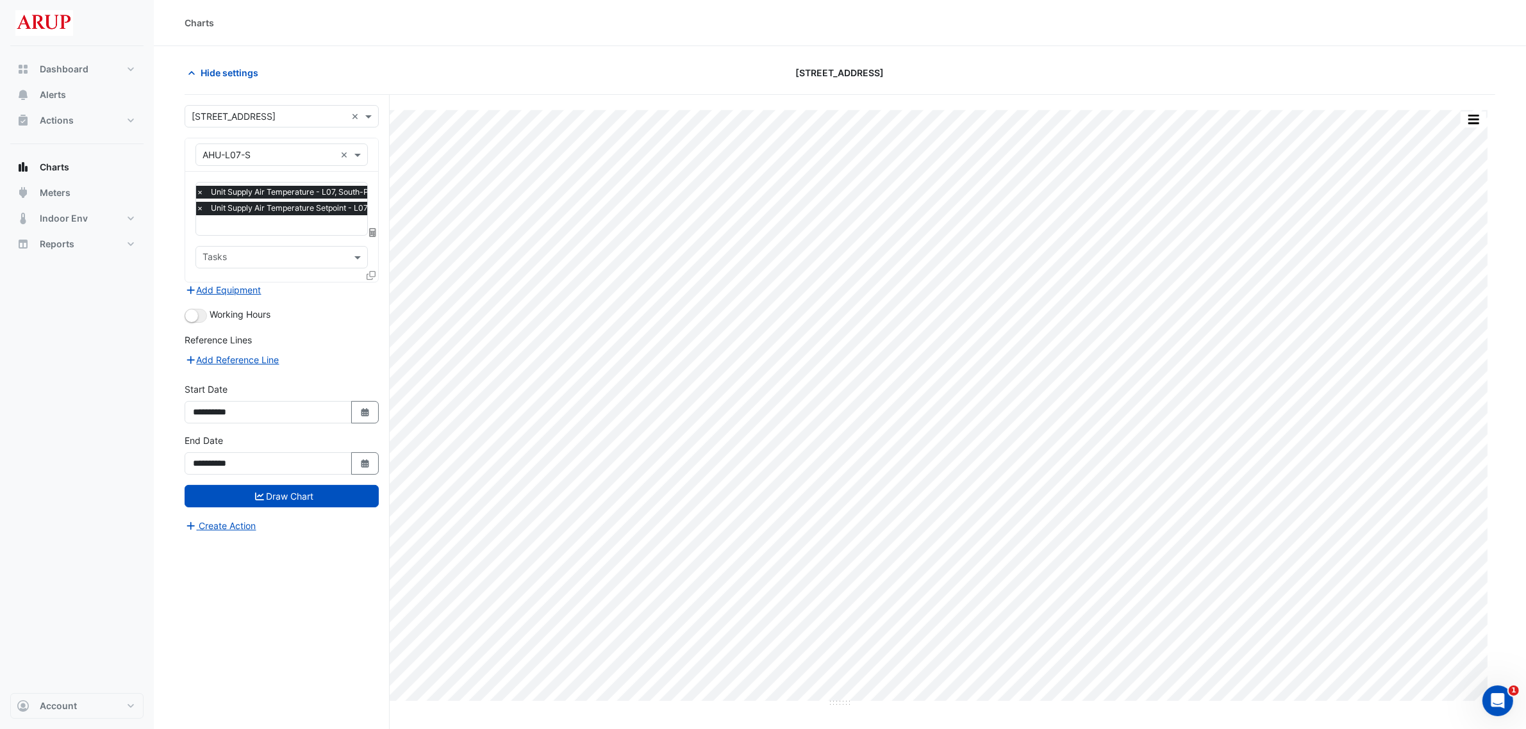
click at [197, 192] on span "×" at bounding box center [200, 192] width 12 height 13
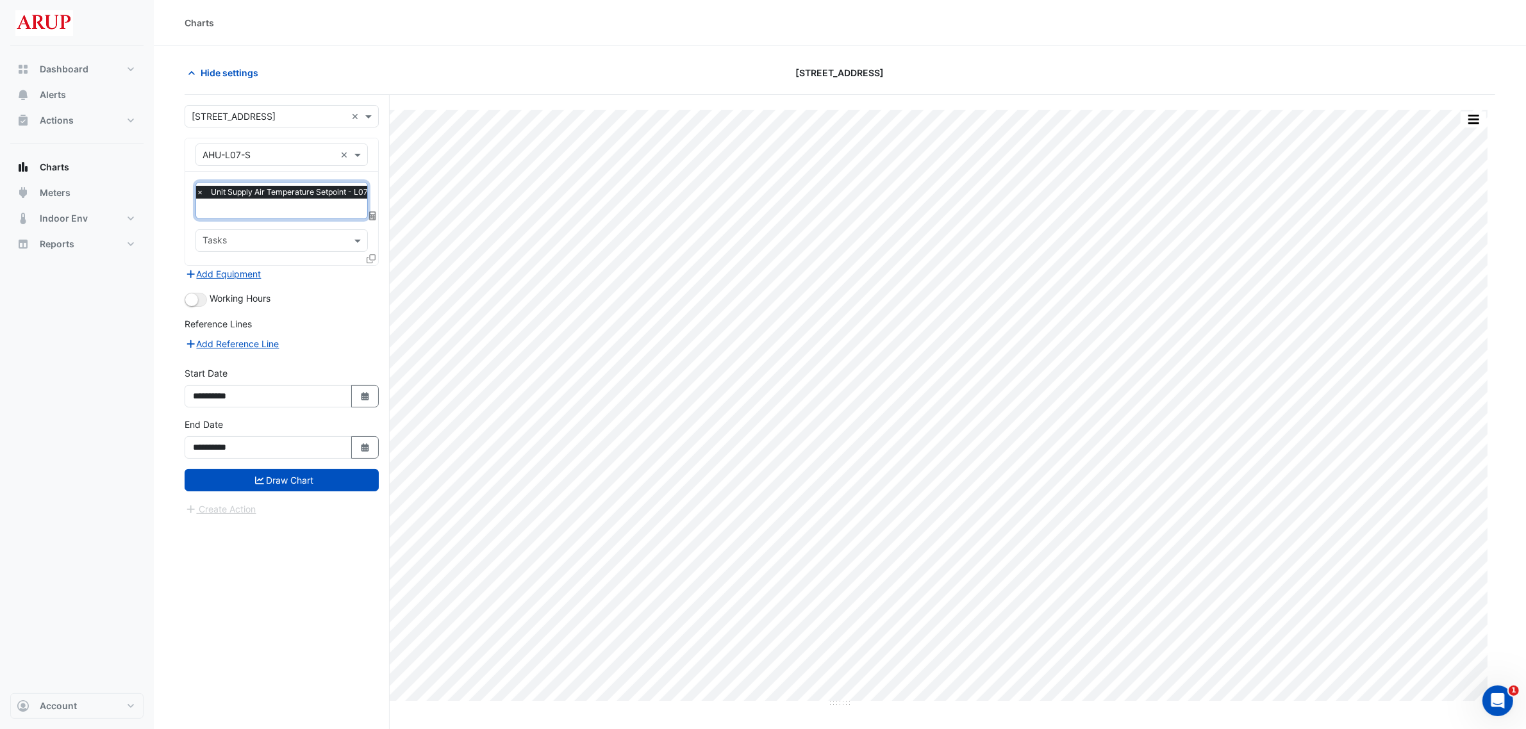
click at [197, 192] on span "×" at bounding box center [200, 192] width 12 height 13
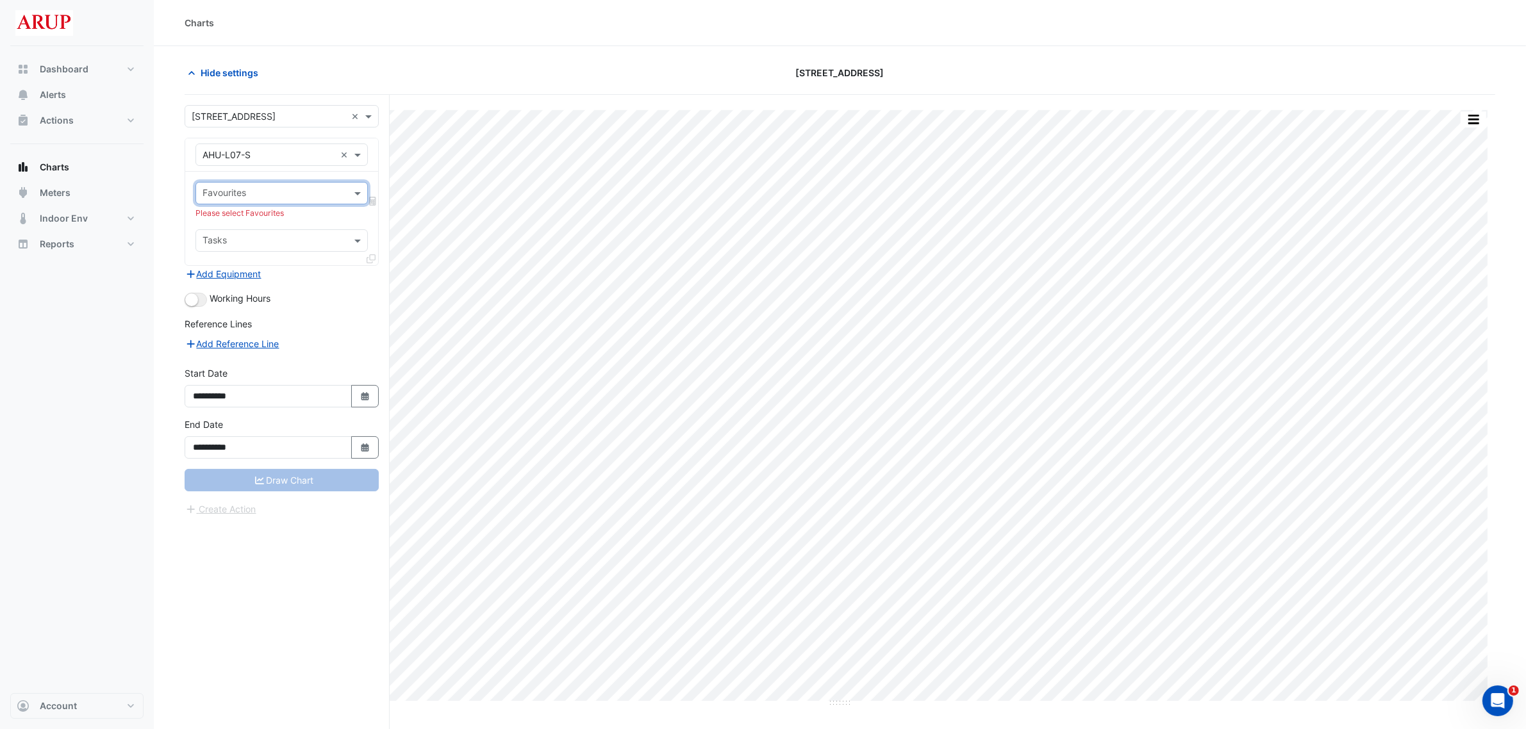
click at [361, 147] on div at bounding box center [281, 154] width 171 height 15
click at [302, 206] on div "AHU-L12-S" at bounding box center [292, 205] width 192 height 19
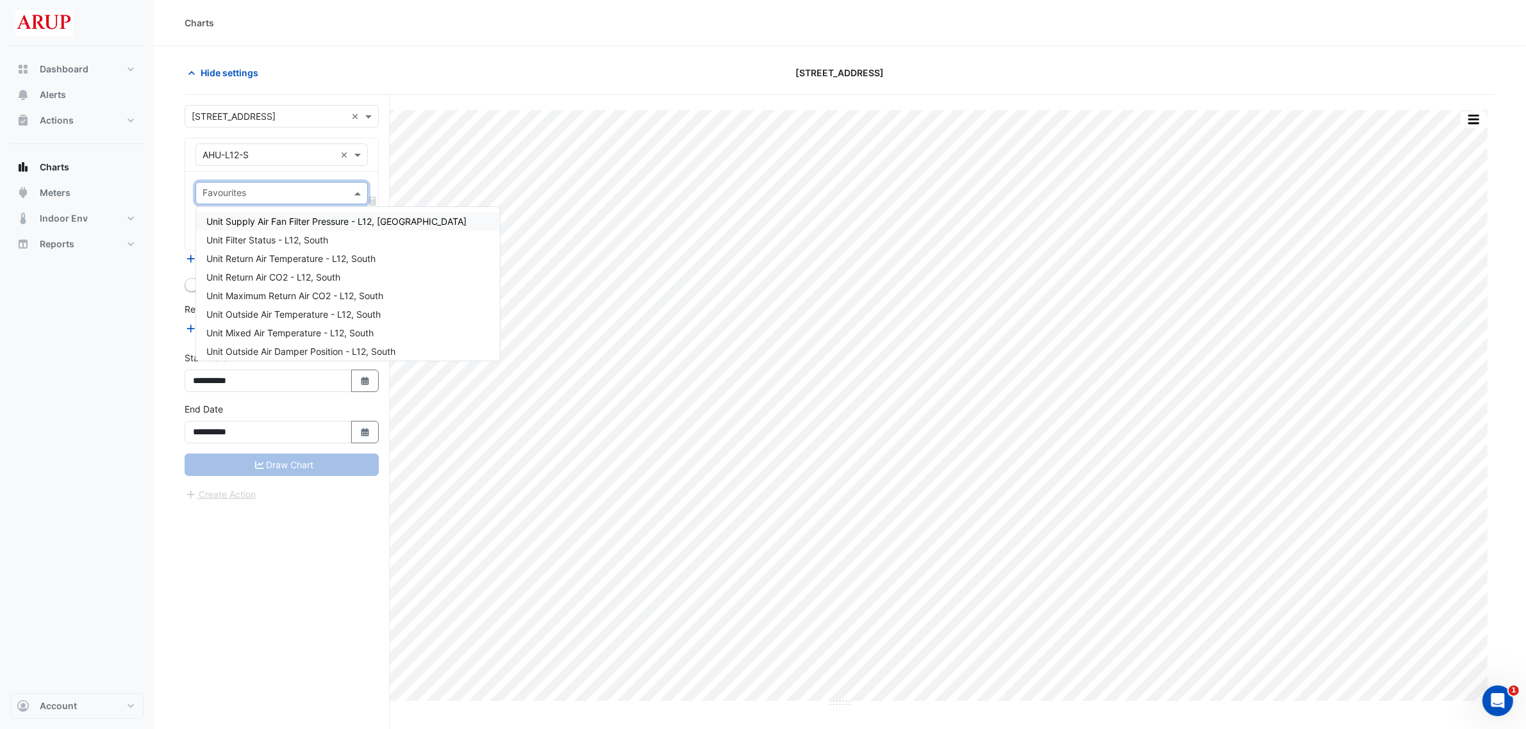
click at [357, 190] on span at bounding box center [359, 193] width 16 height 13
click at [273, 556] on div "**********" at bounding box center [287, 436] width 205 height 683
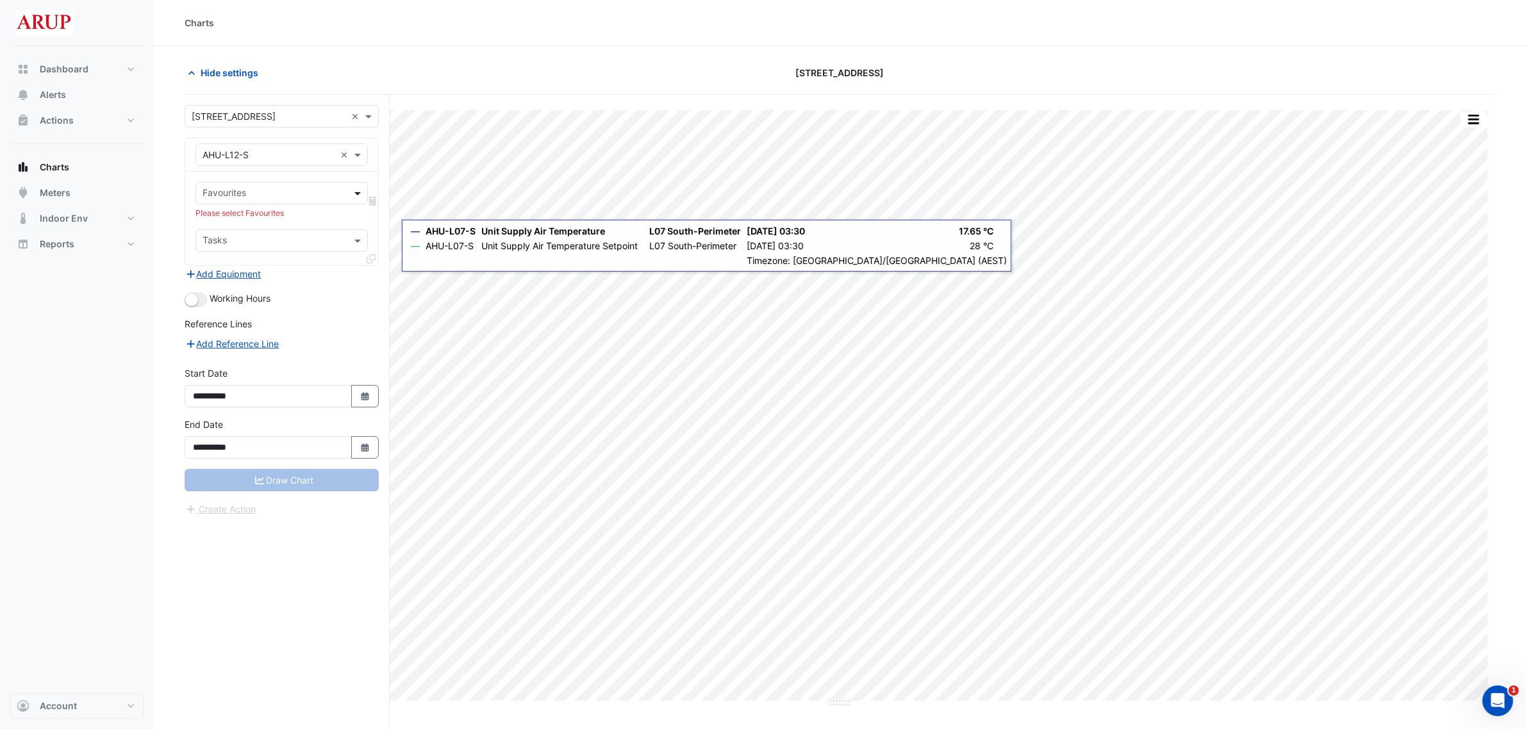
click at [363, 197] on span at bounding box center [359, 193] width 16 height 13
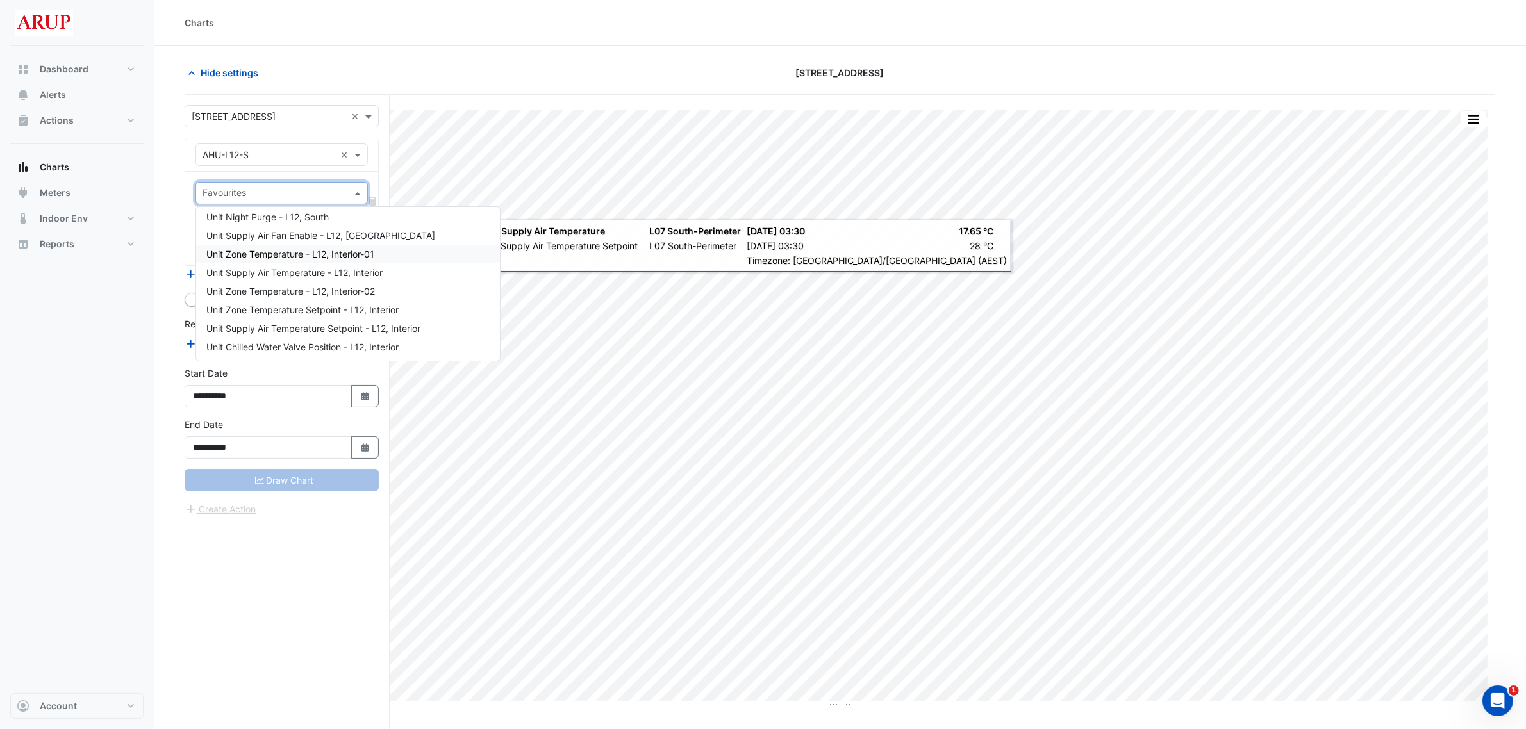
click at [386, 253] on div "Unit Zone Temperature - L12, Interior-01" at bounding box center [348, 254] width 304 height 19
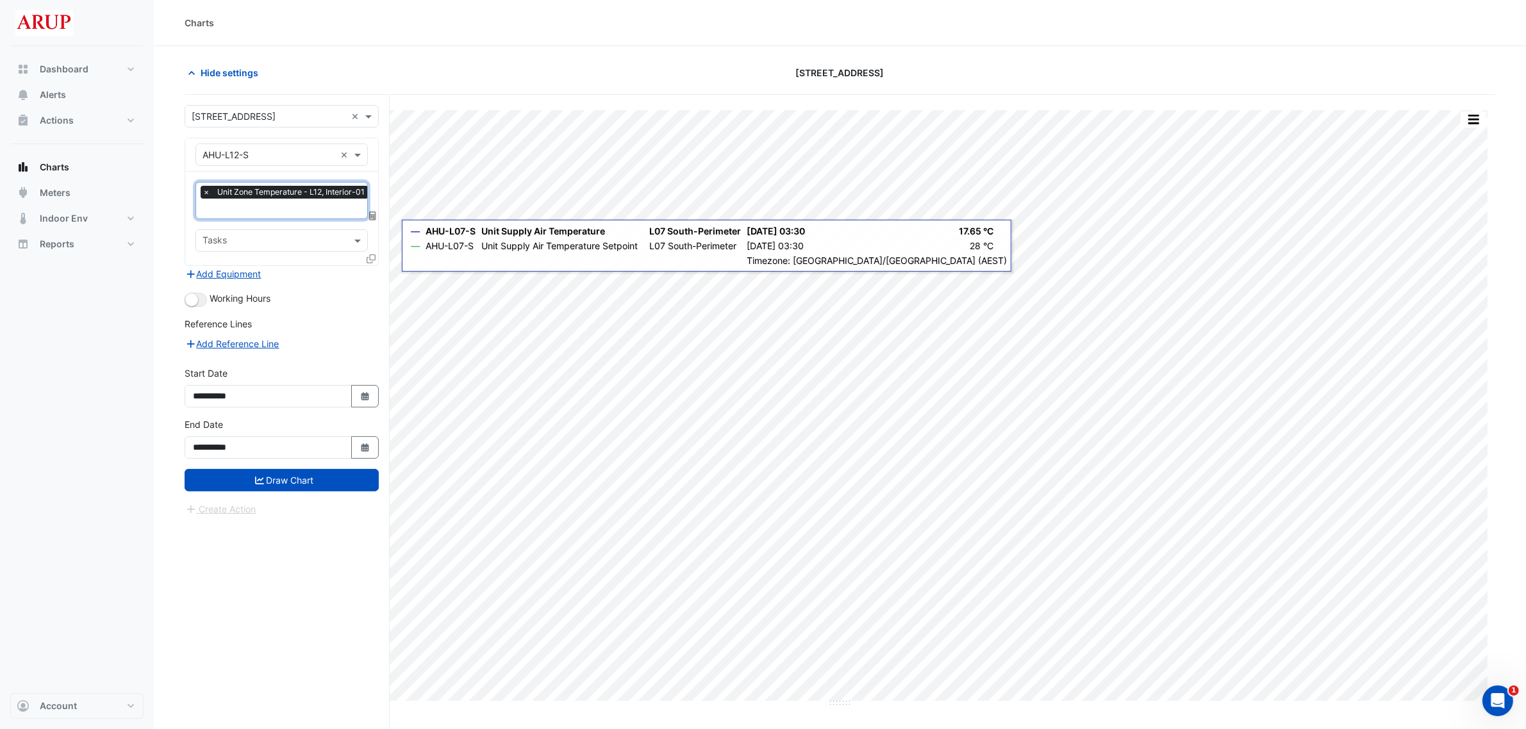
click at [247, 209] on input "text" at bounding box center [287, 209] width 169 height 13
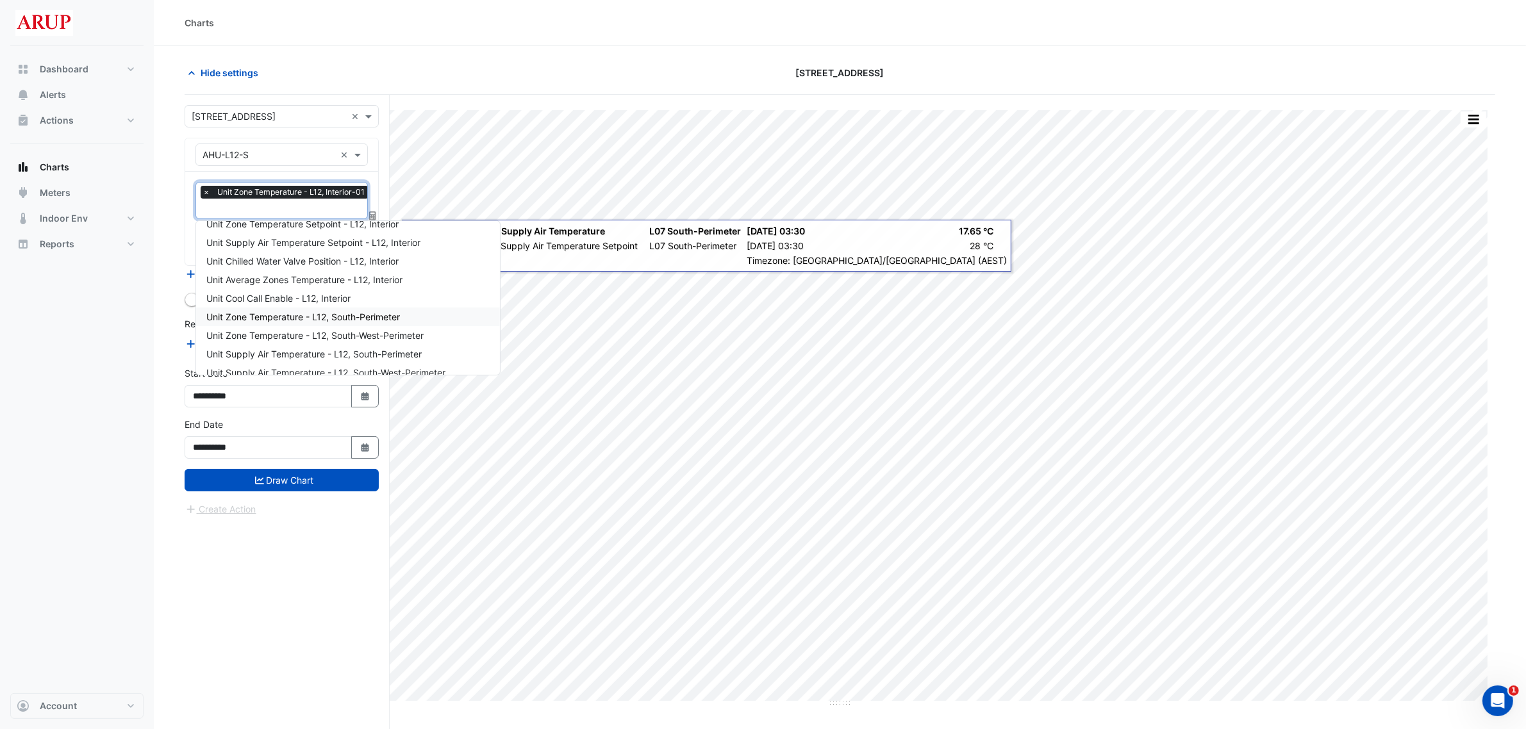
scroll to position [340, 0]
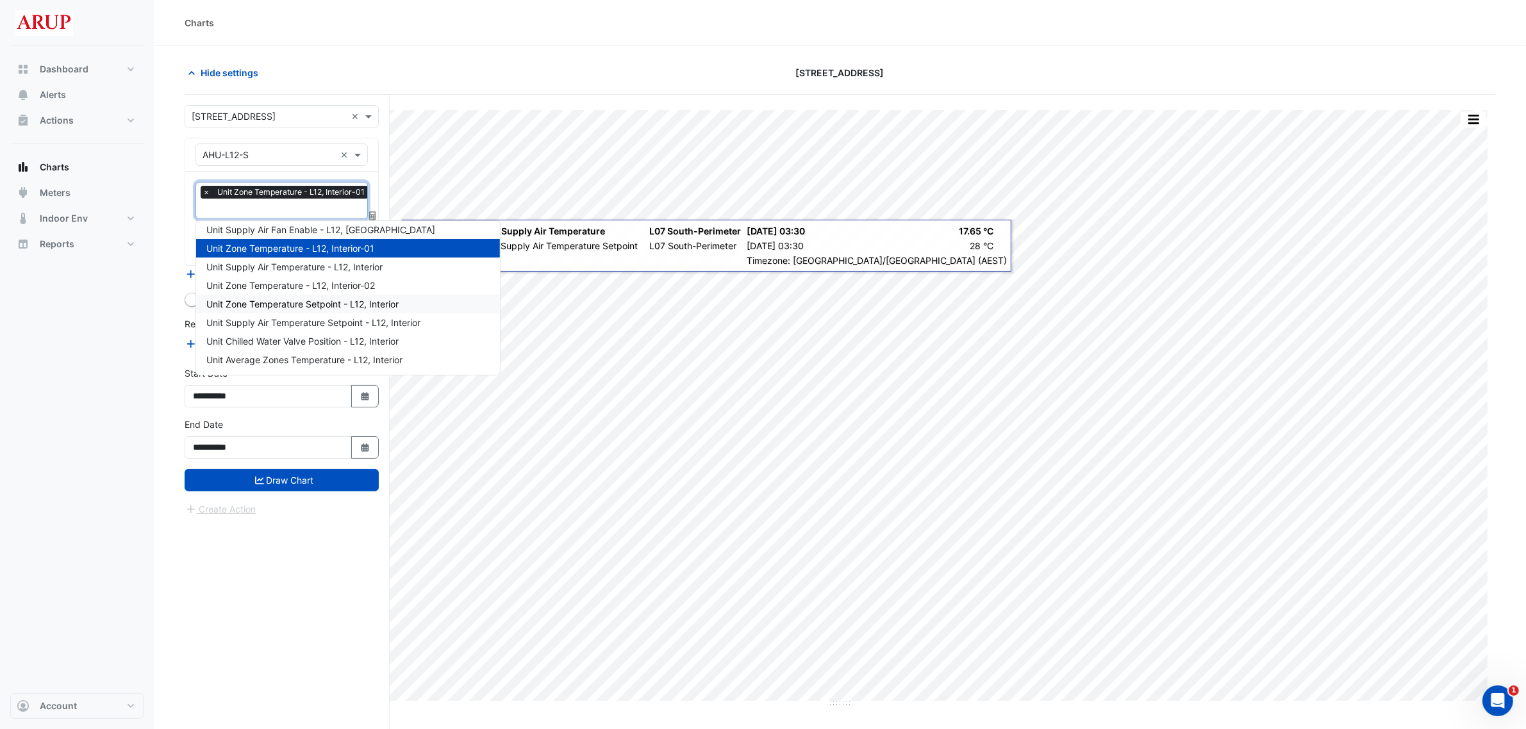
click at [433, 299] on div "Unit Zone Temperature Setpoint - L12, Interior" at bounding box center [348, 304] width 304 height 19
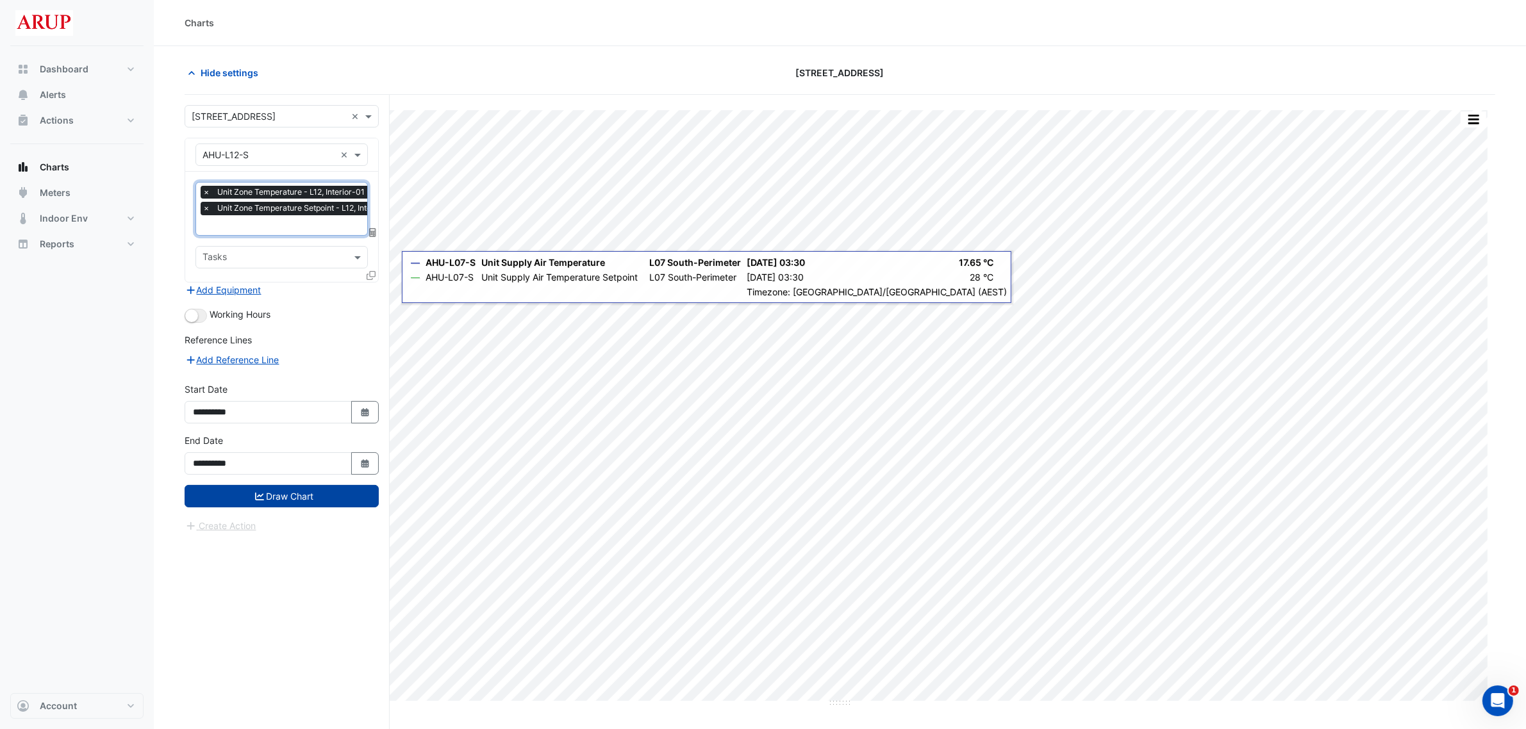
click at [293, 499] on button "Draw Chart" at bounding box center [282, 496] width 194 height 22
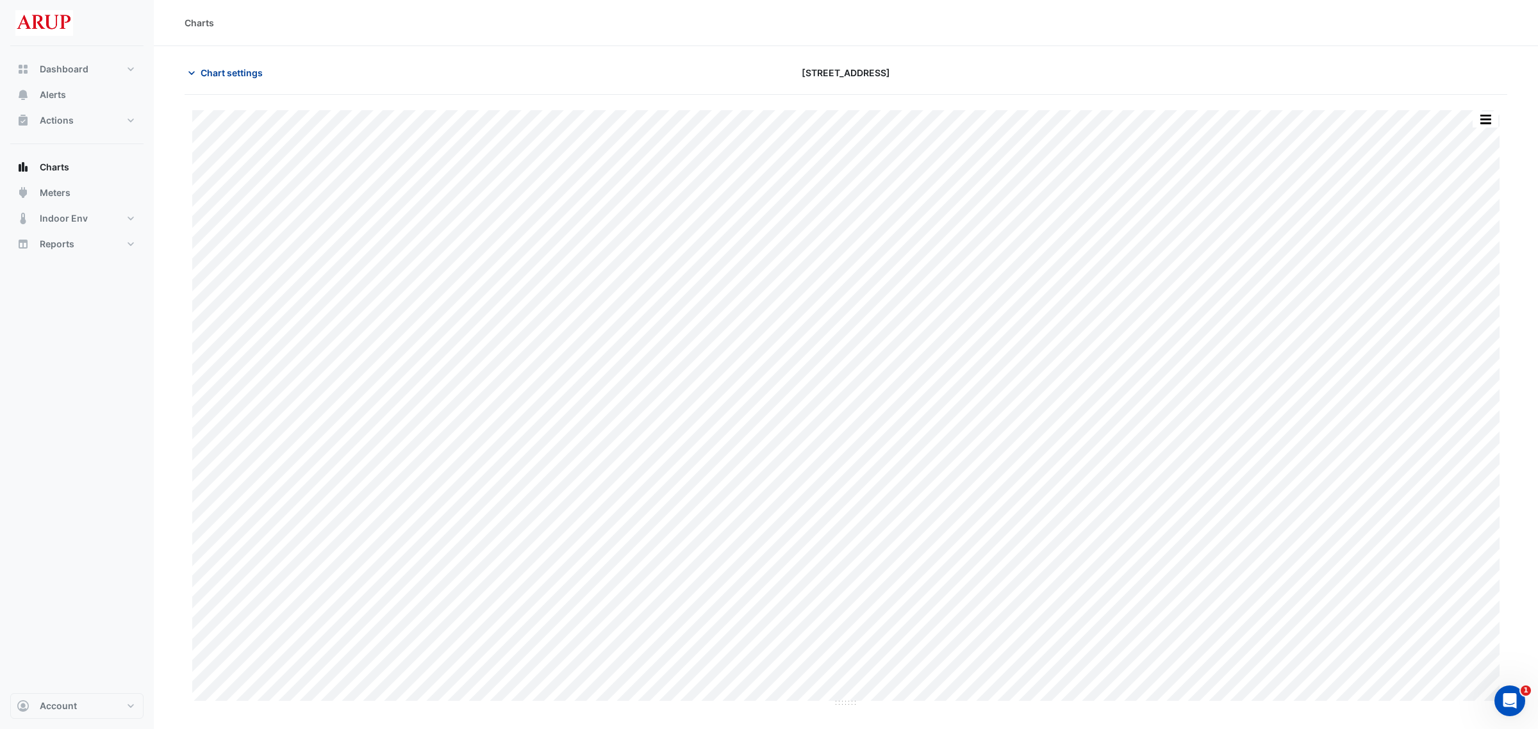
click at [193, 72] on icon "button" at bounding box center [191, 73] width 6 height 4
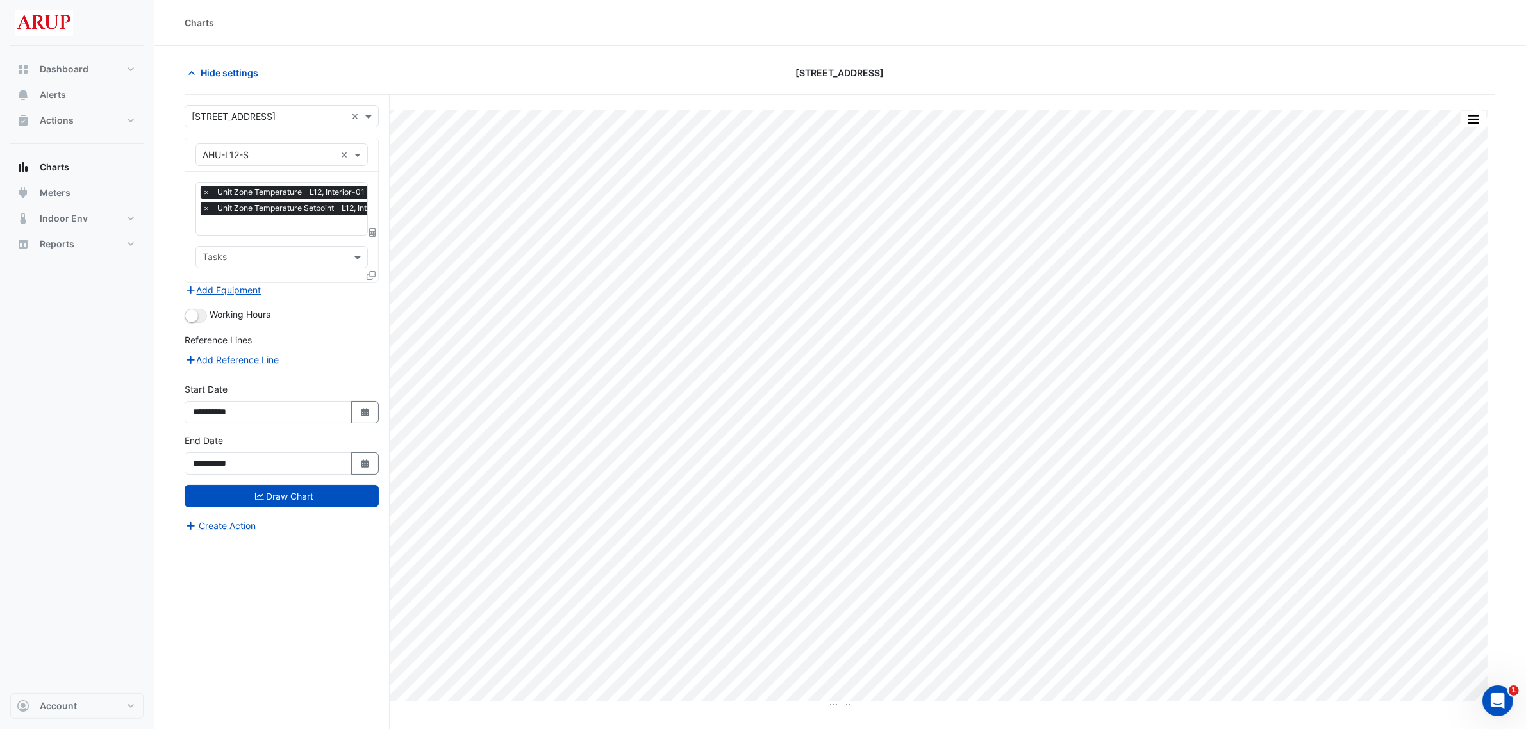
click at [206, 189] on span "×" at bounding box center [207, 192] width 12 height 13
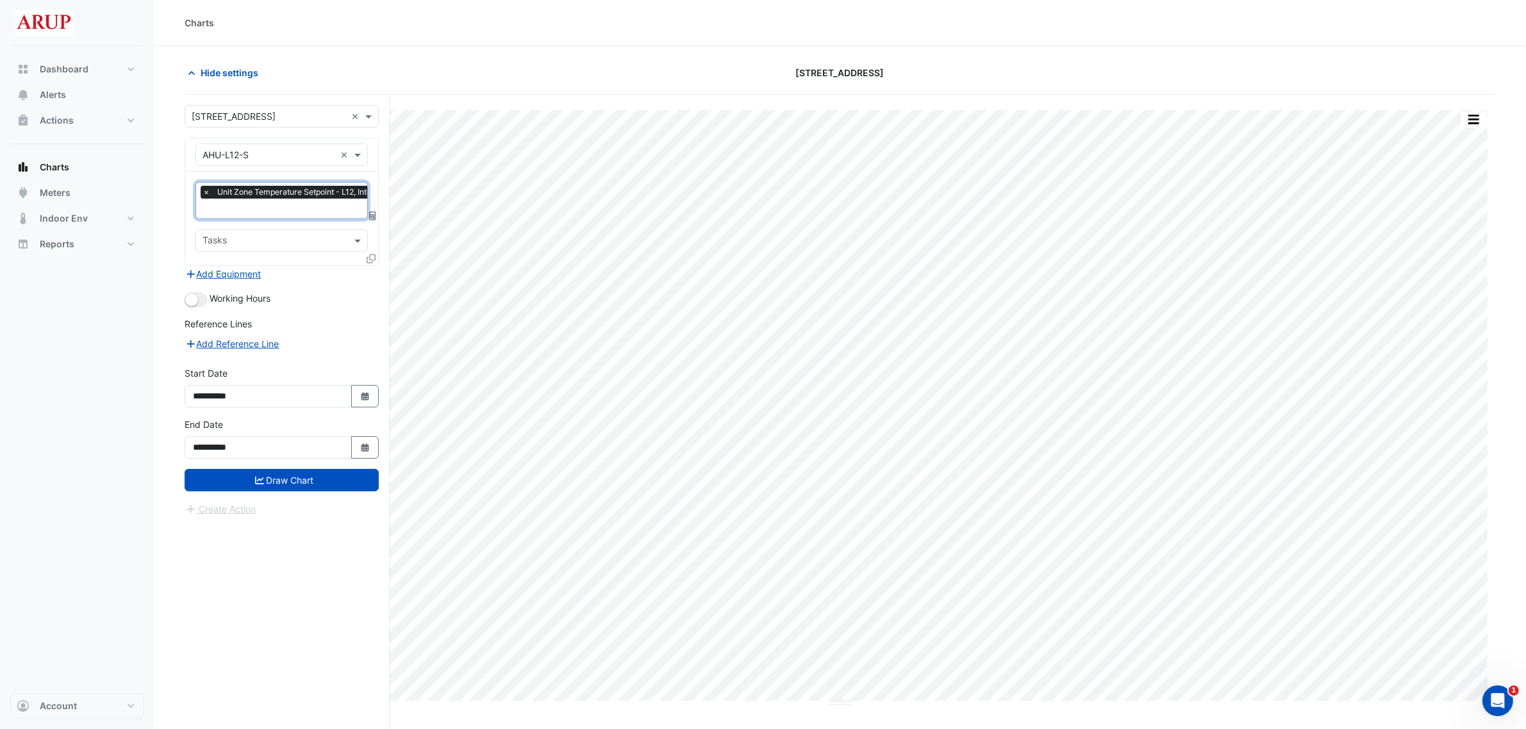
scroll to position [0, 6]
click at [200, 190] on span "×" at bounding box center [200, 192] width 12 height 13
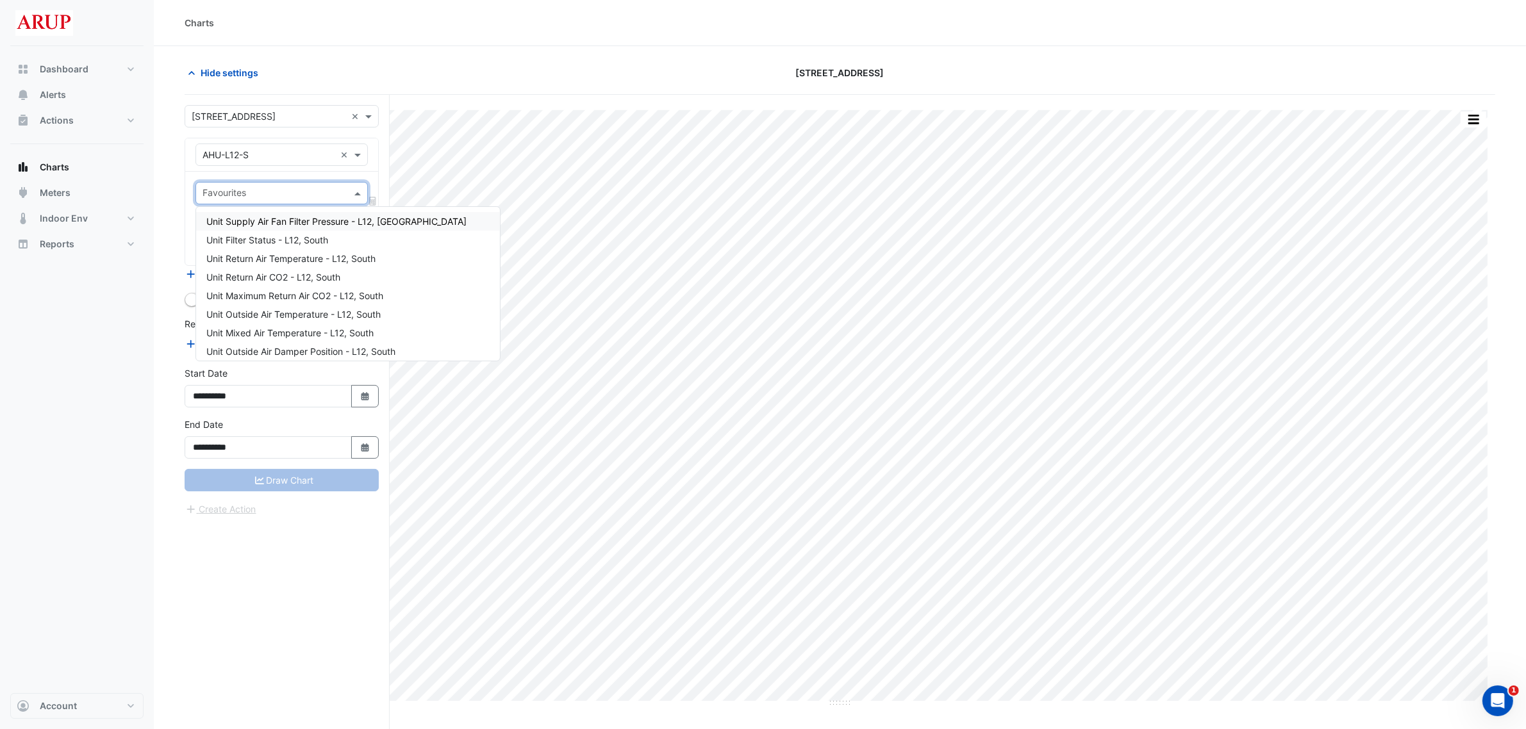
click at [357, 196] on span at bounding box center [359, 193] width 16 height 13
click at [405, 271] on div "Unit Supply Air Temperature - L12, Interior" at bounding box center [348, 272] width 304 height 19
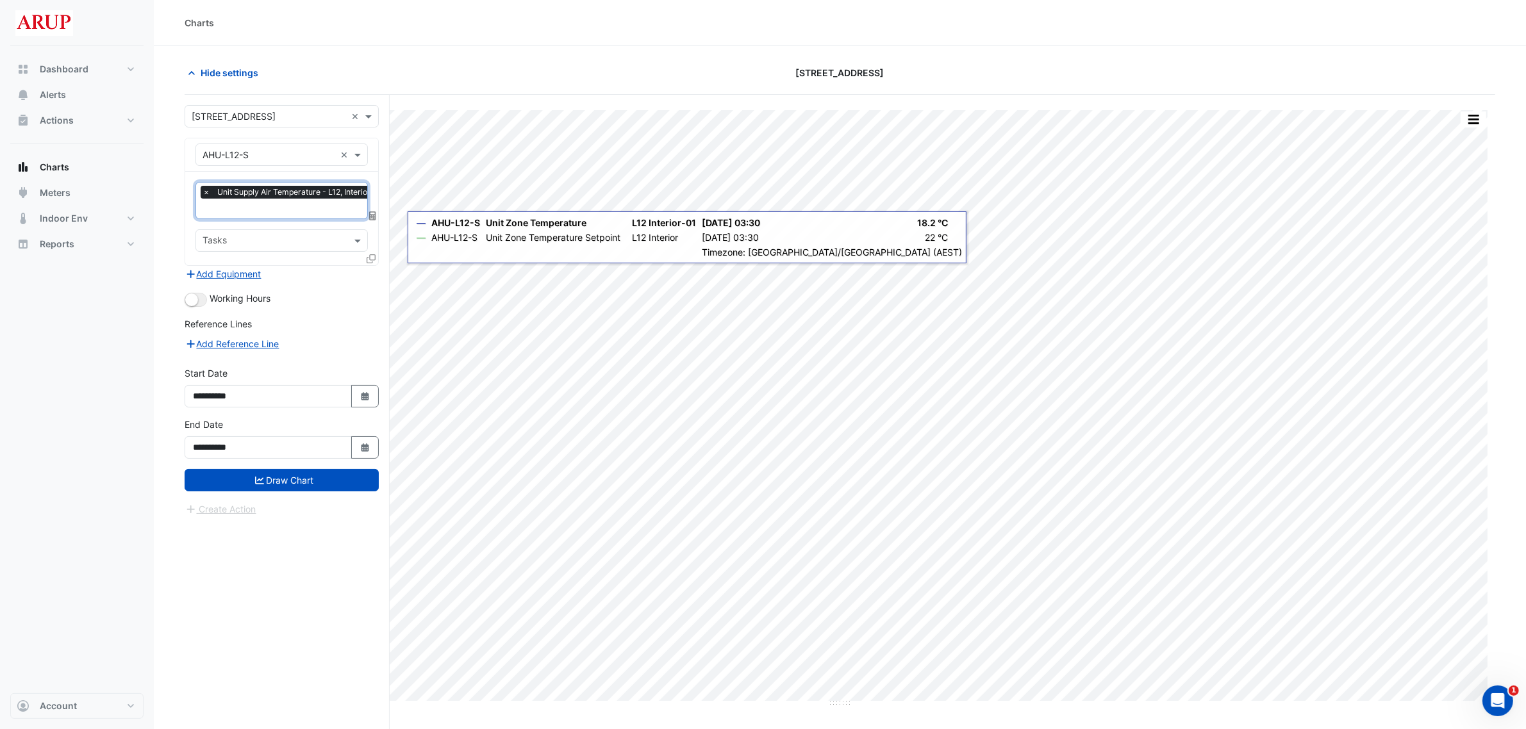
click at [242, 205] on input "text" at bounding box center [290, 209] width 174 height 13
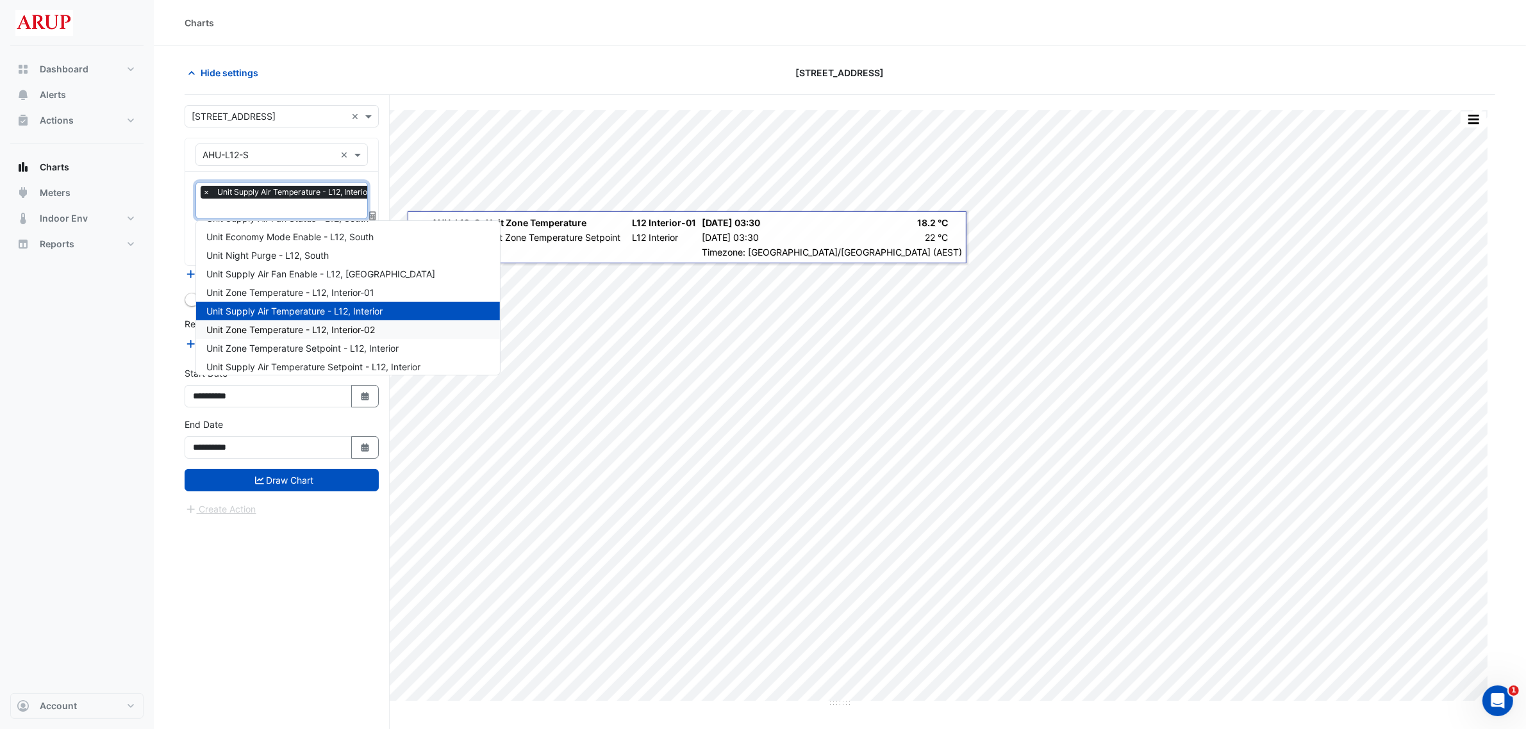
scroll to position [376, 0]
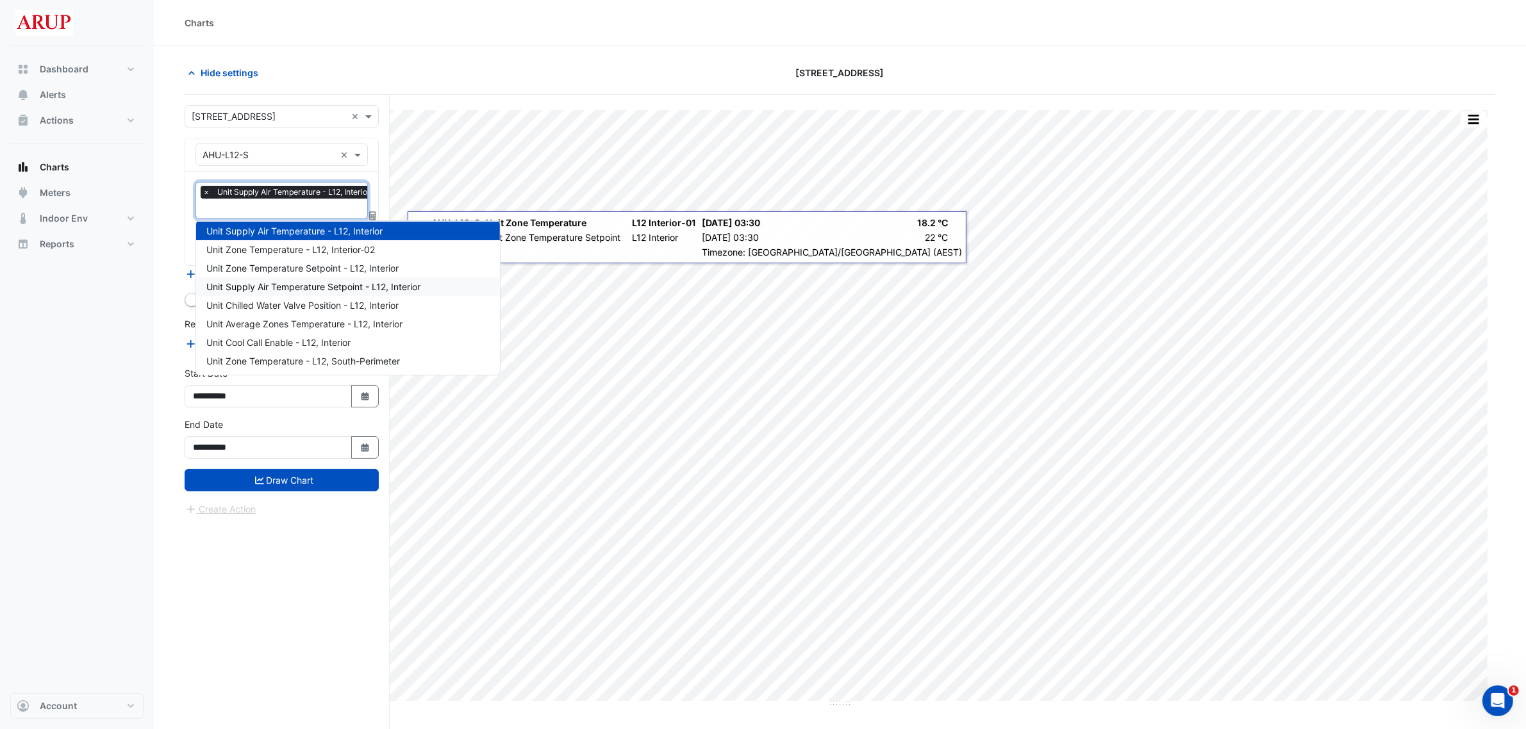
click at [436, 288] on div "Unit Supply Air Temperature Setpoint - L12, Interior" at bounding box center [348, 287] width 304 height 19
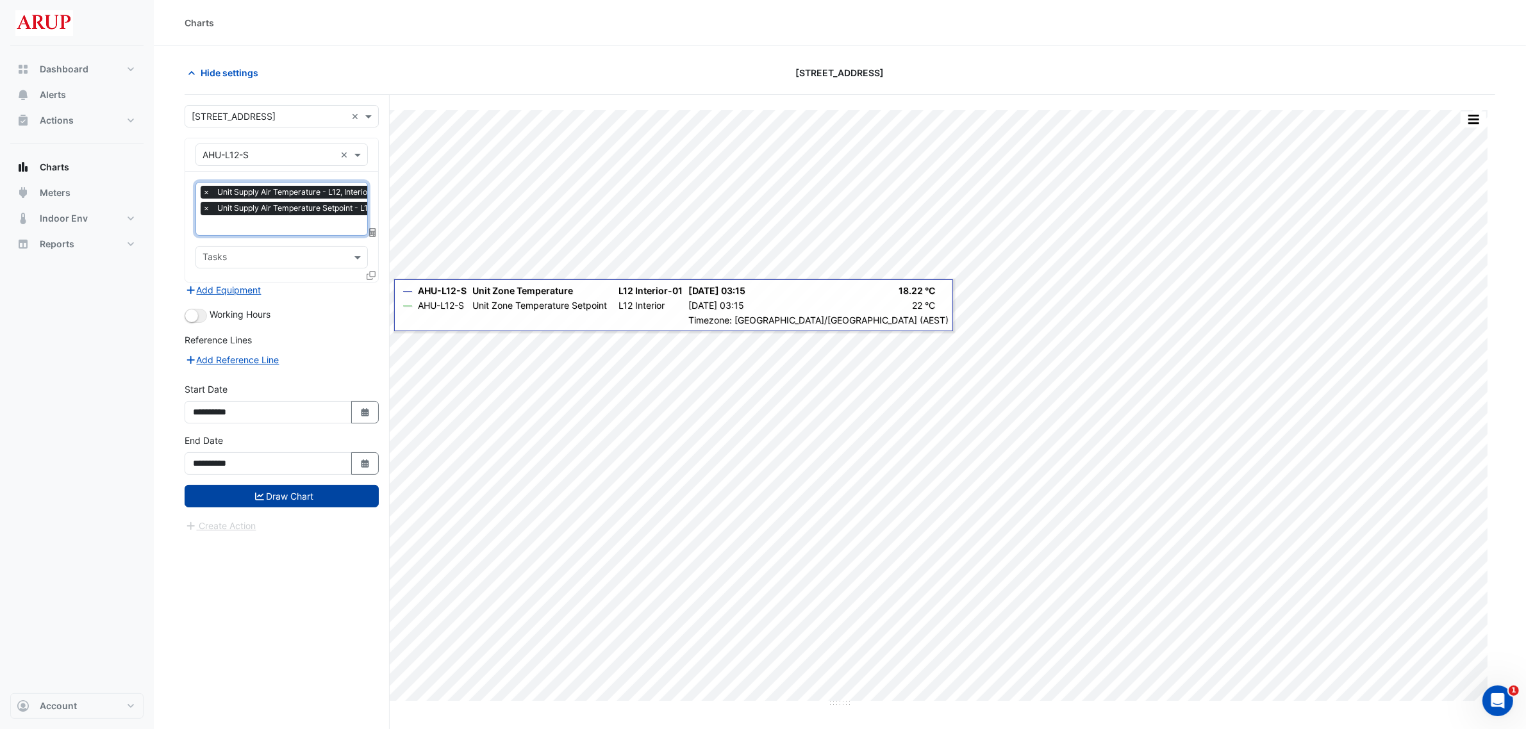
click at [292, 495] on button "Draw Chart" at bounding box center [282, 496] width 194 height 22
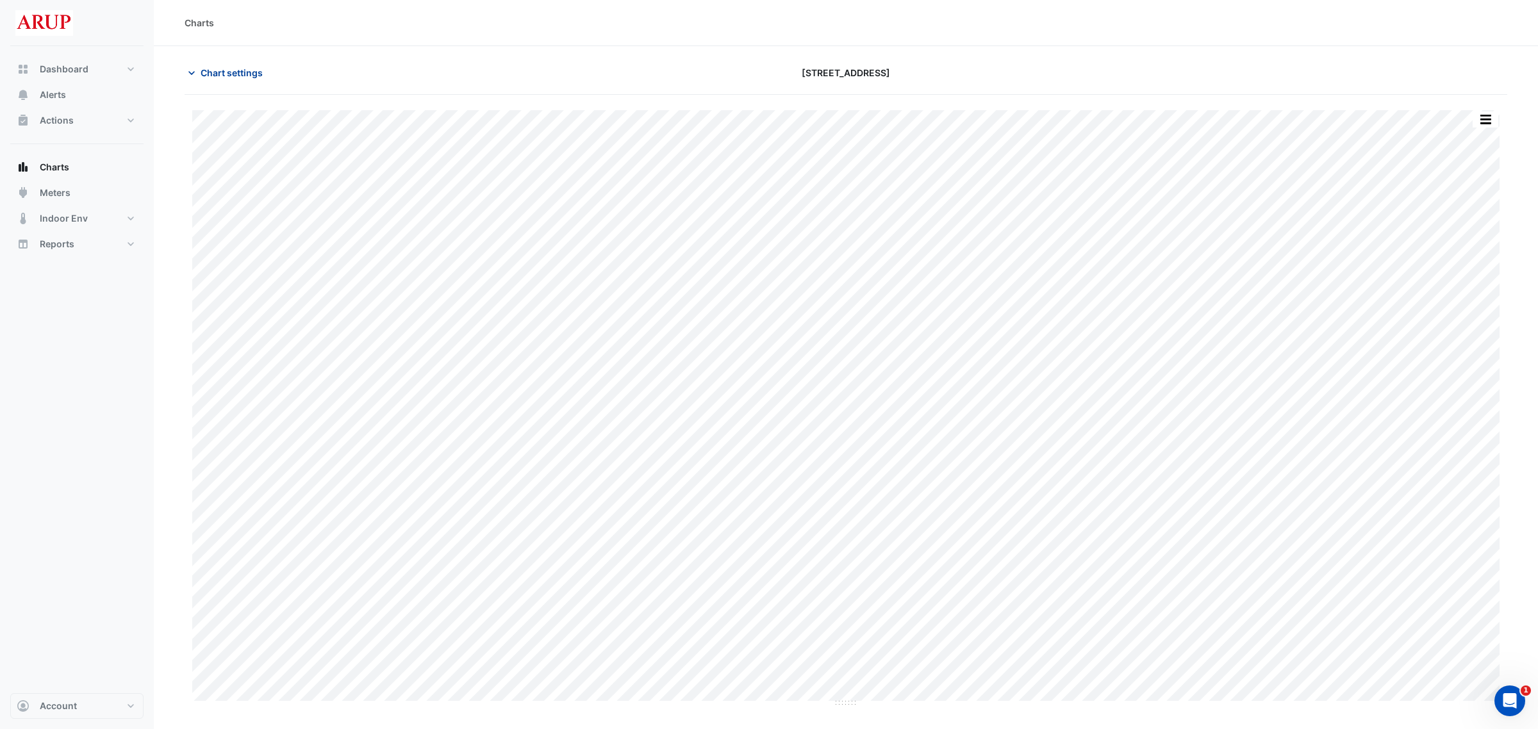
click at [188, 76] on icon "button" at bounding box center [191, 73] width 13 height 13
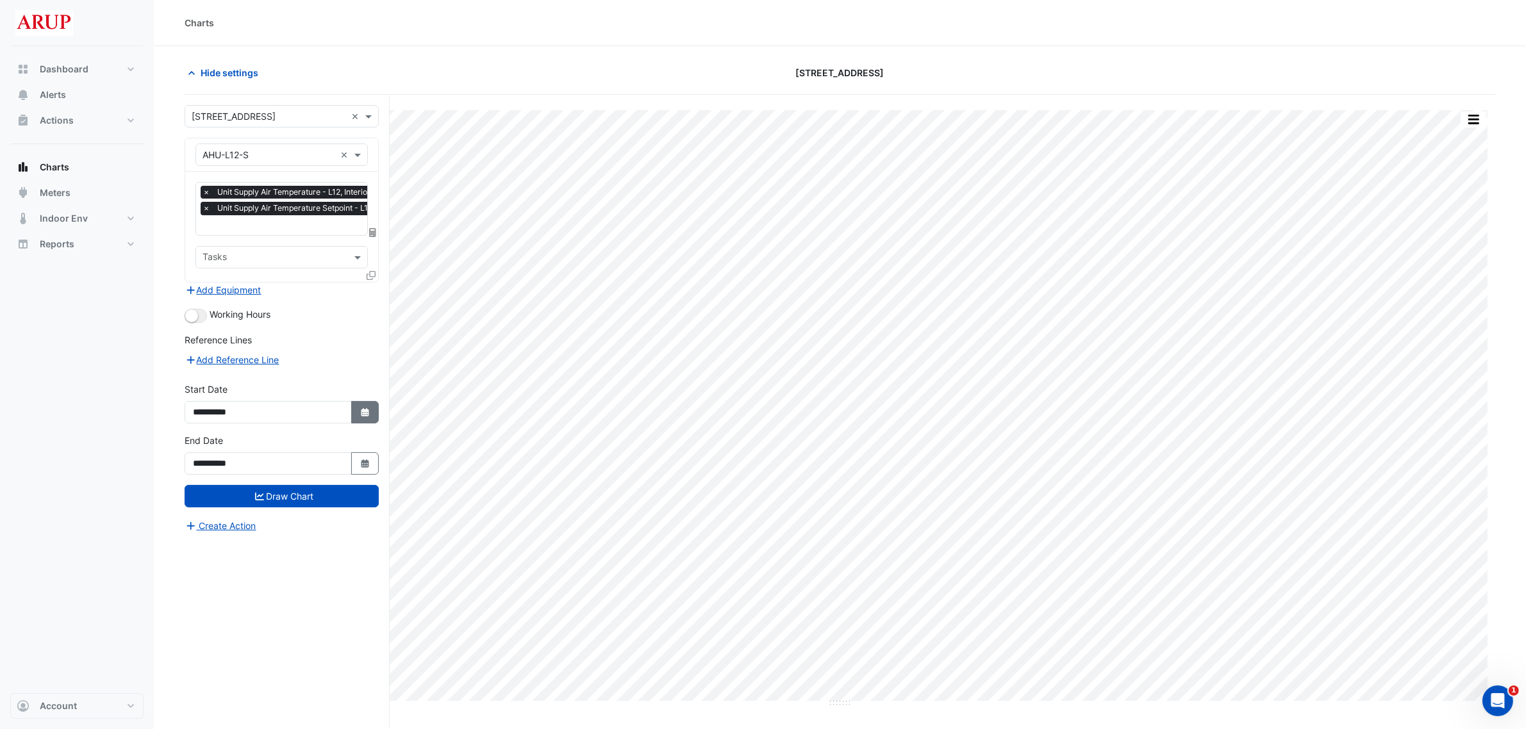
click at [365, 418] on button "Select Date" at bounding box center [365, 412] width 28 height 22
select select "*"
select select "****"
click at [383, 347] on div "**********" at bounding box center [287, 436] width 205 height 683
click at [363, 412] on icon "button" at bounding box center [365, 412] width 8 height 8
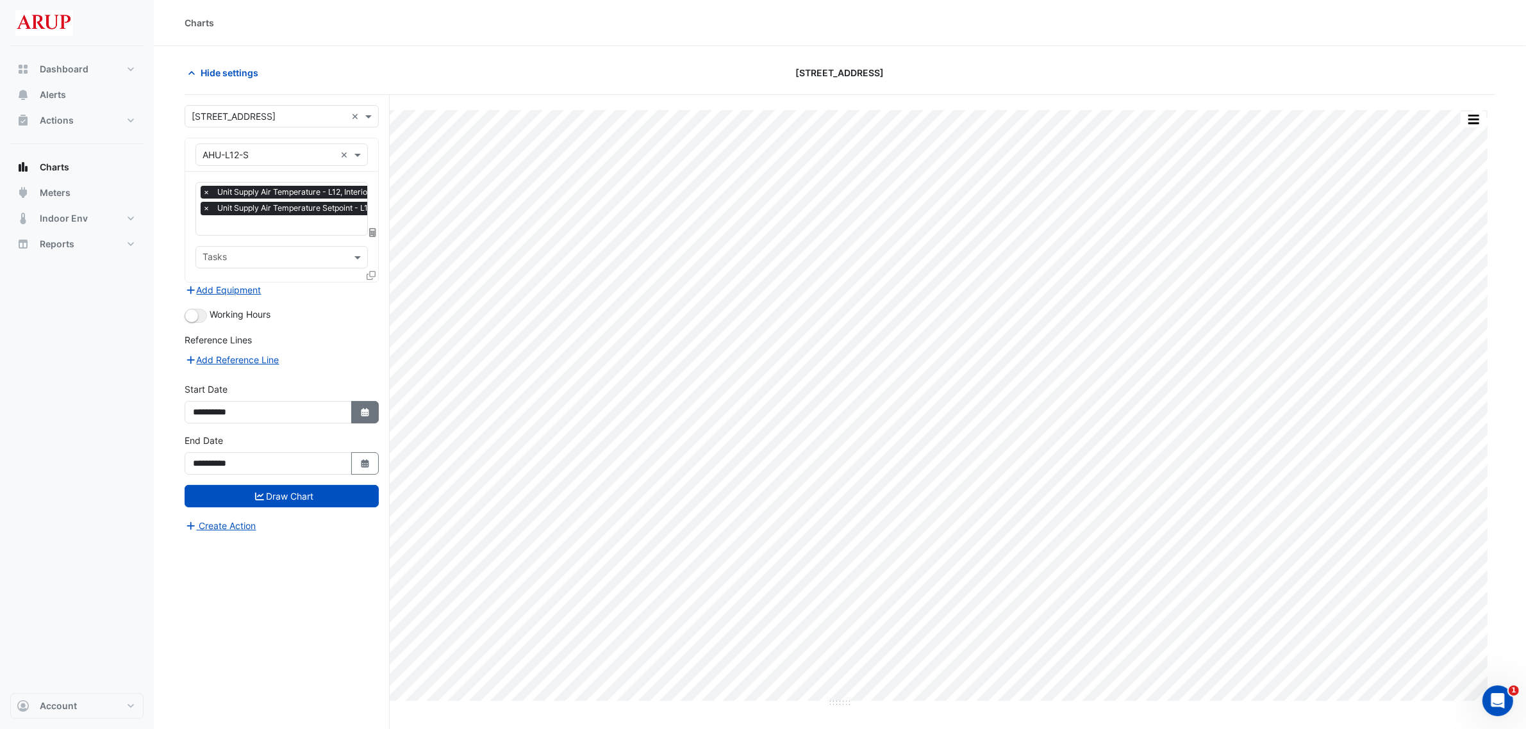
select select "*"
select select "****"
click at [357, 353] on div "Add Reference Line" at bounding box center [282, 359] width 194 height 15
click at [348, 462] on input "**********" at bounding box center [268, 464] width 167 height 22
click at [356, 462] on button "Select Date" at bounding box center [365, 464] width 28 height 22
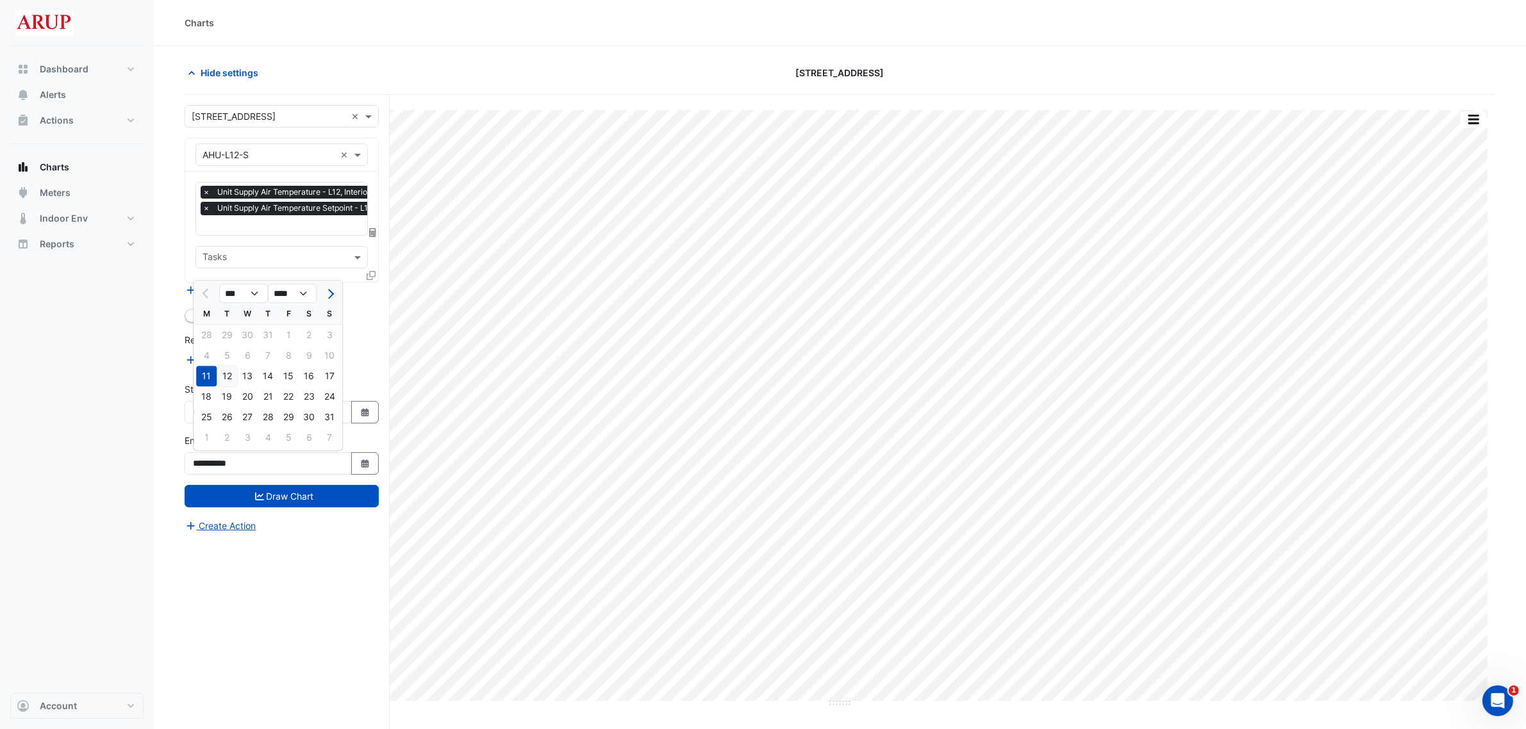
click at [234, 377] on div "12" at bounding box center [227, 376] width 21 height 21
type input "**********"
click at [367, 417] on button "Select Date" at bounding box center [365, 412] width 28 height 22
select select "*"
select select "****"
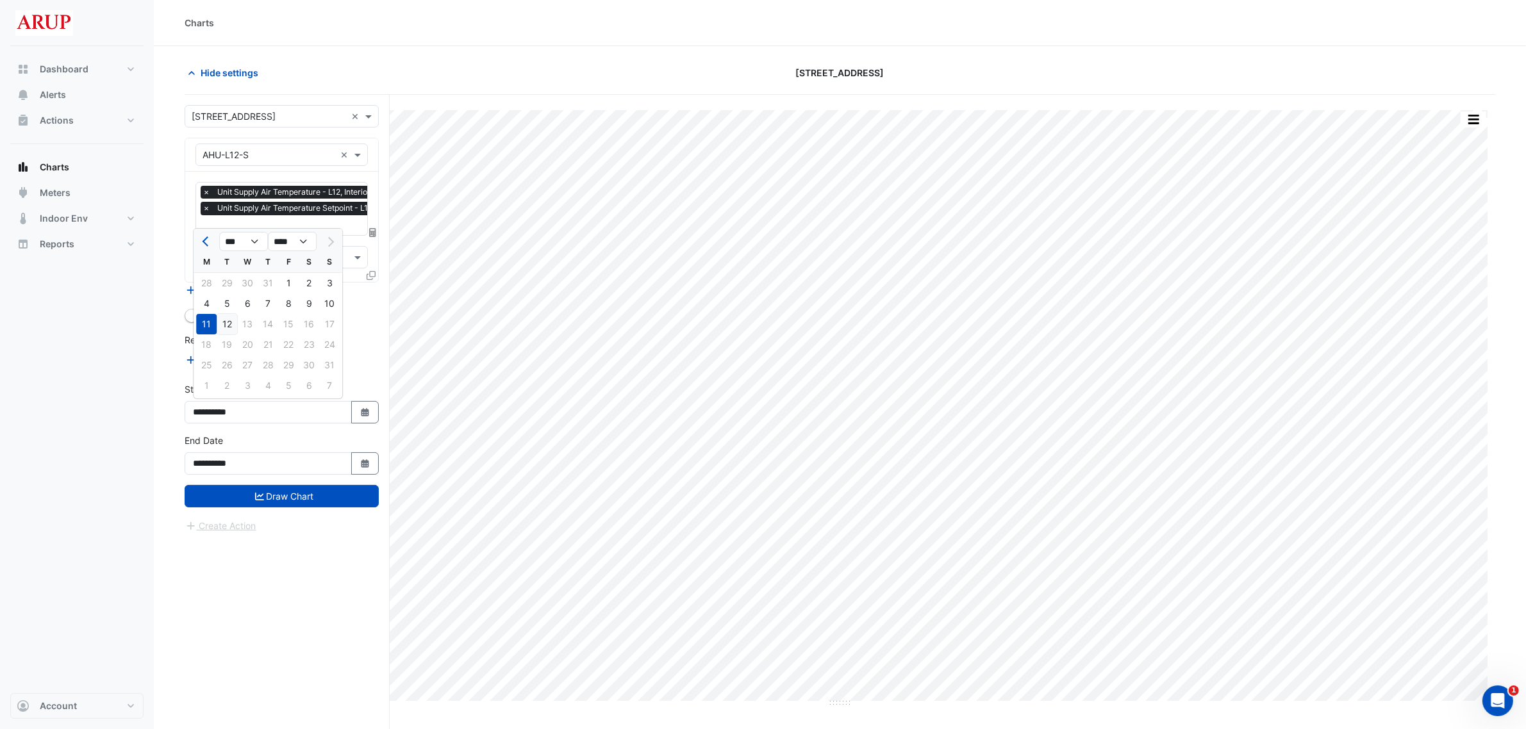
click at [235, 319] on div "12" at bounding box center [227, 324] width 21 height 21
type input "**********"
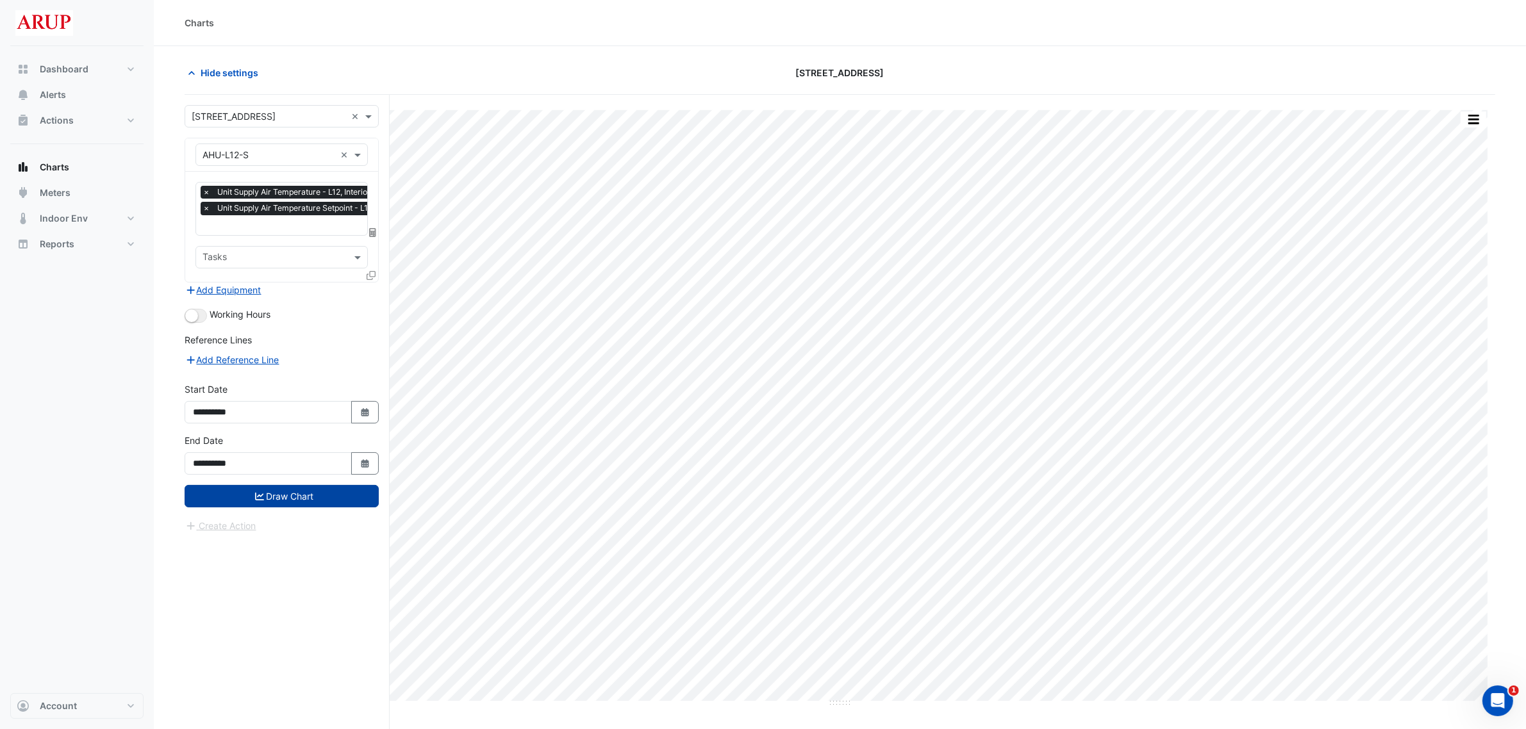
click at [295, 492] on button "Draw Chart" at bounding box center [282, 496] width 194 height 22
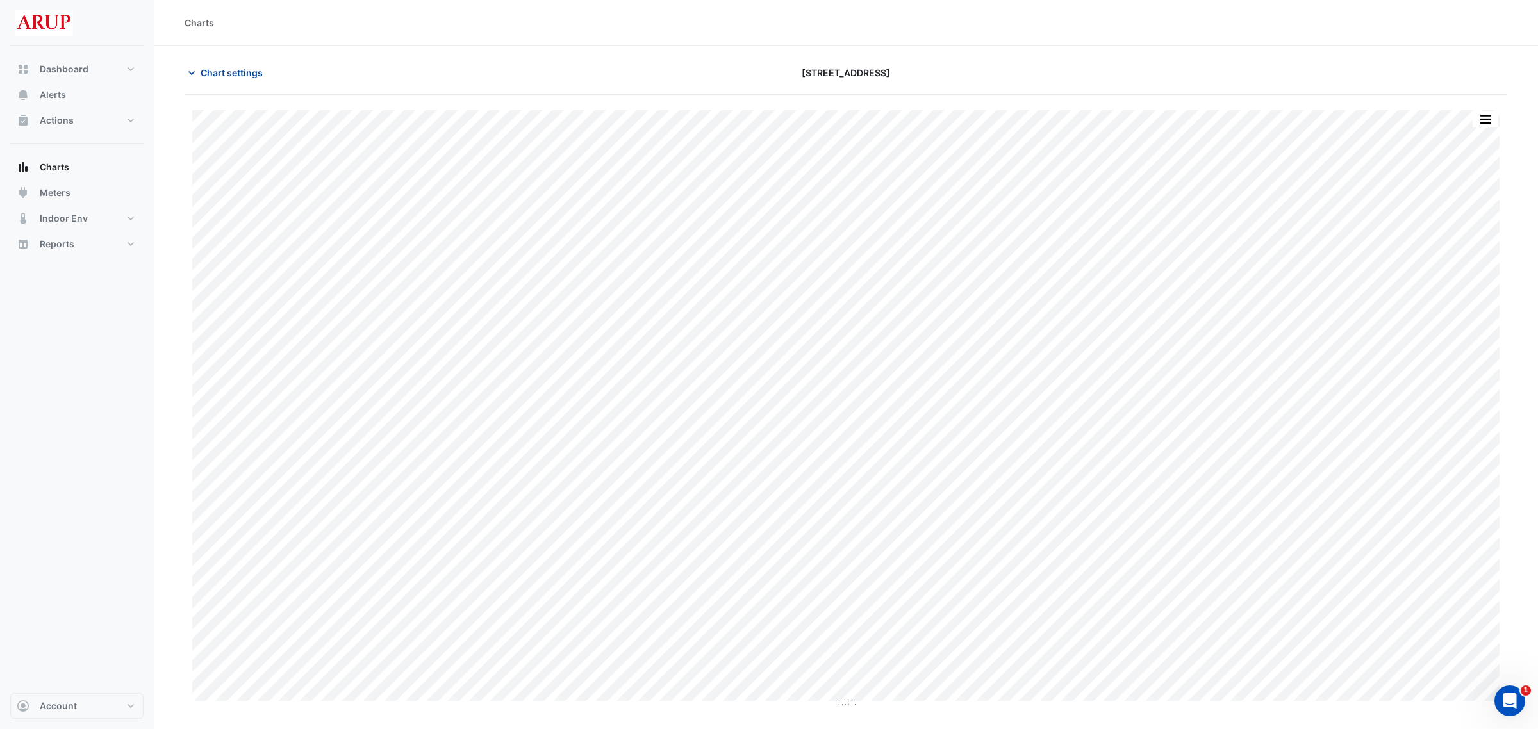
click at [189, 81] on button "Chart settings" at bounding box center [228, 73] width 87 height 22
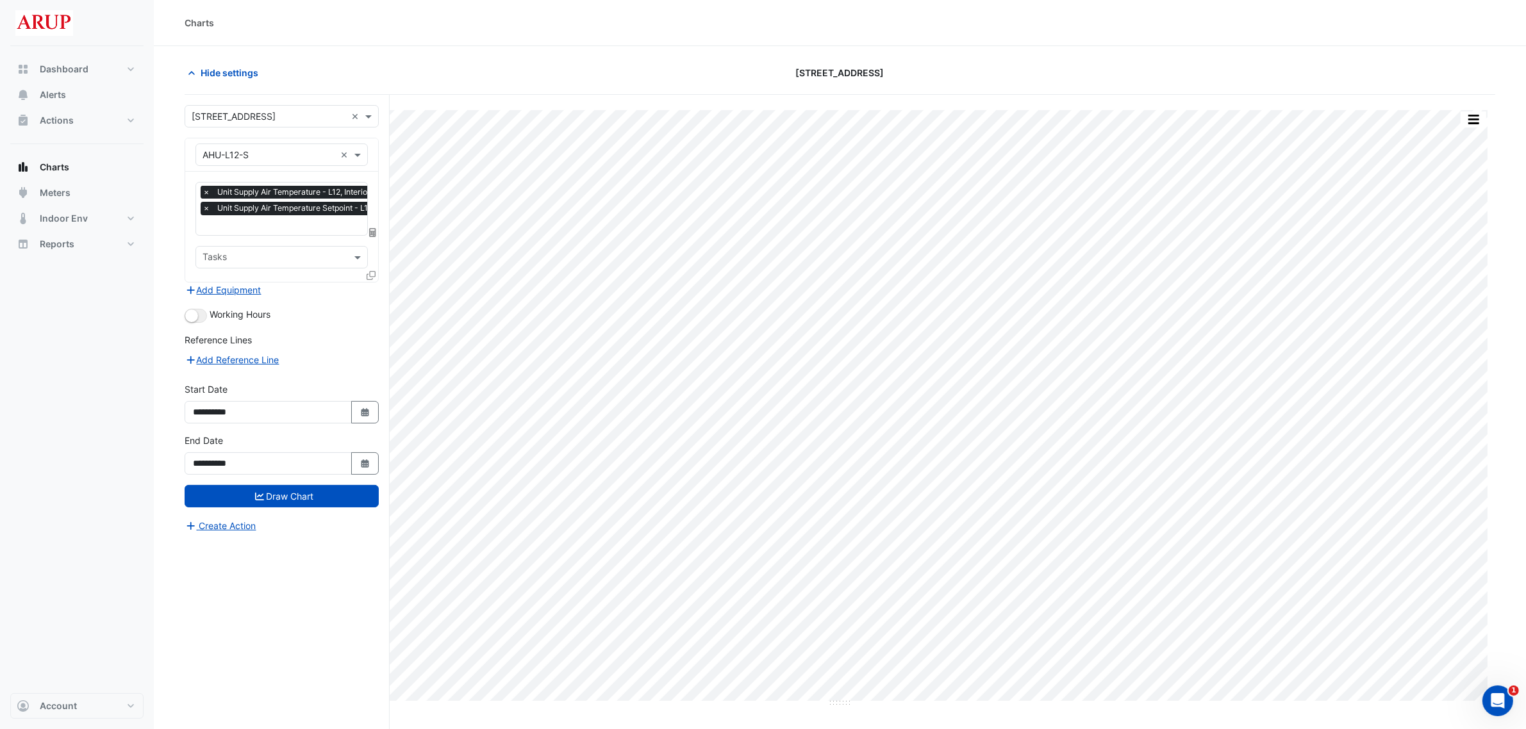
click at [206, 194] on span "×" at bounding box center [207, 192] width 12 height 13
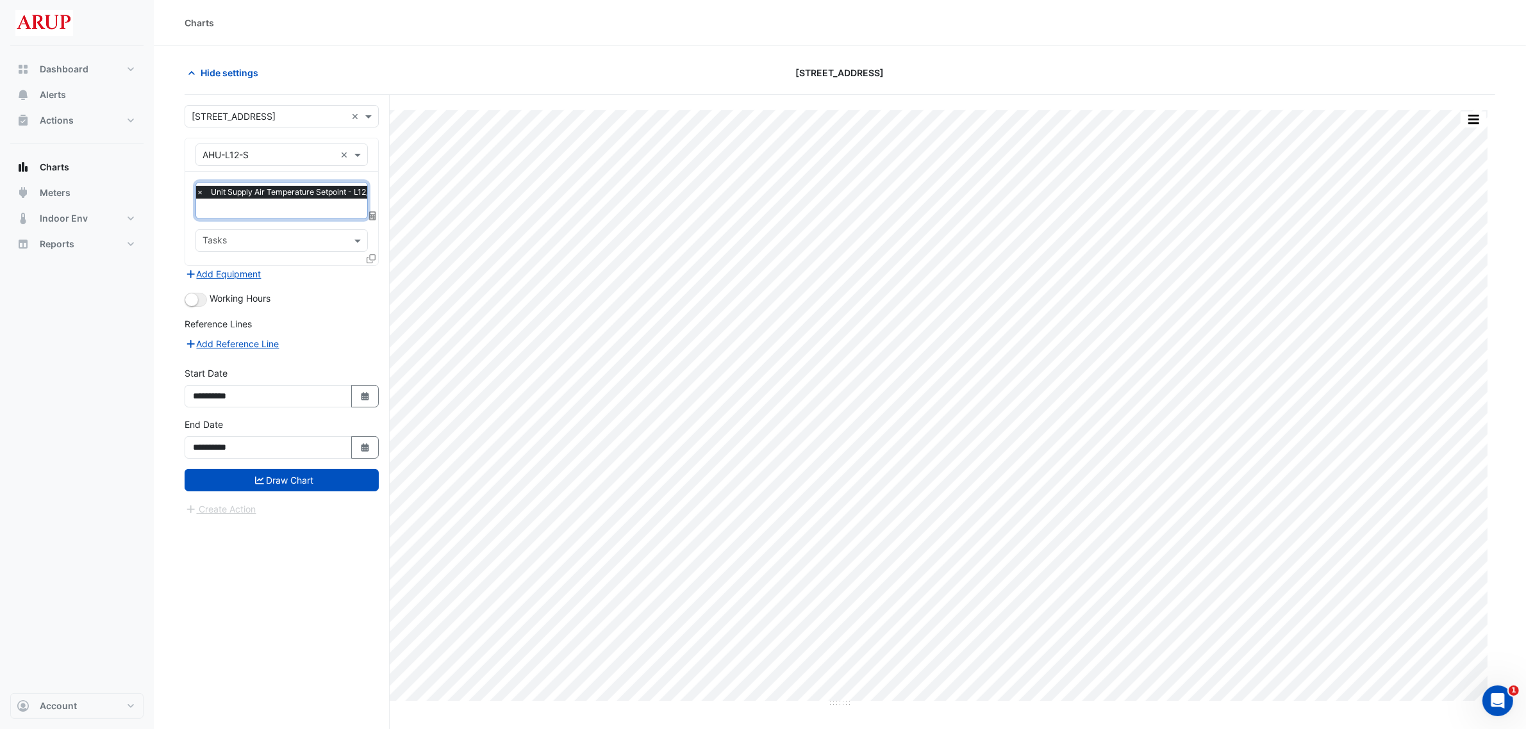
click at [196, 194] on span "×" at bounding box center [200, 192] width 12 height 13
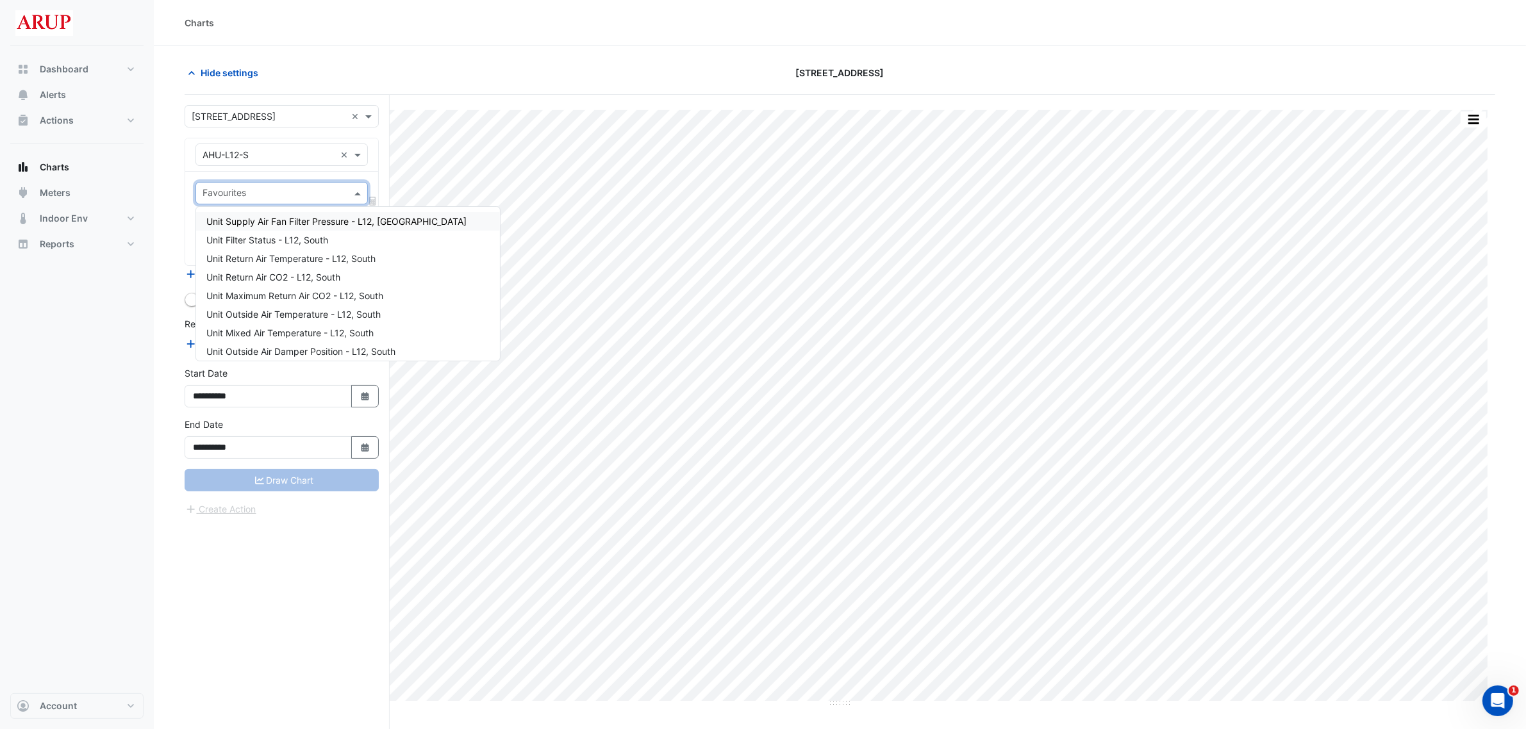
click at [361, 194] on span at bounding box center [359, 193] width 16 height 13
click at [399, 251] on div "Unit Zone Temperature - L12, Interior-01" at bounding box center [348, 254] width 304 height 19
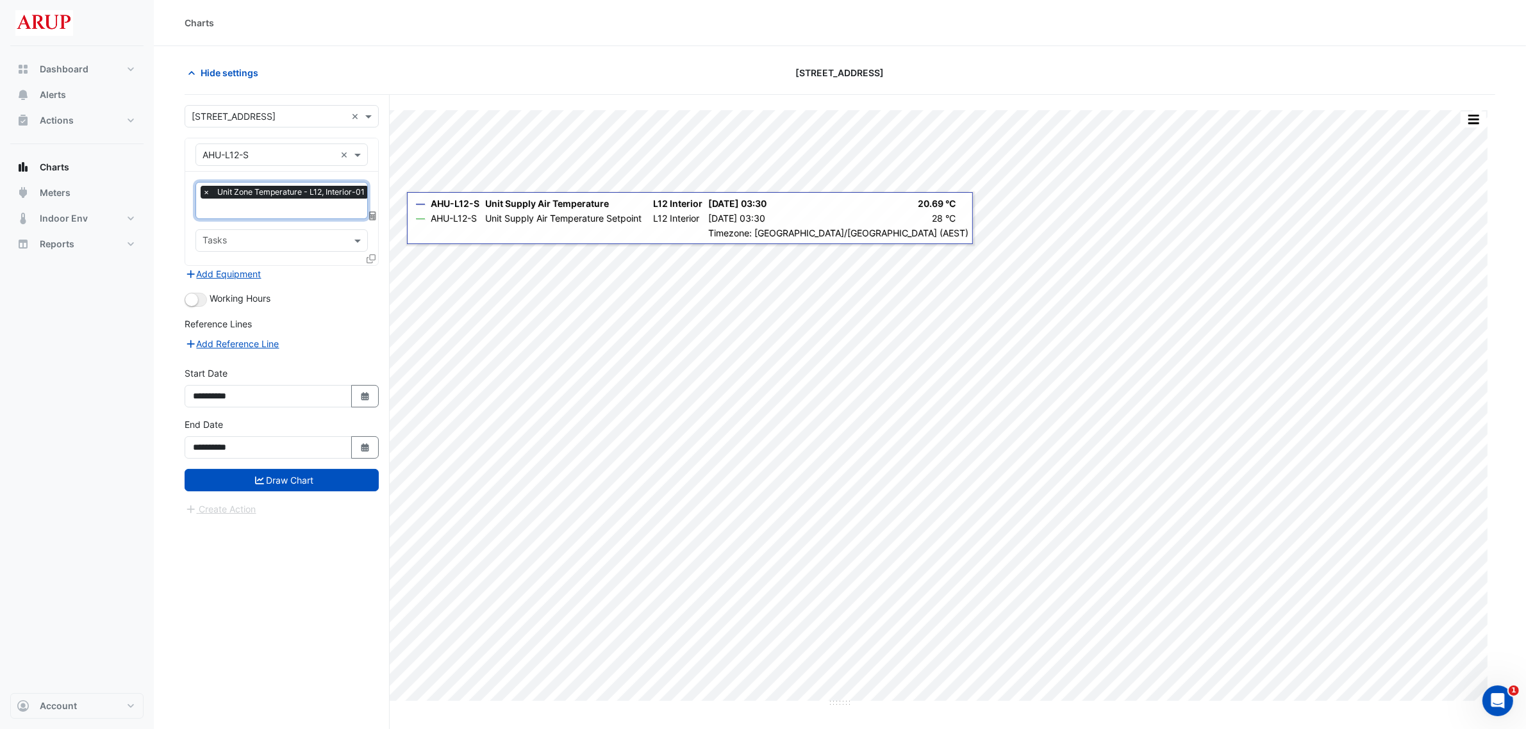
click at [248, 212] on input "text" at bounding box center [287, 209] width 169 height 13
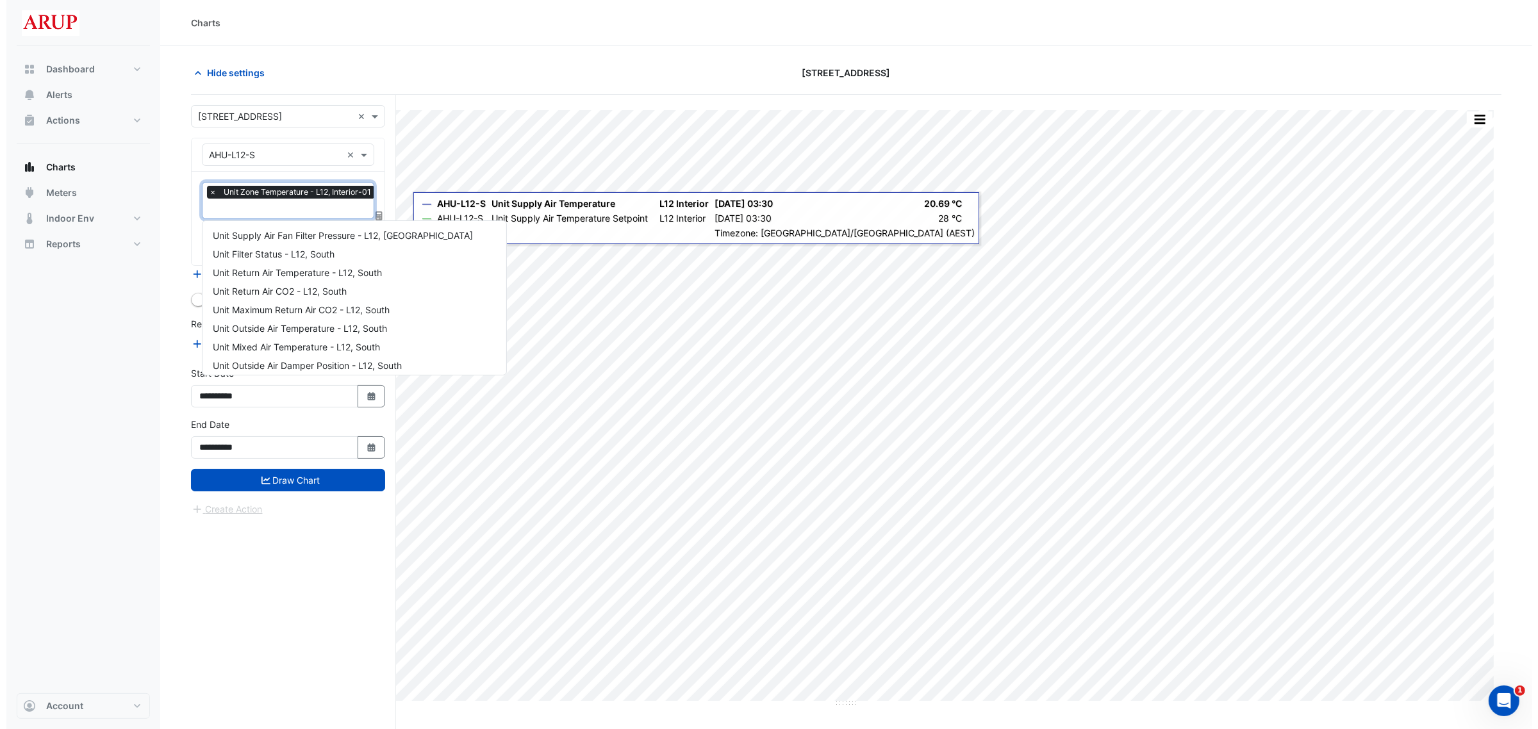
scroll to position [357, 0]
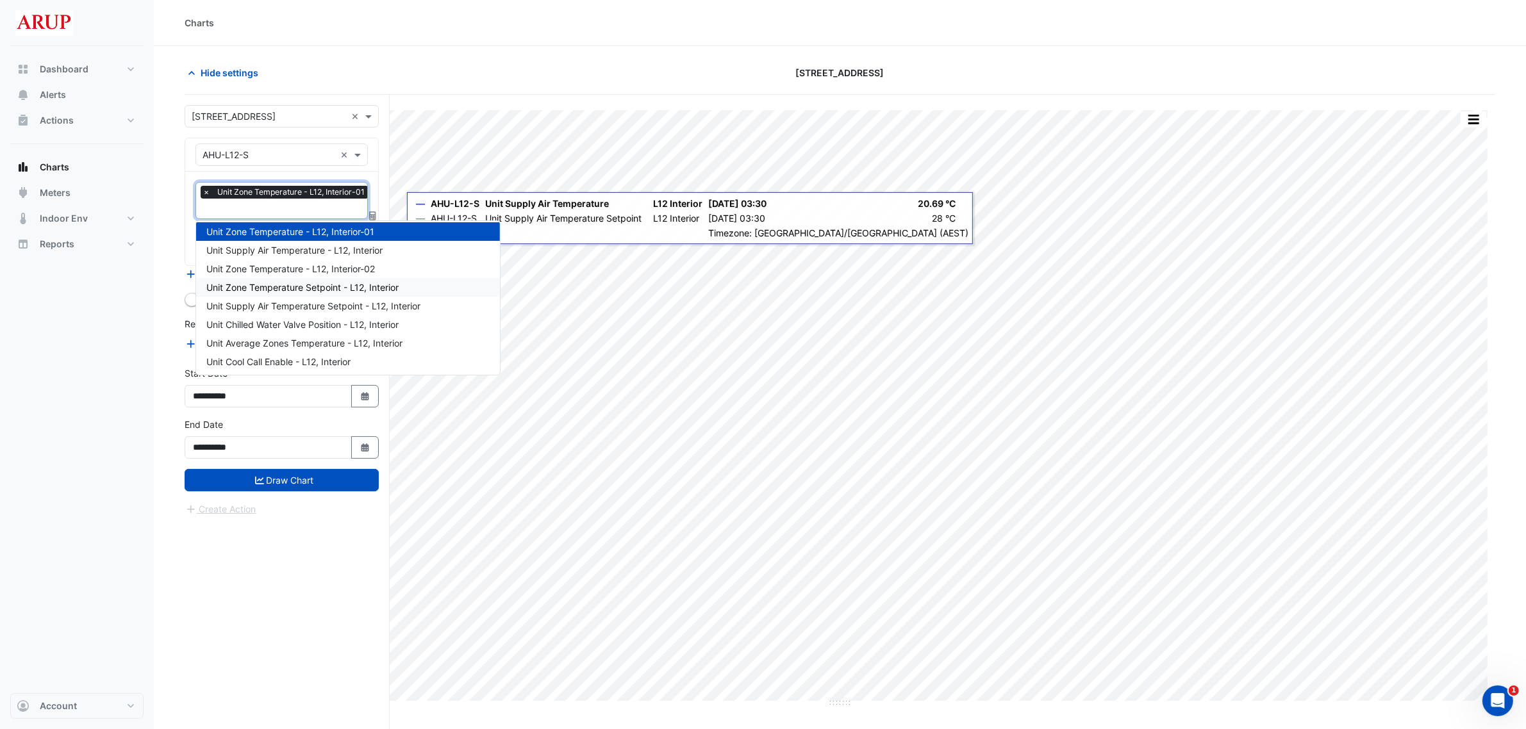
click at [412, 287] on div "Unit Zone Temperature Setpoint - L12, Interior" at bounding box center [348, 287] width 304 height 19
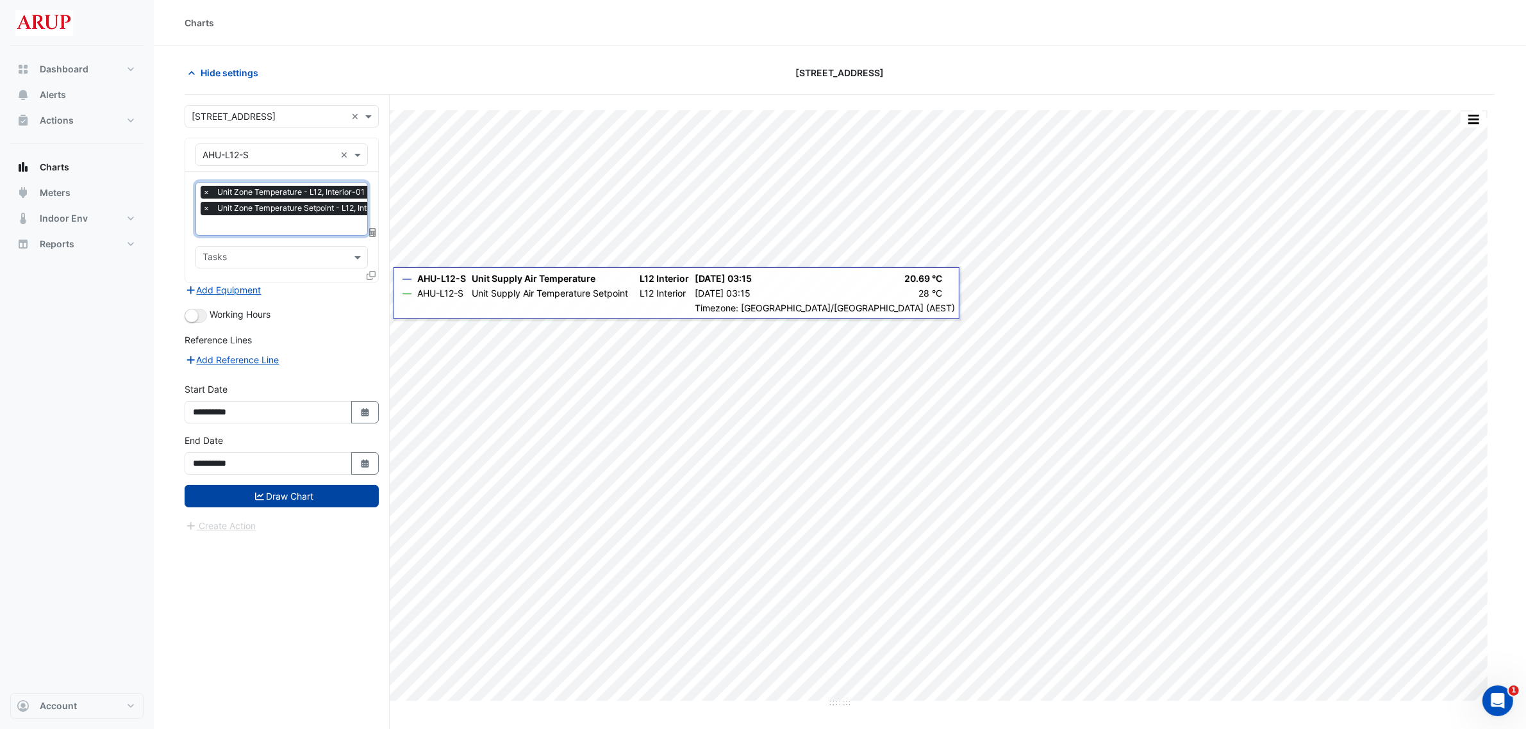
click at [290, 501] on button "Draw Chart" at bounding box center [282, 496] width 194 height 22
